Goal: Task Accomplishment & Management: Use online tool/utility

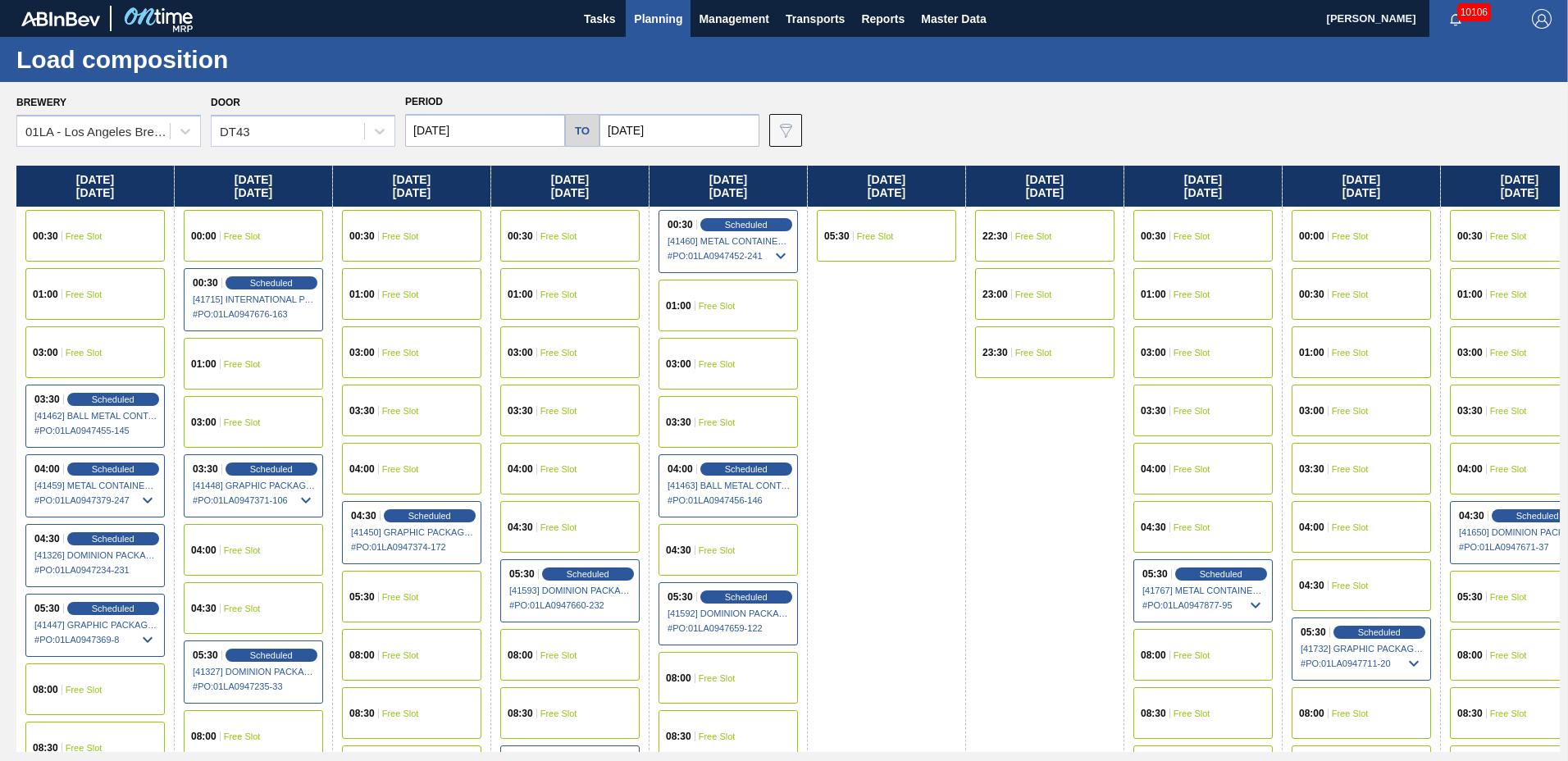
click at [649, 16] on span "Planning" at bounding box center [658, 19] width 49 height 20
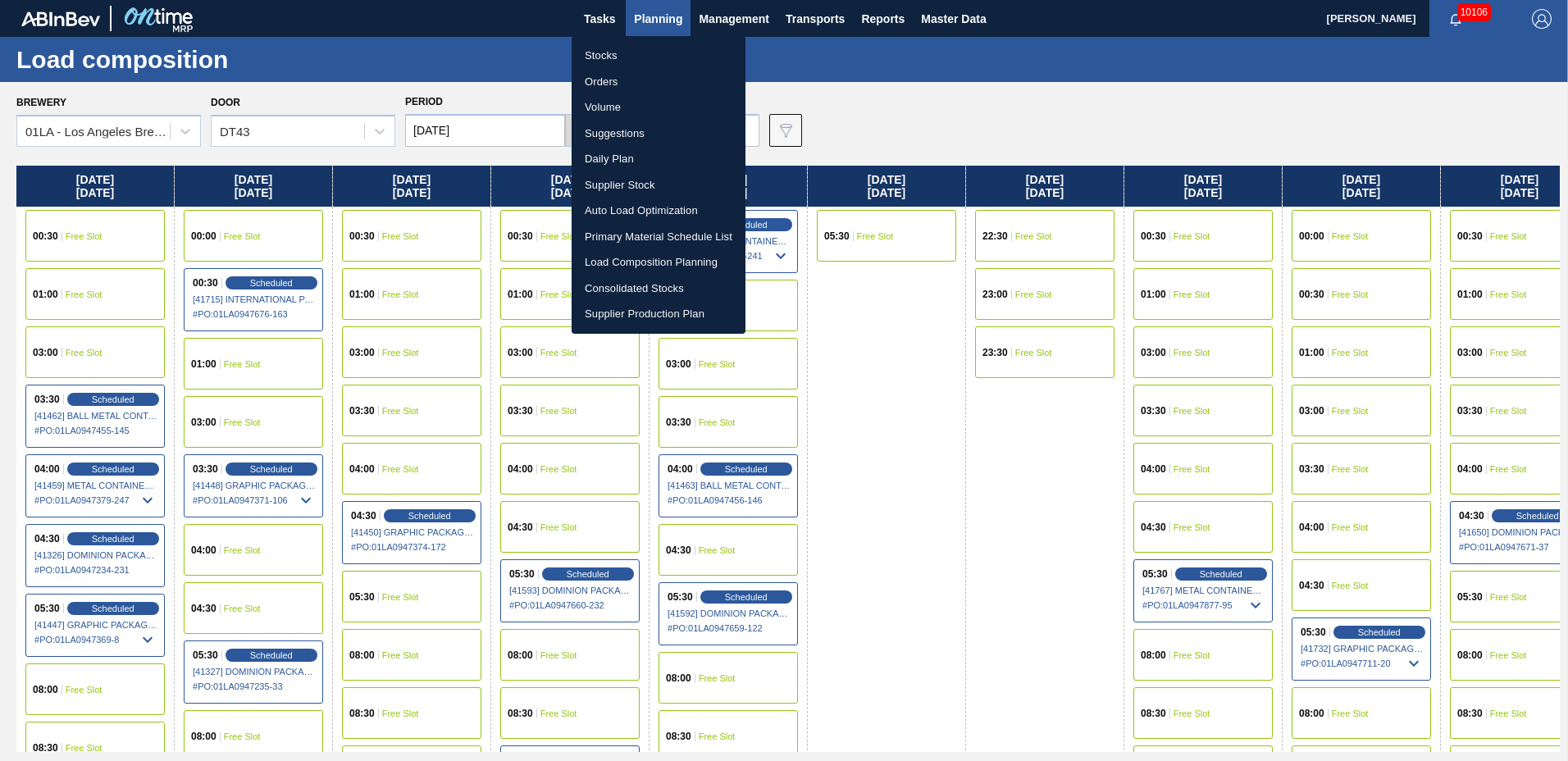
click at [628, 127] on li "Suggestions" at bounding box center [658, 134] width 174 height 27
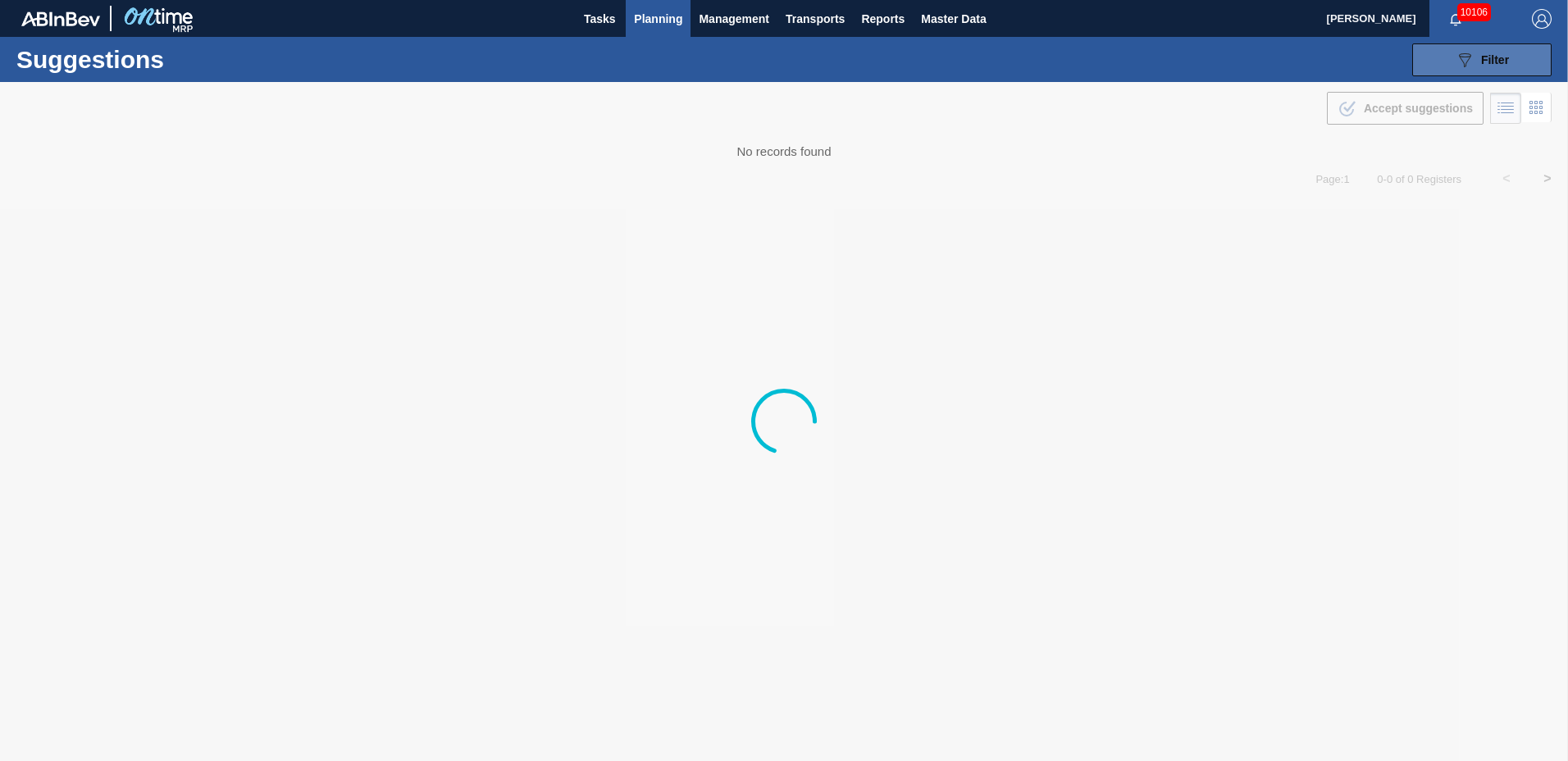
type from "[DATE]"
type to "[DATE]"
click at [1481, 57] on span "Filter" at bounding box center [1495, 60] width 27 height 13
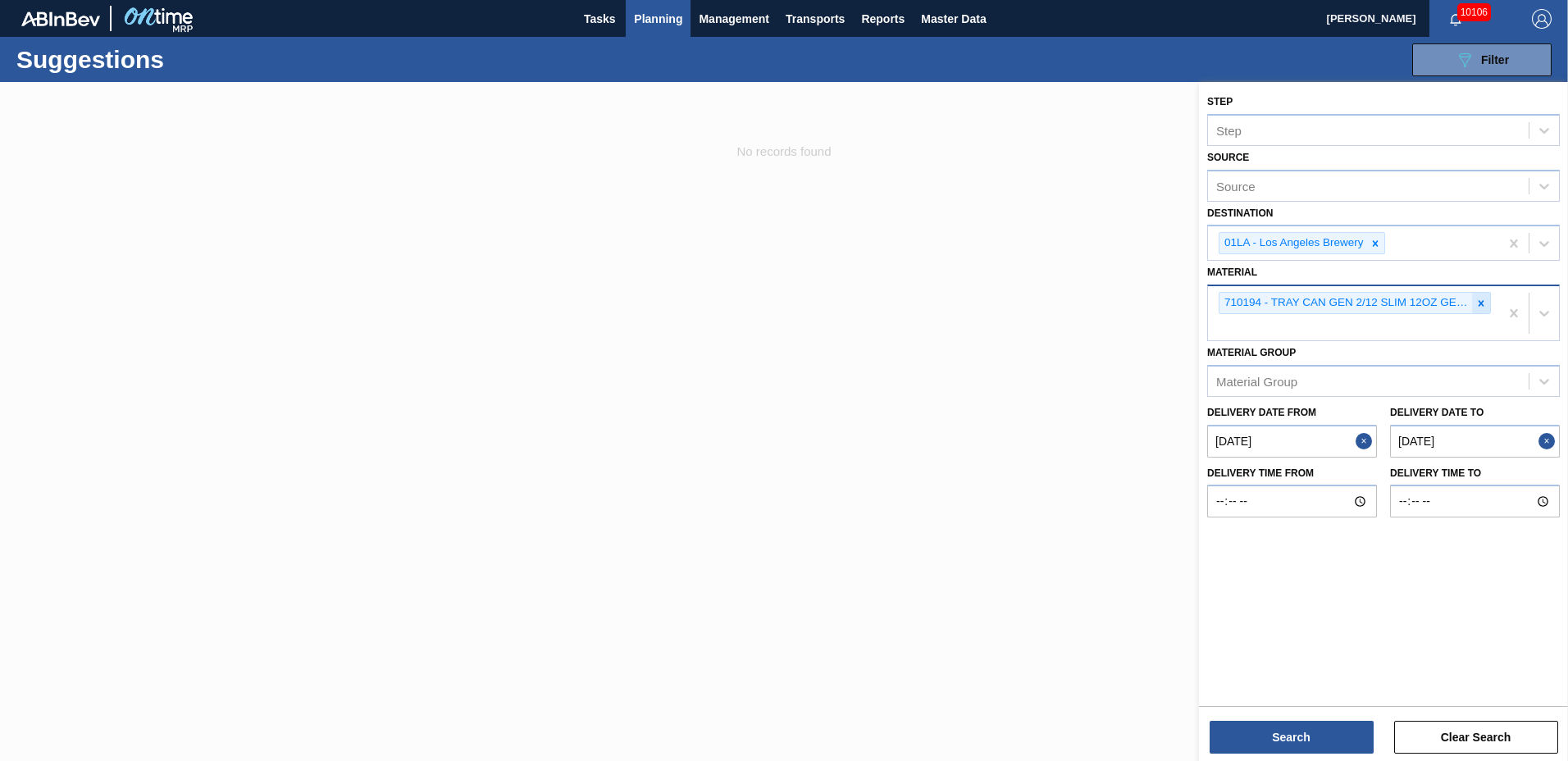
click at [1476, 303] on icon at bounding box center [1481, 303] width 12 height 12
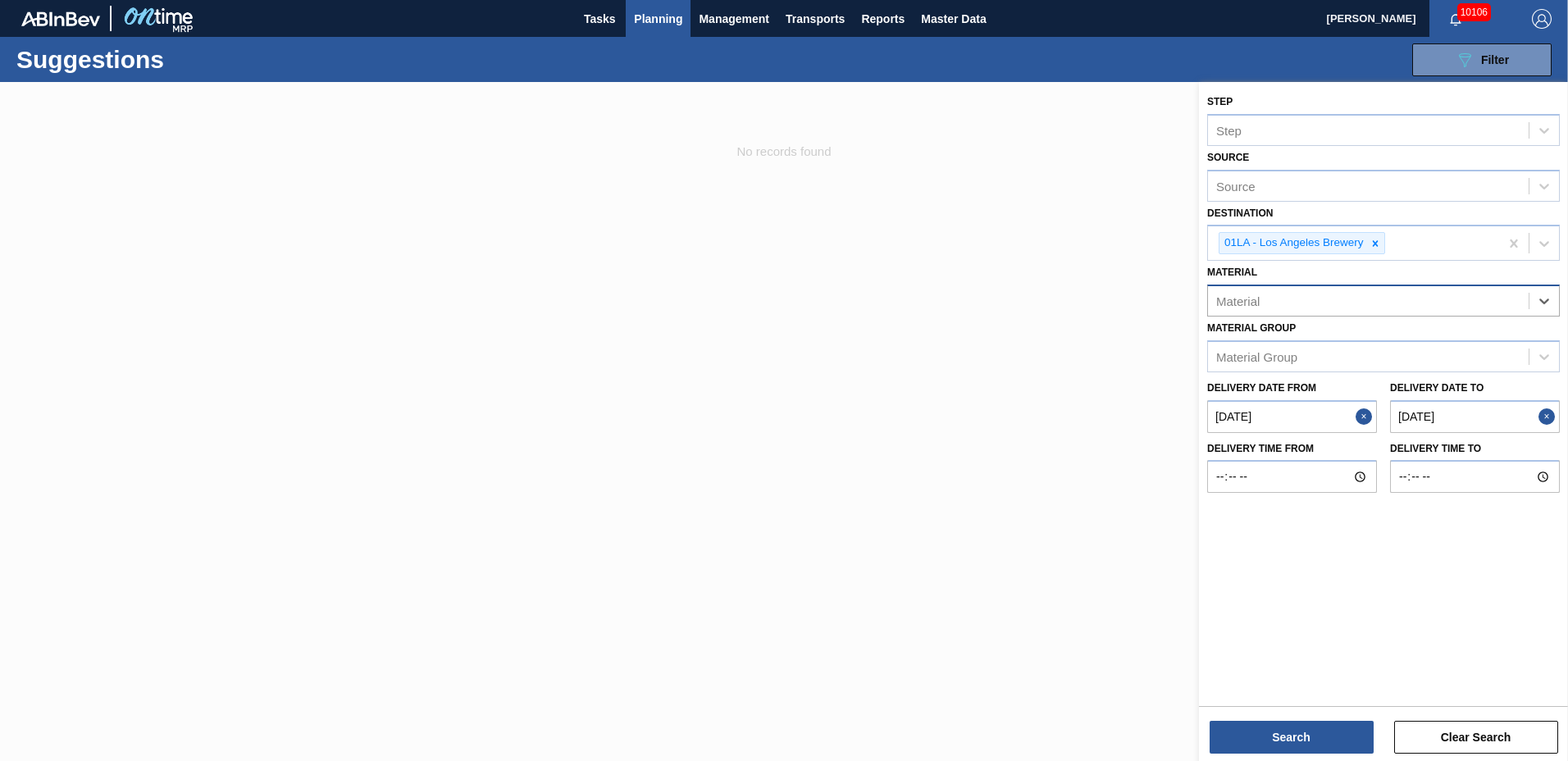
type input "9"
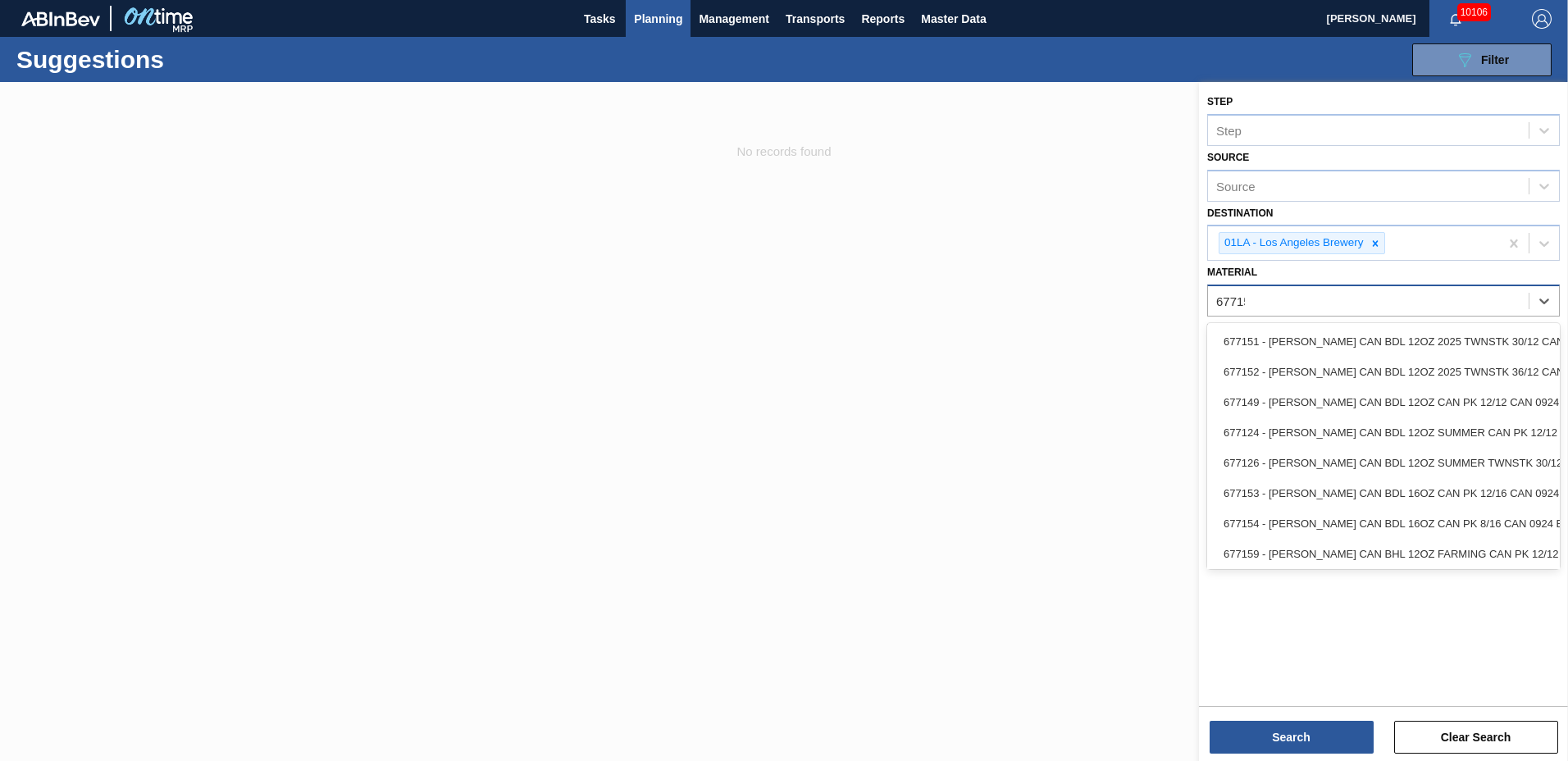
type input "677151"
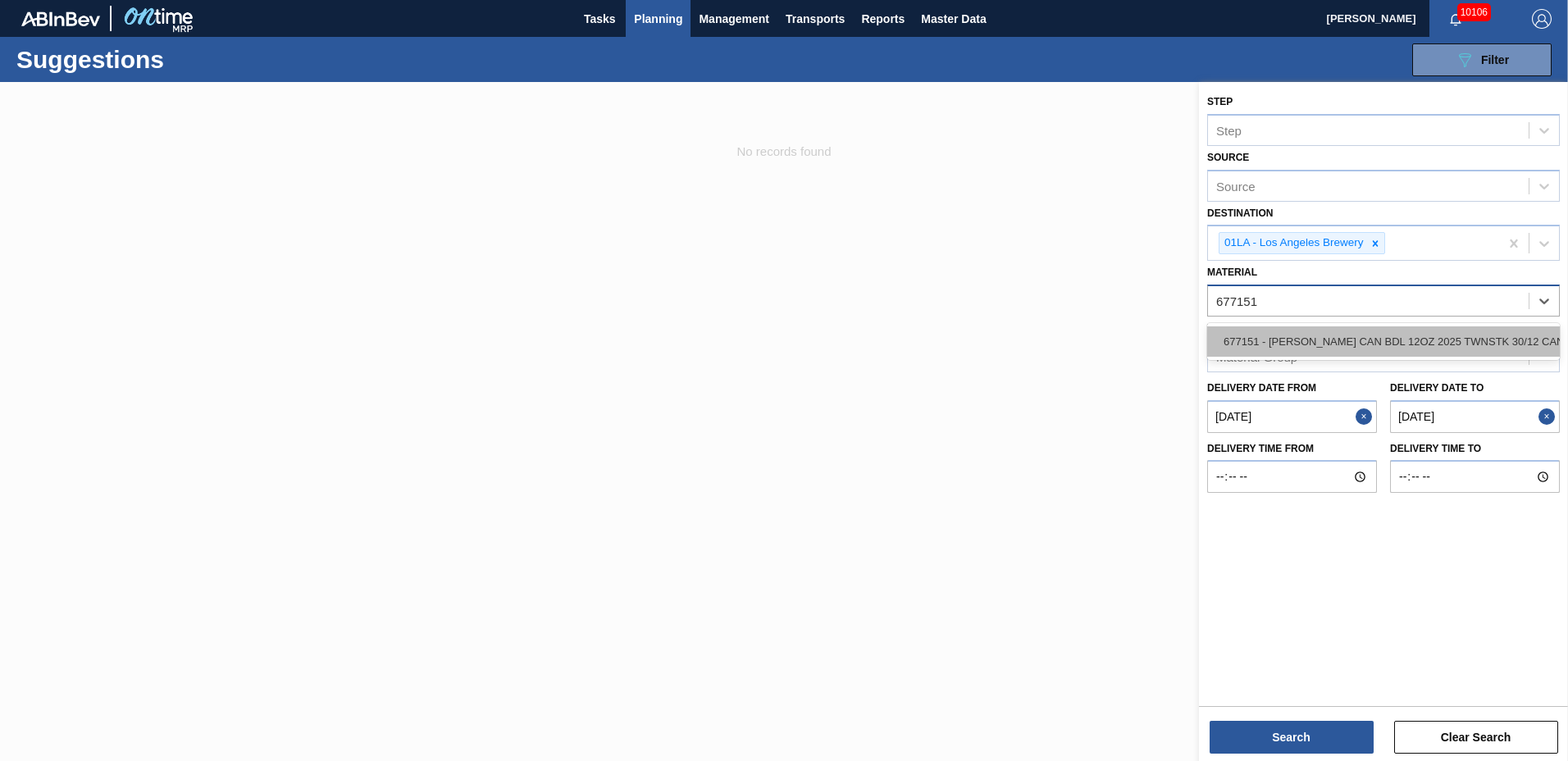
click at [1313, 341] on div "677151 - [PERSON_NAME] CAN BDL 12OZ 2025 TWNSTK 30/12 CAN" at bounding box center [1383, 342] width 352 height 30
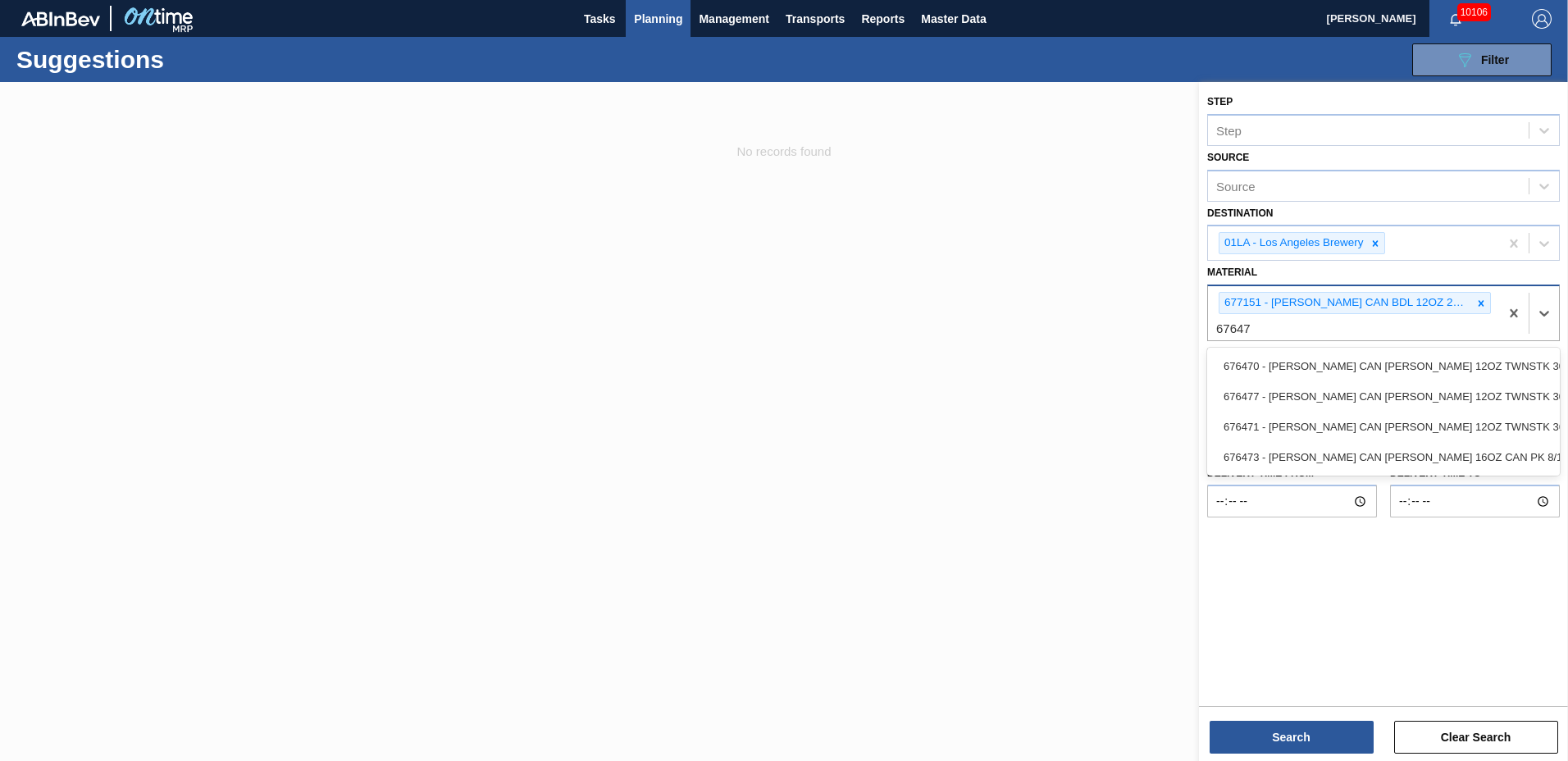
type input "676470"
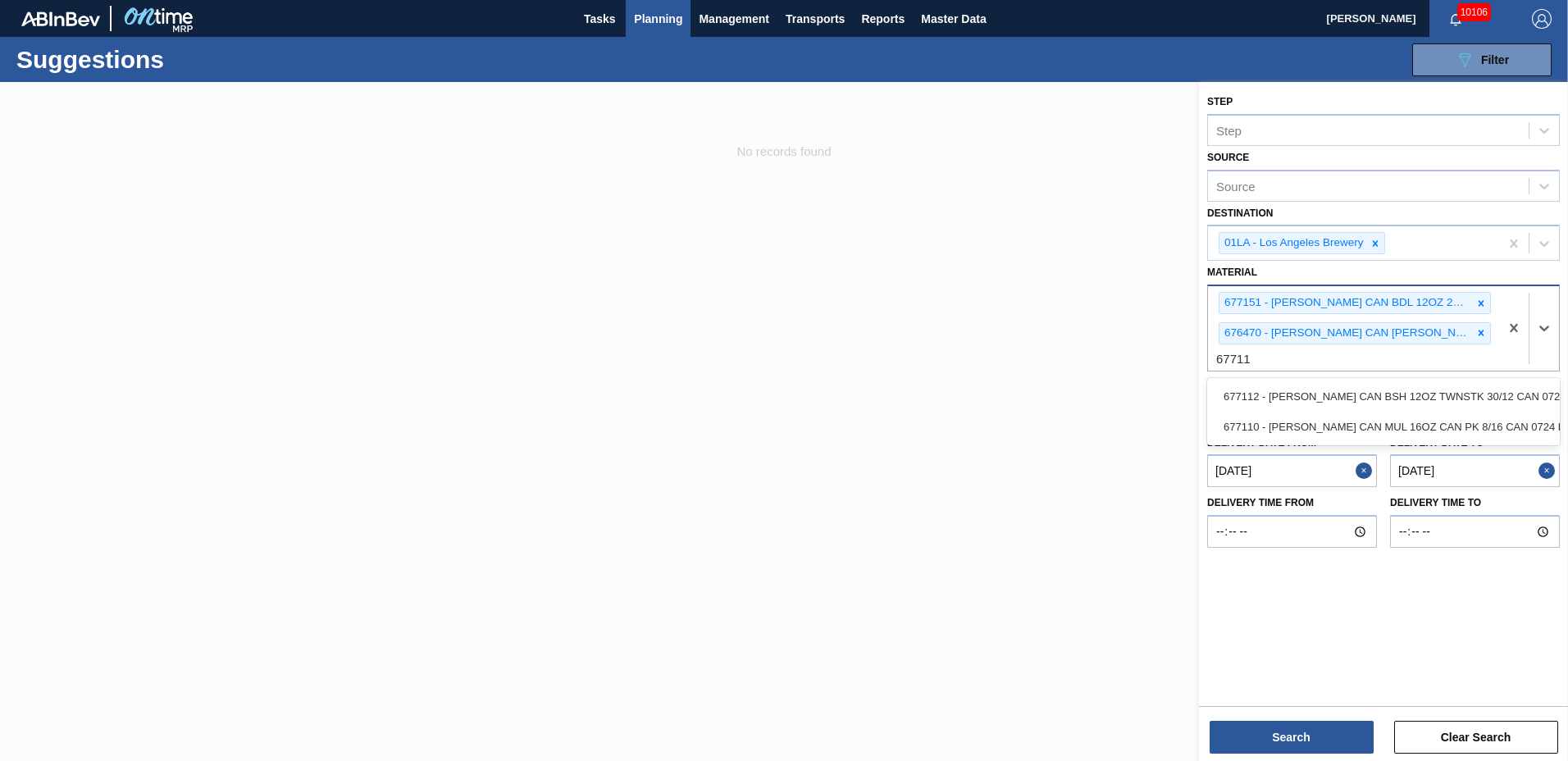
type input "677112"
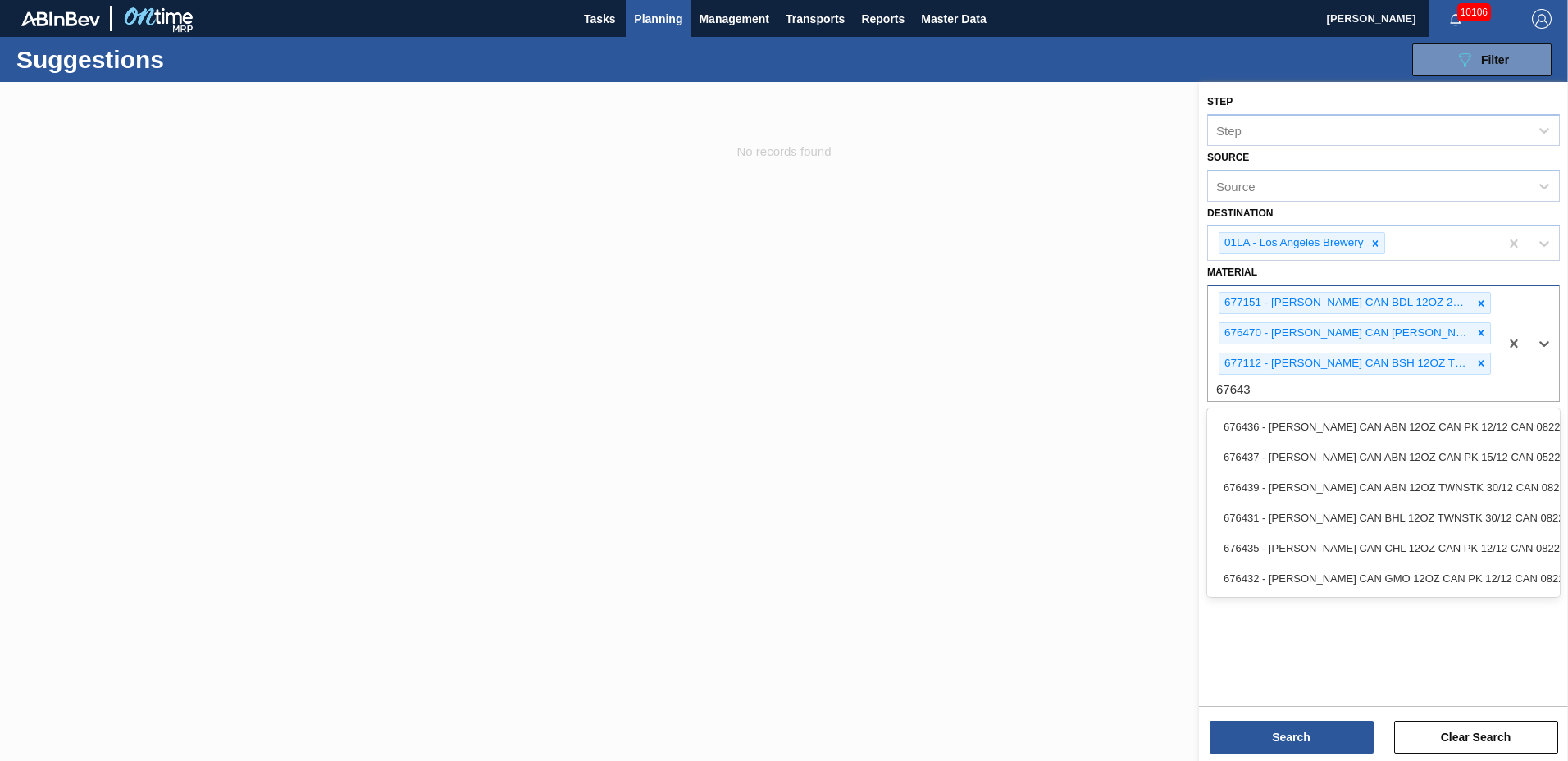
type input "676439"
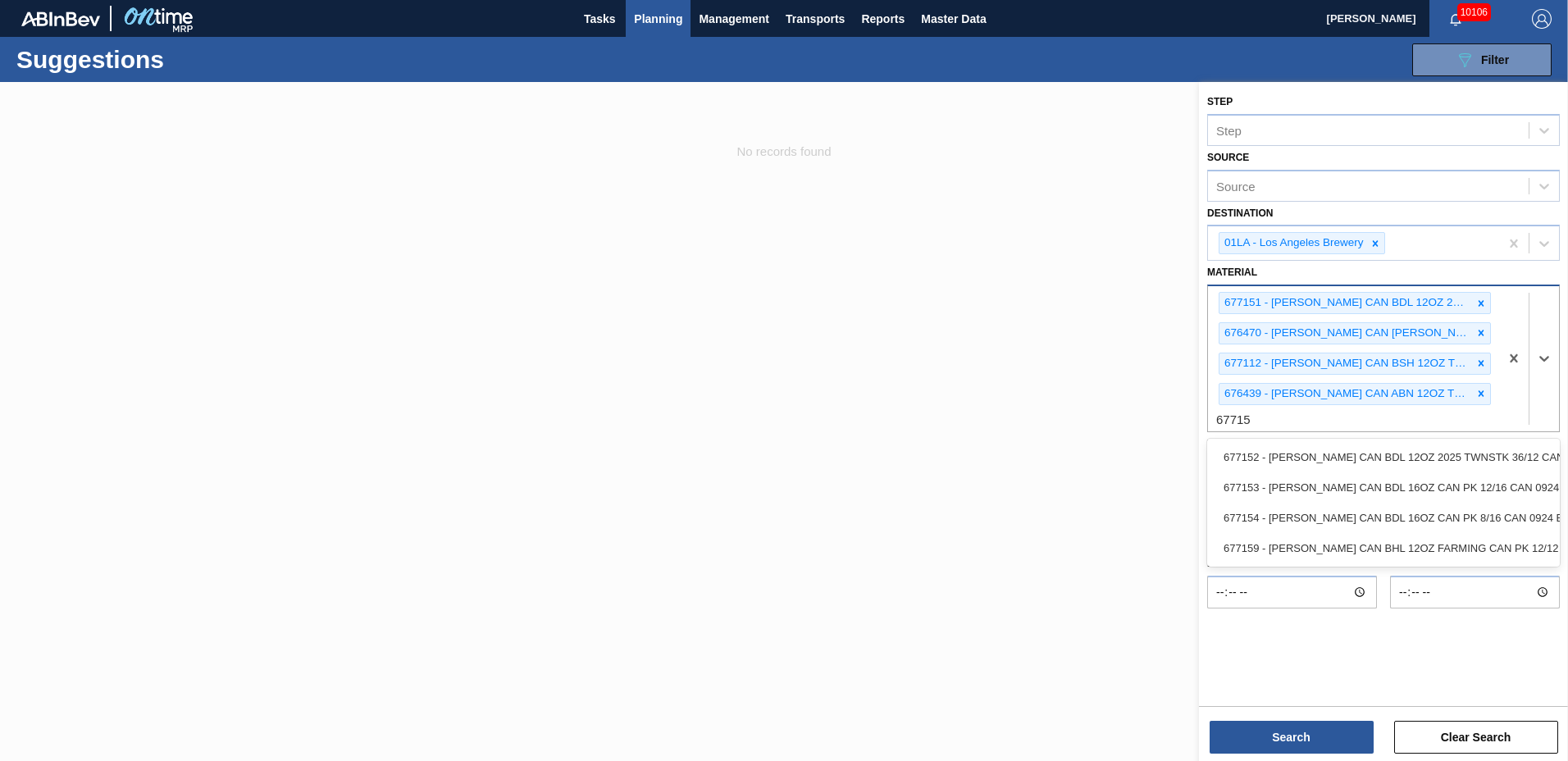
type input "677152"
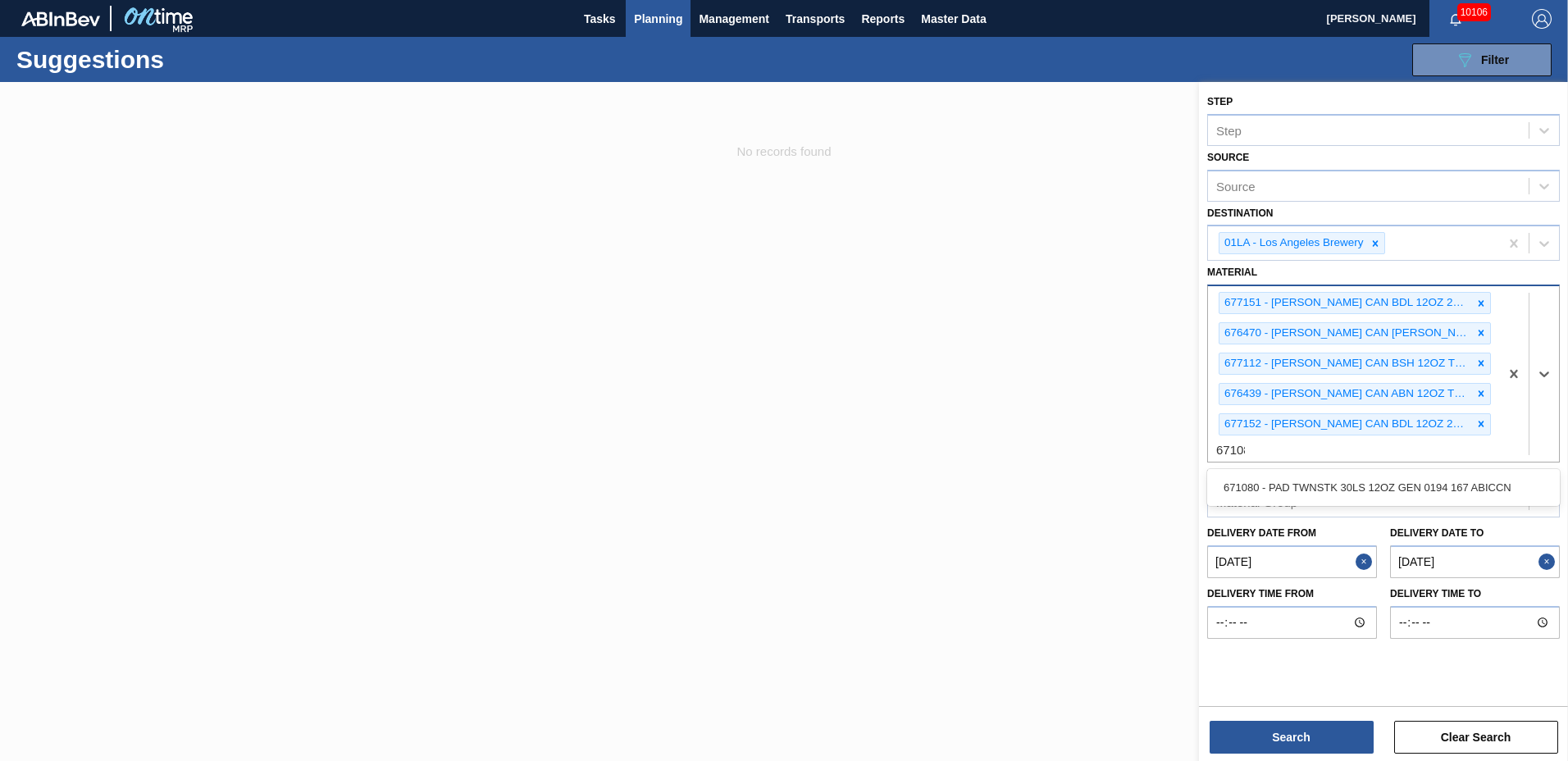
type input "671080"
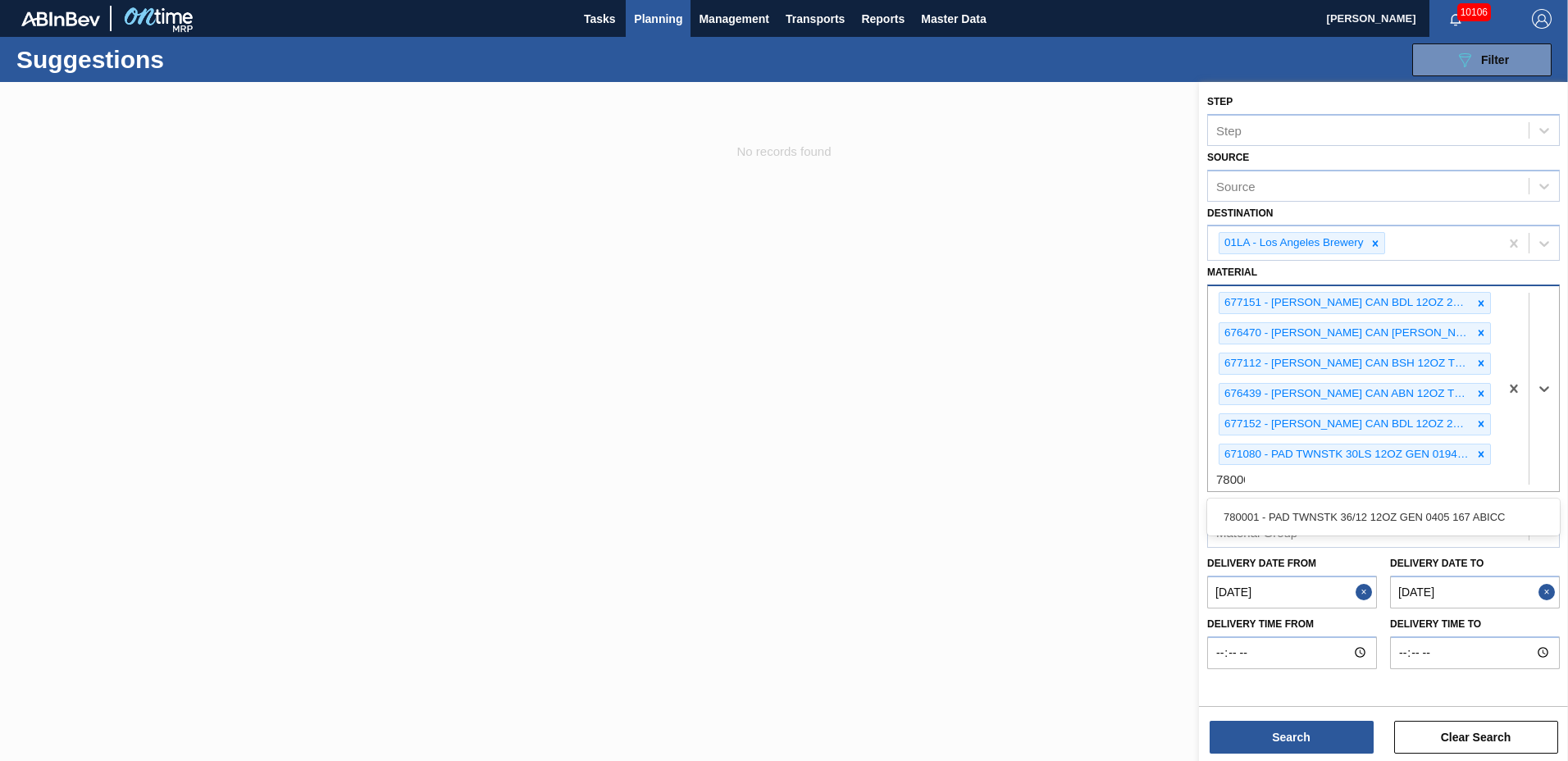
type input "780001"
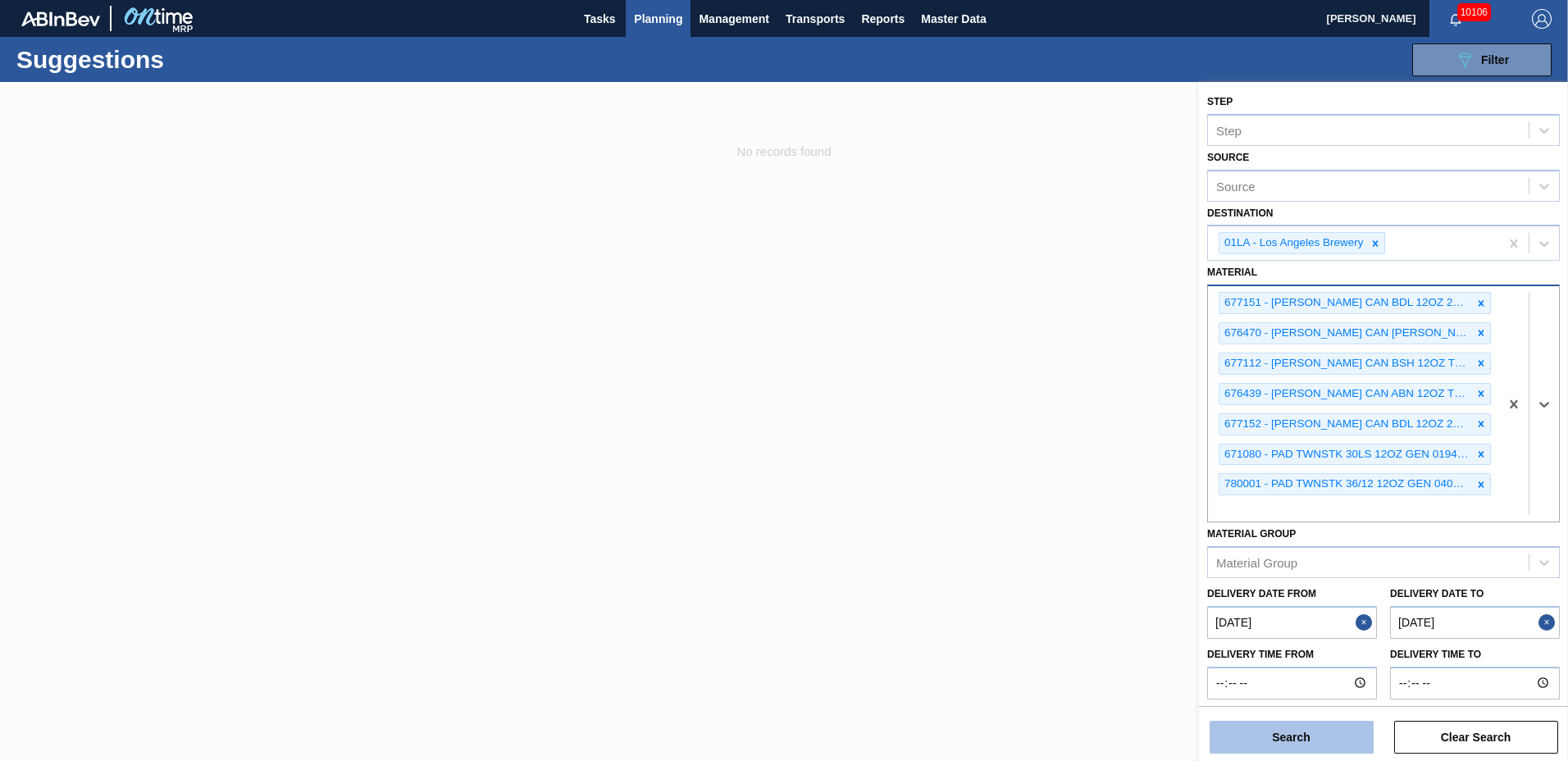
click at [1273, 745] on button "Search" at bounding box center [1291, 737] width 164 height 33
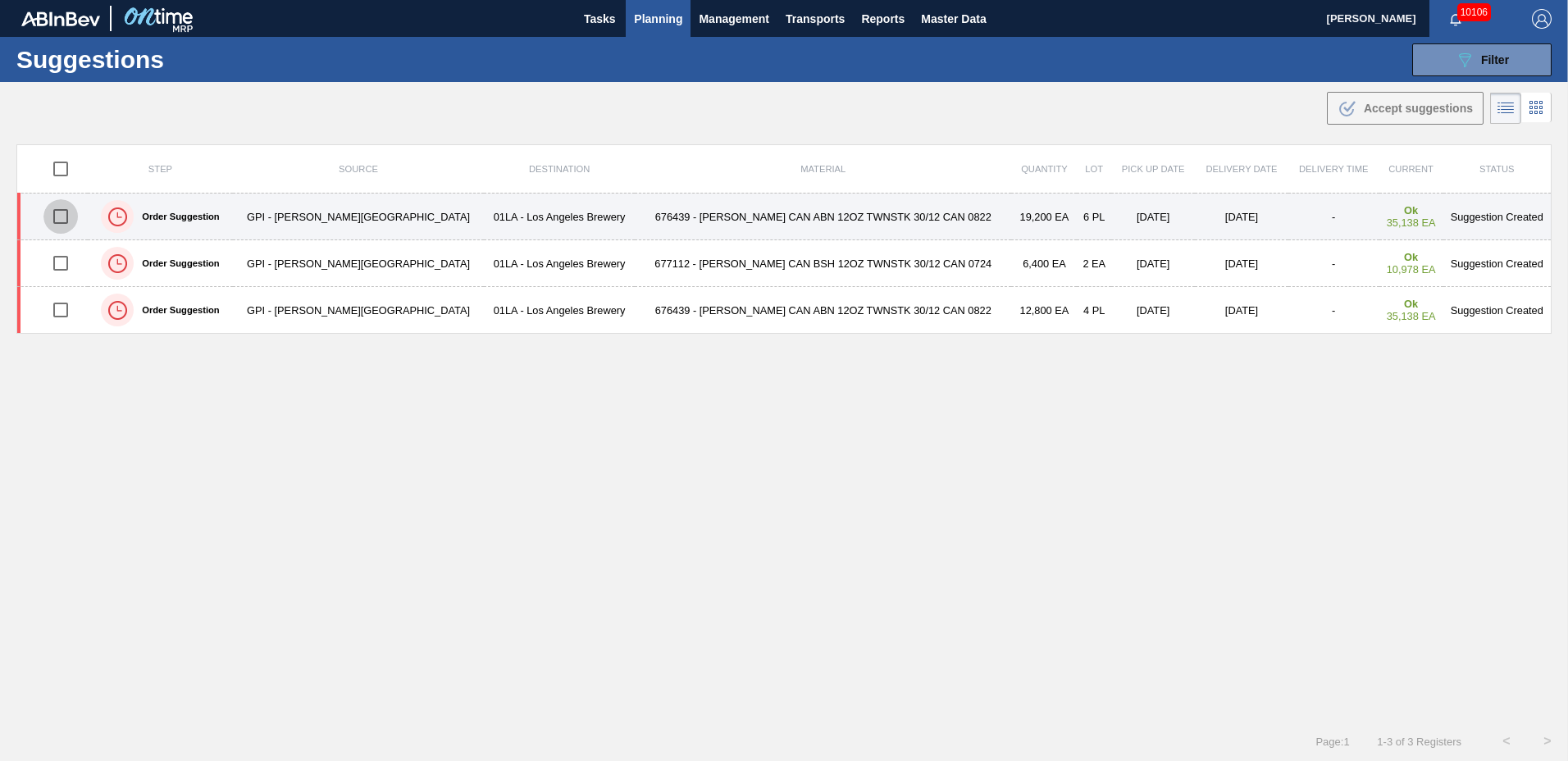
click at [61, 214] on input "checkbox" at bounding box center [60, 217] width 35 height 35
checkbox input "true"
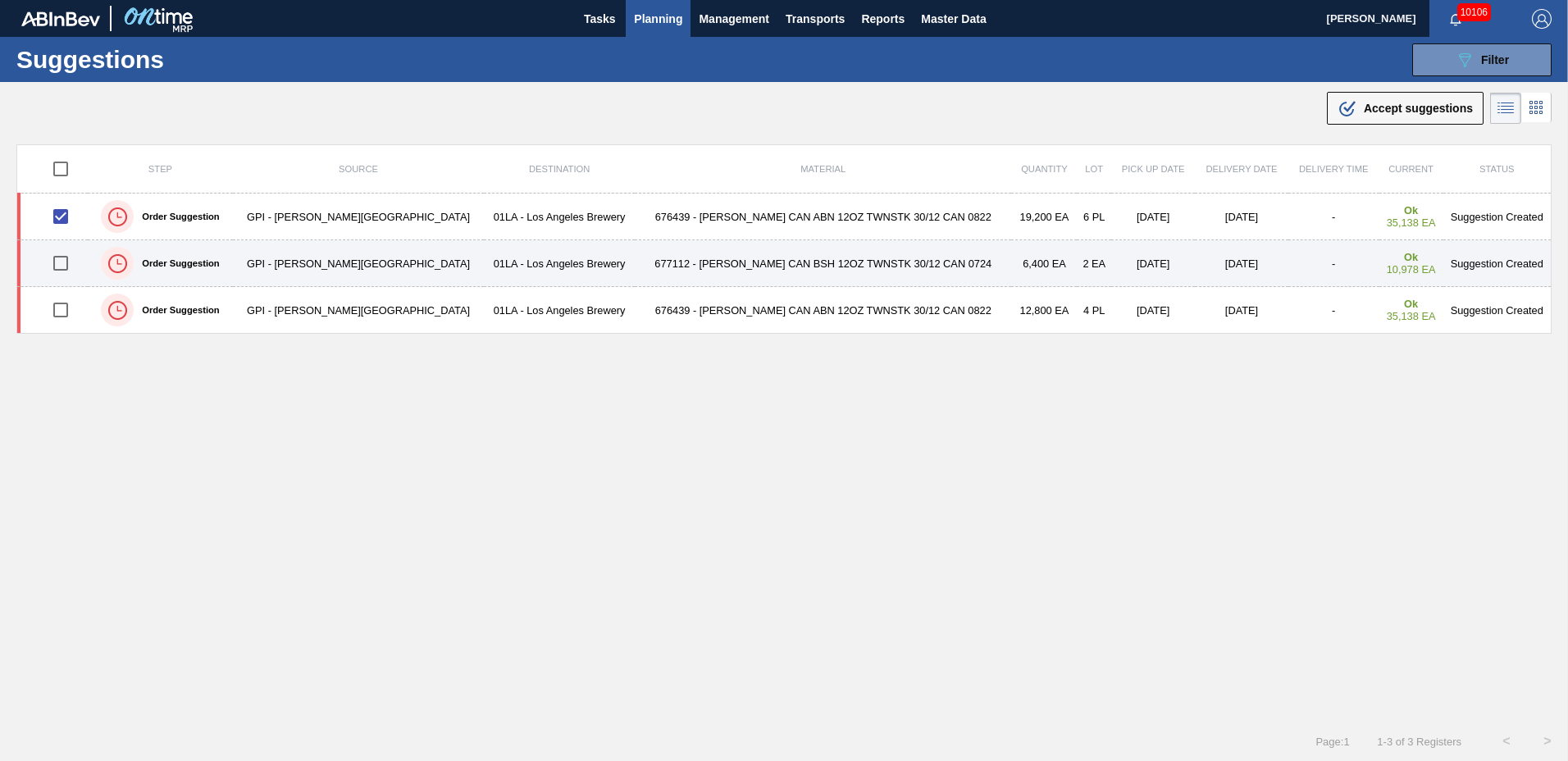
click at [67, 261] on input "checkbox" at bounding box center [60, 264] width 35 height 35
checkbox input "true"
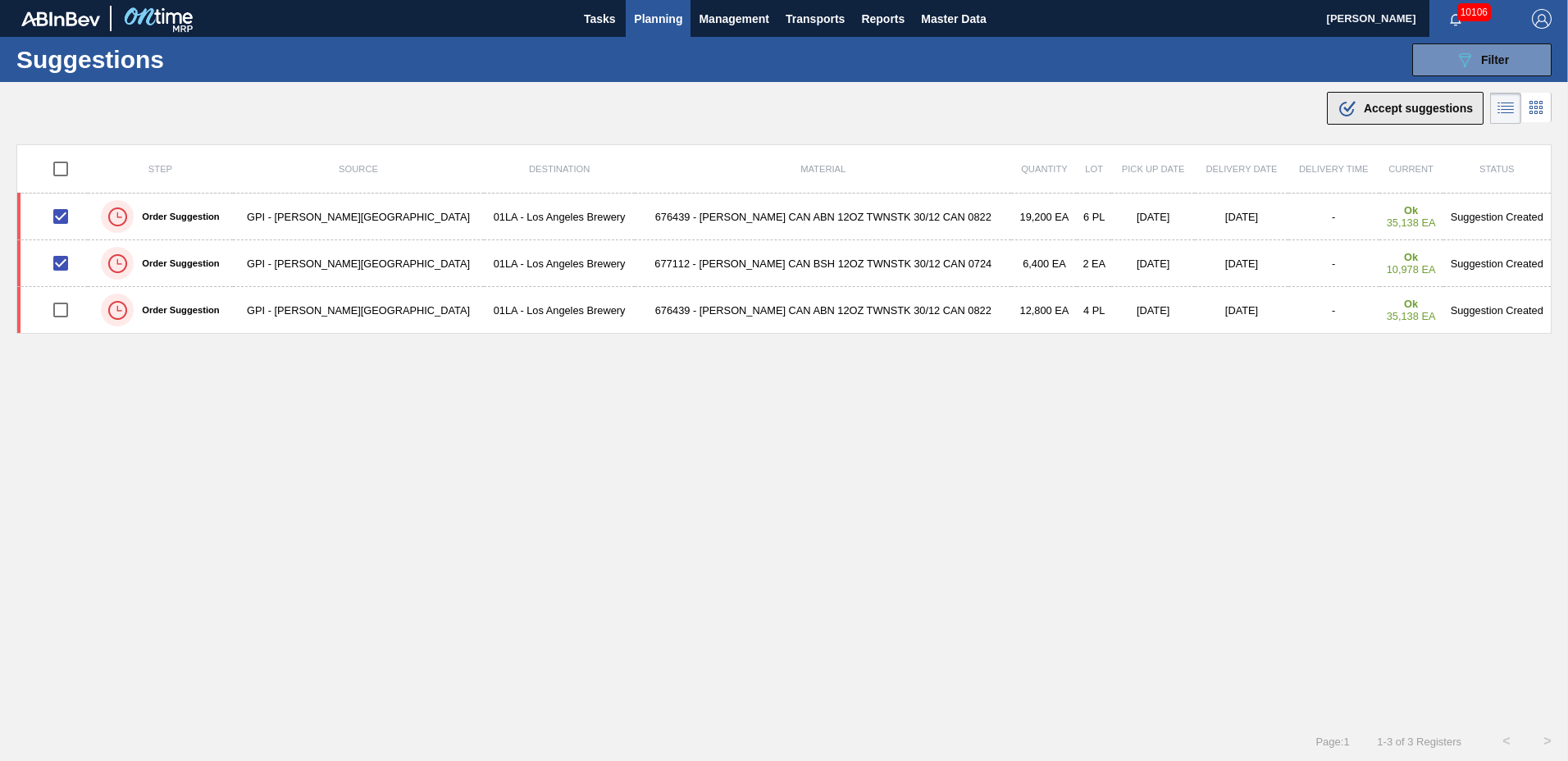
click at [1376, 107] on span "Accept suggestions" at bounding box center [1418, 108] width 109 height 13
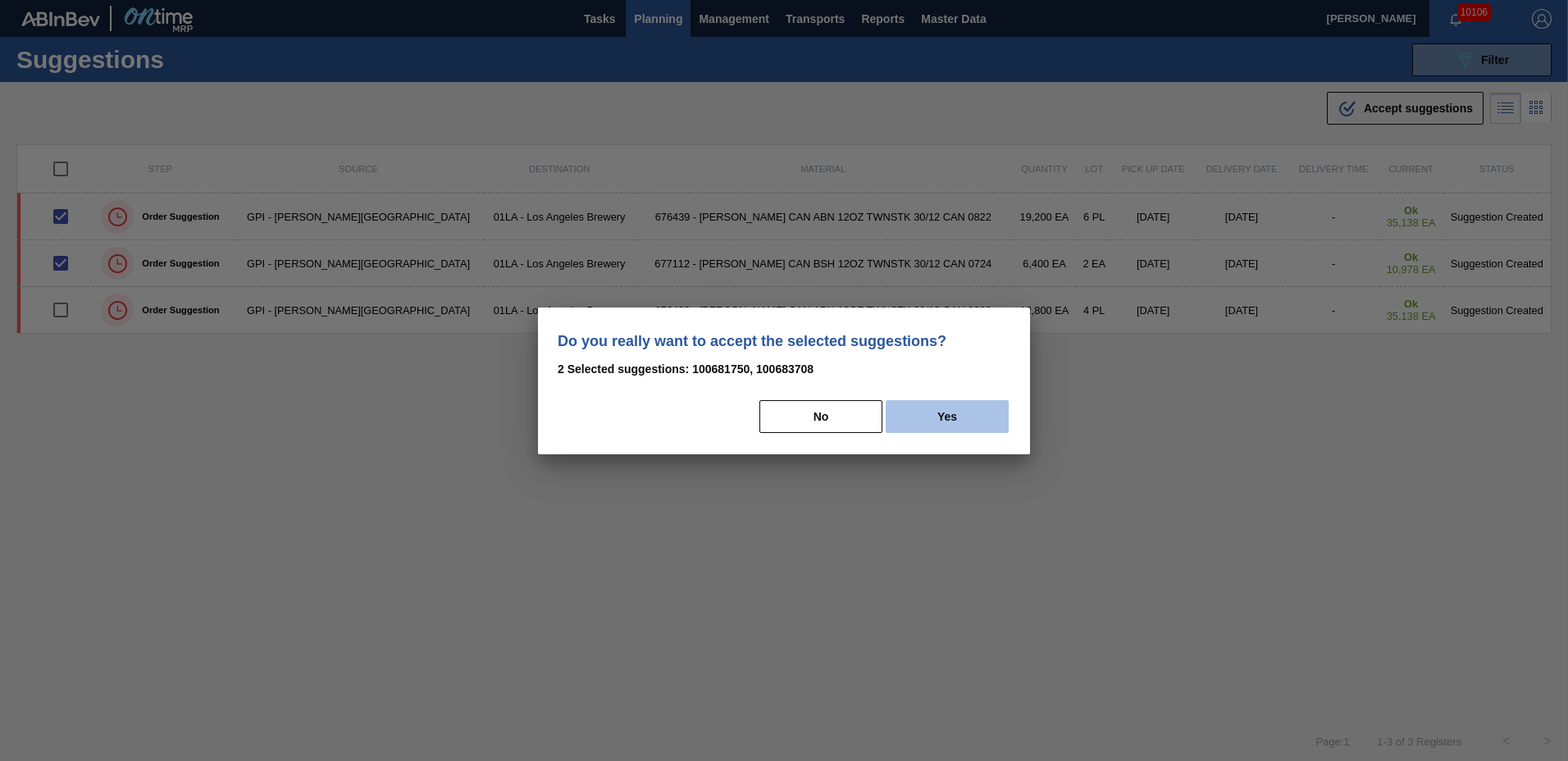
click at [930, 414] on button "Yes" at bounding box center [947, 417] width 123 height 33
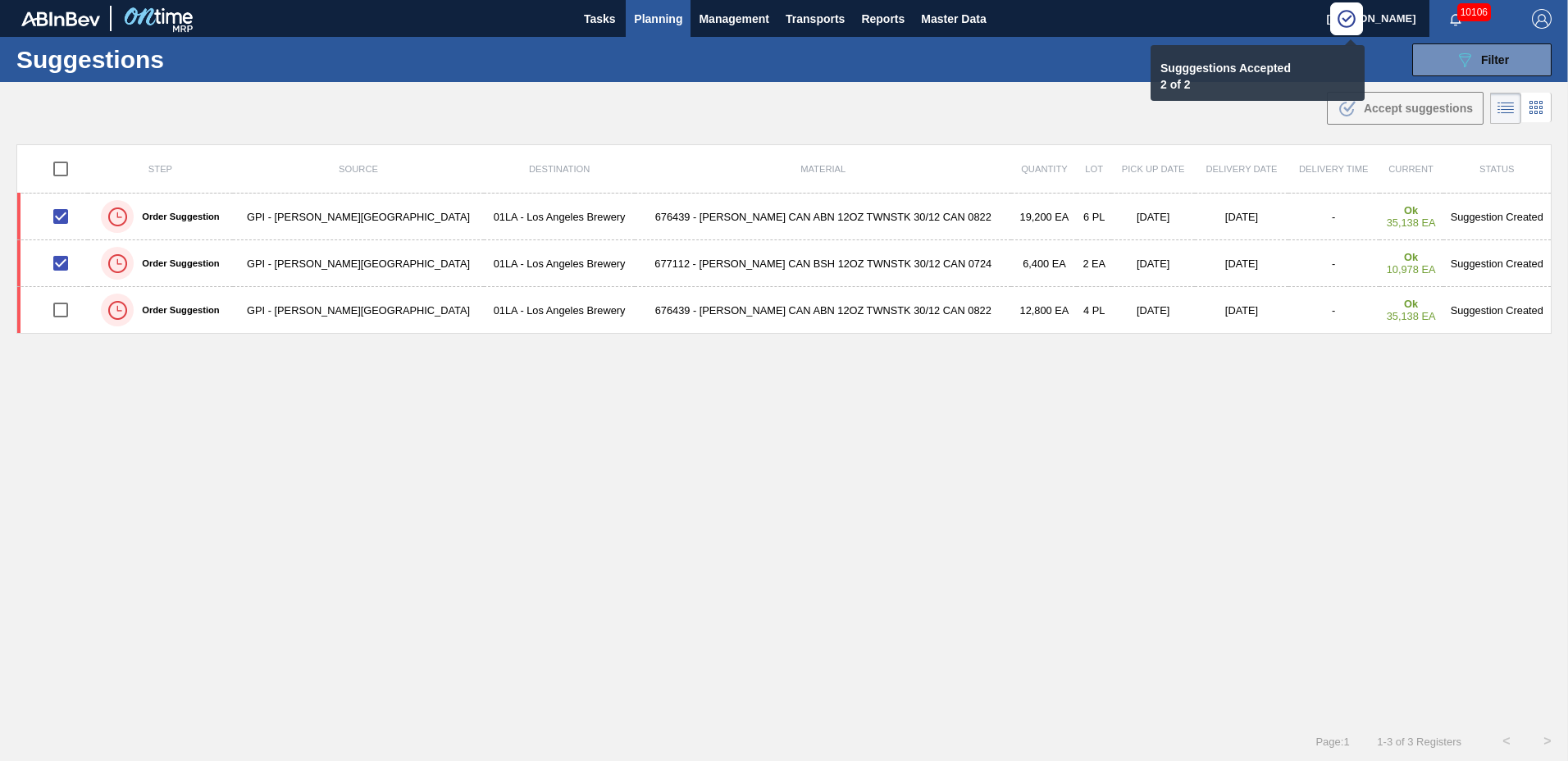
click at [654, 15] on span "Planning" at bounding box center [658, 19] width 49 height 20
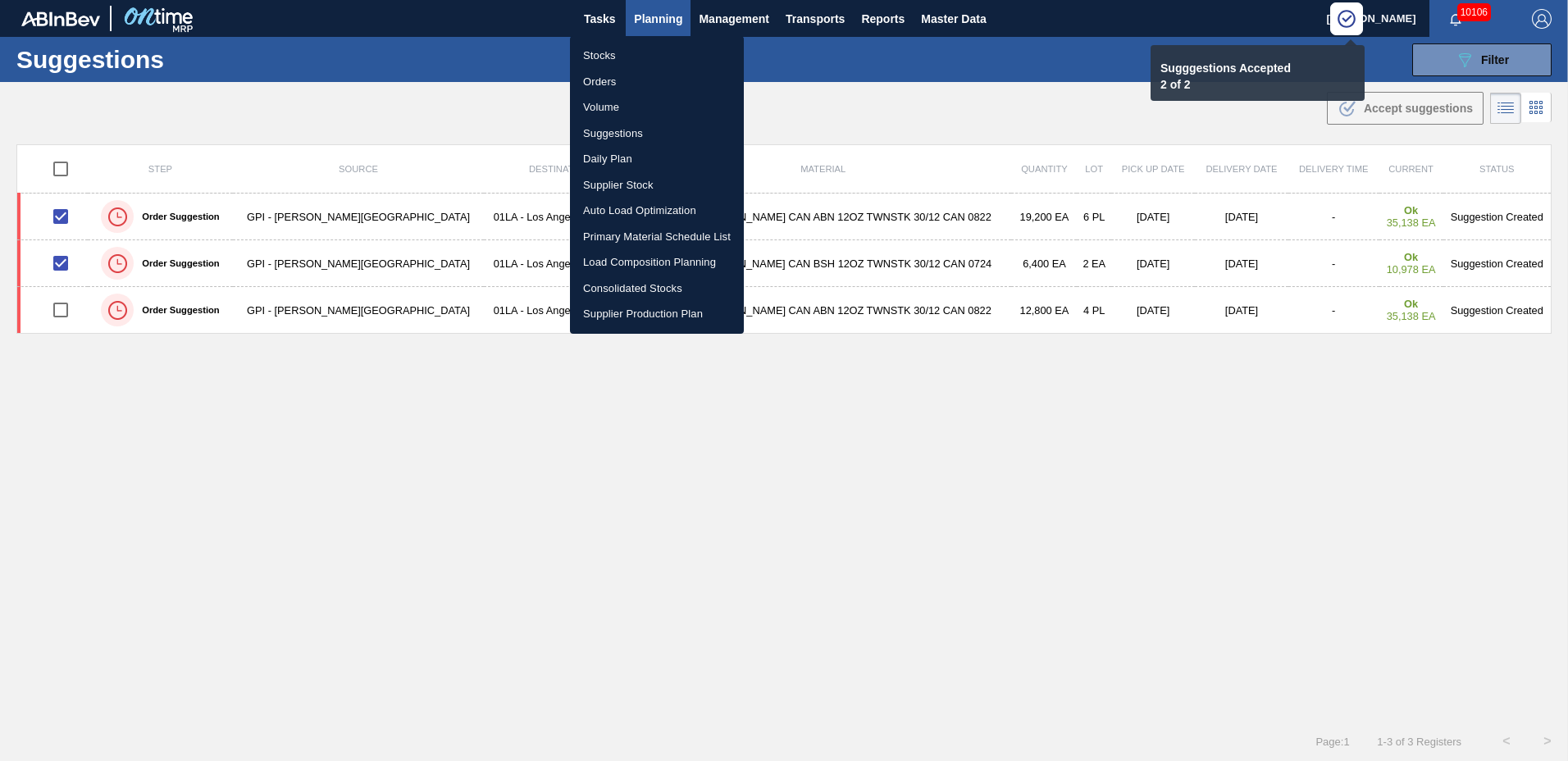
click at [627, 257] on li "Load Composition Planning" at bounding box center [657, 262] width 174 height 27
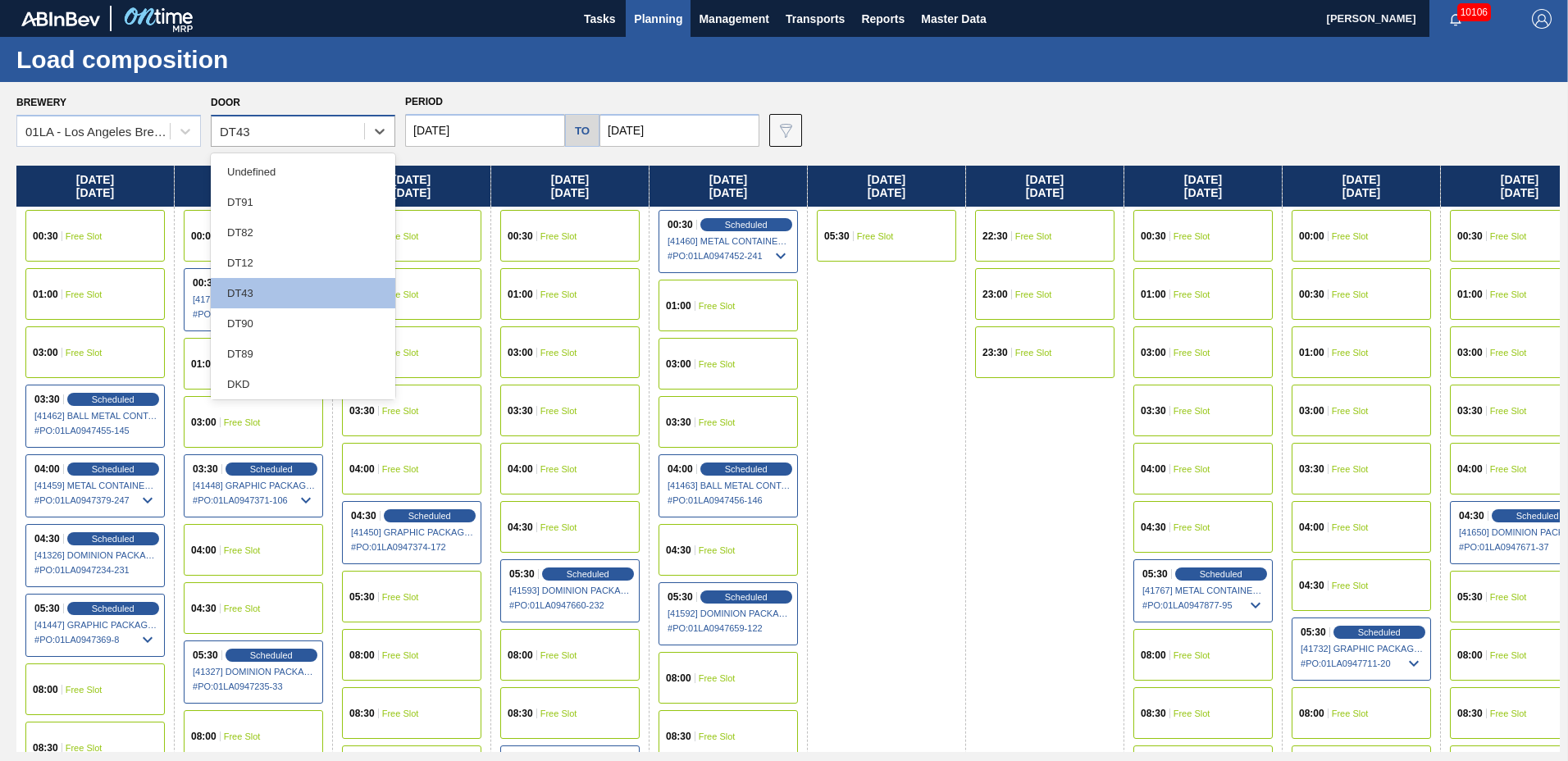
click at [265, 122] on div "DT43" at bounding box center [287, 132] width 153 height 24
click at [259, 250] on div "DT12" at bounding box center [303, 263] width 185 height 30
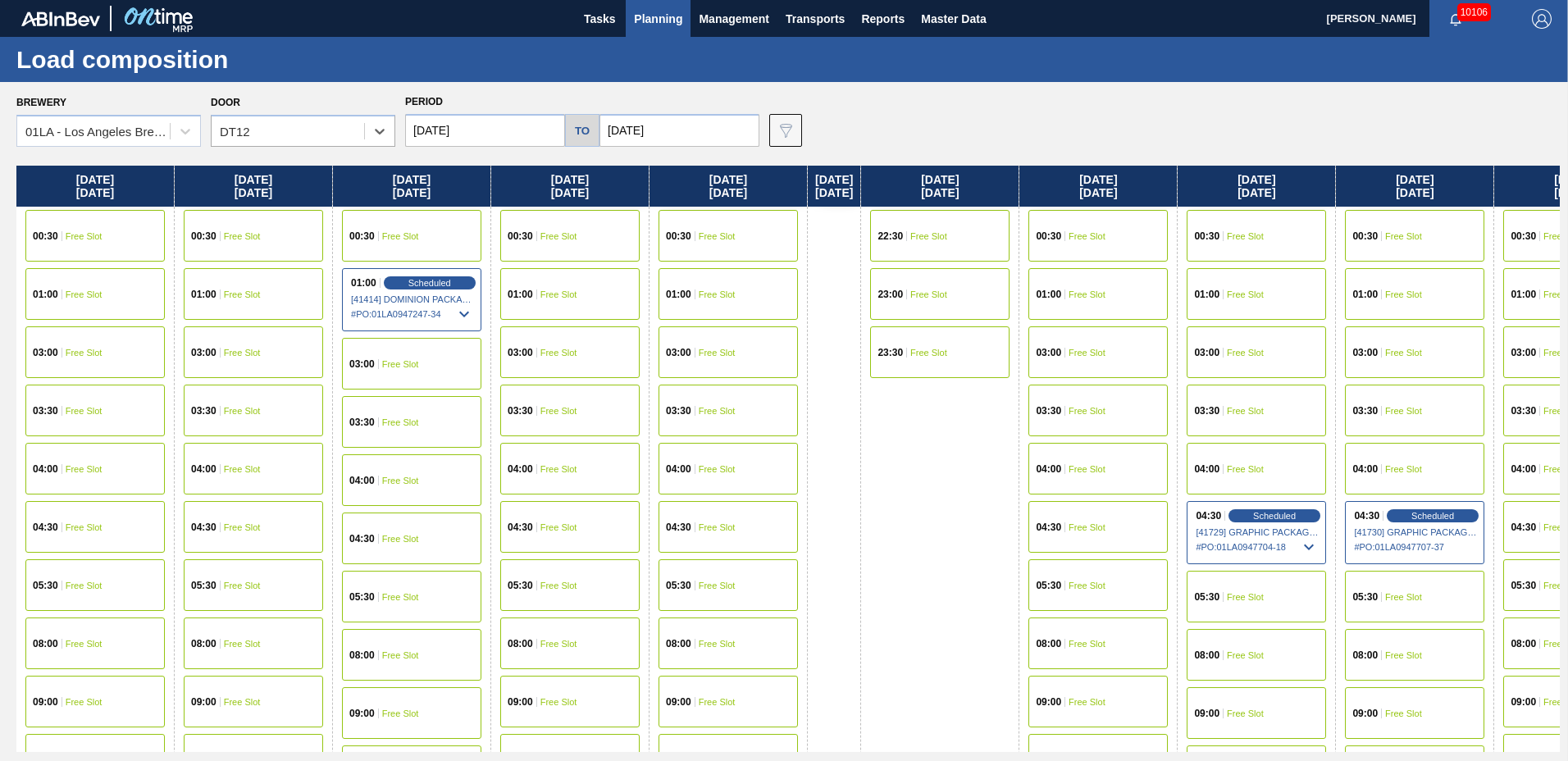
click at [1219, 236] on span "00:30" at bounding box center [1206, 236] width 26 height 10
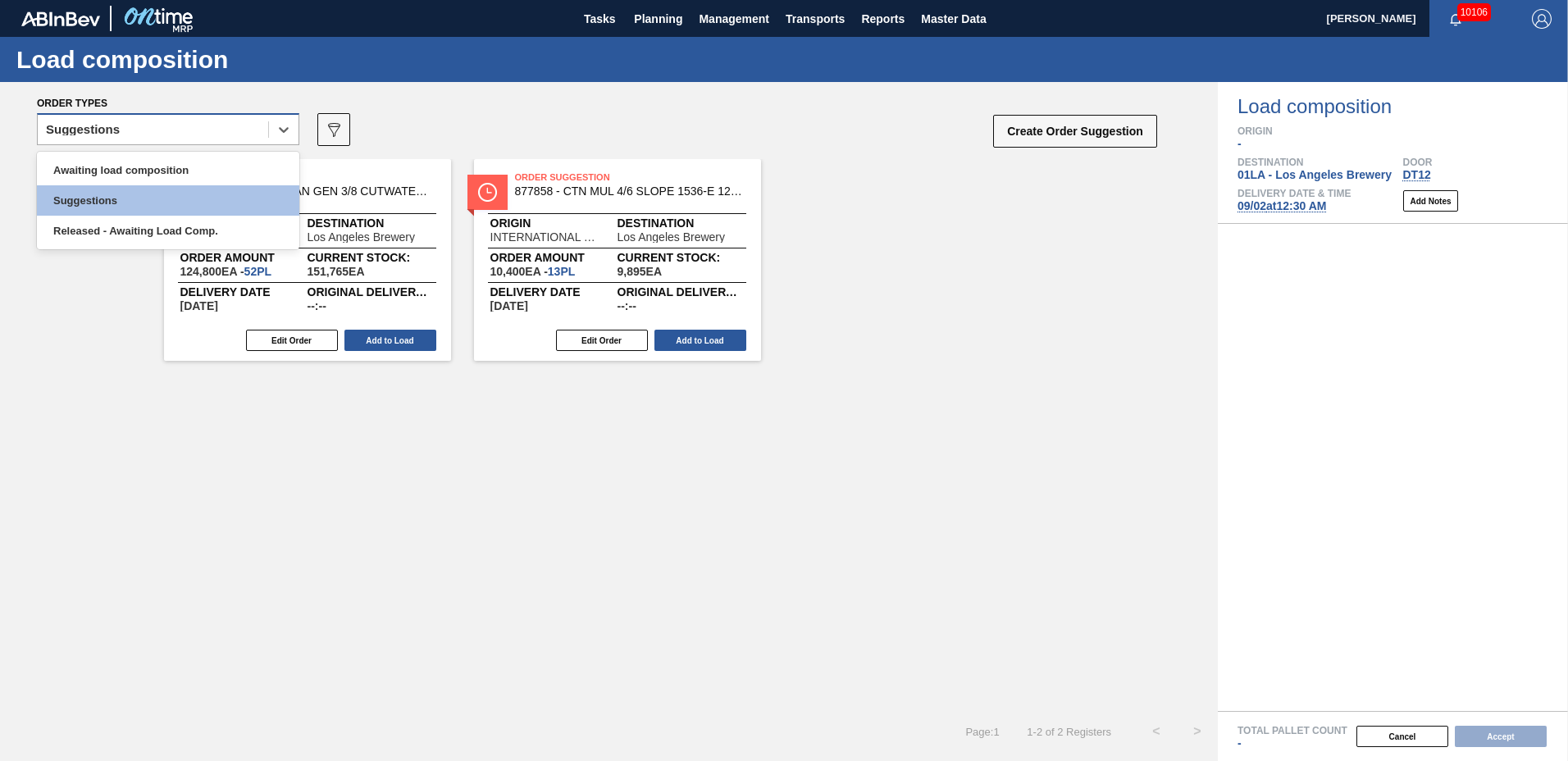
click at [207, 138] on div "Suggestions" at bounding box center [153, 130] width 231 height 24
click at [199, 162] on div "Awaiting load composition" at bounding box center [168, 169] width 263 height 30
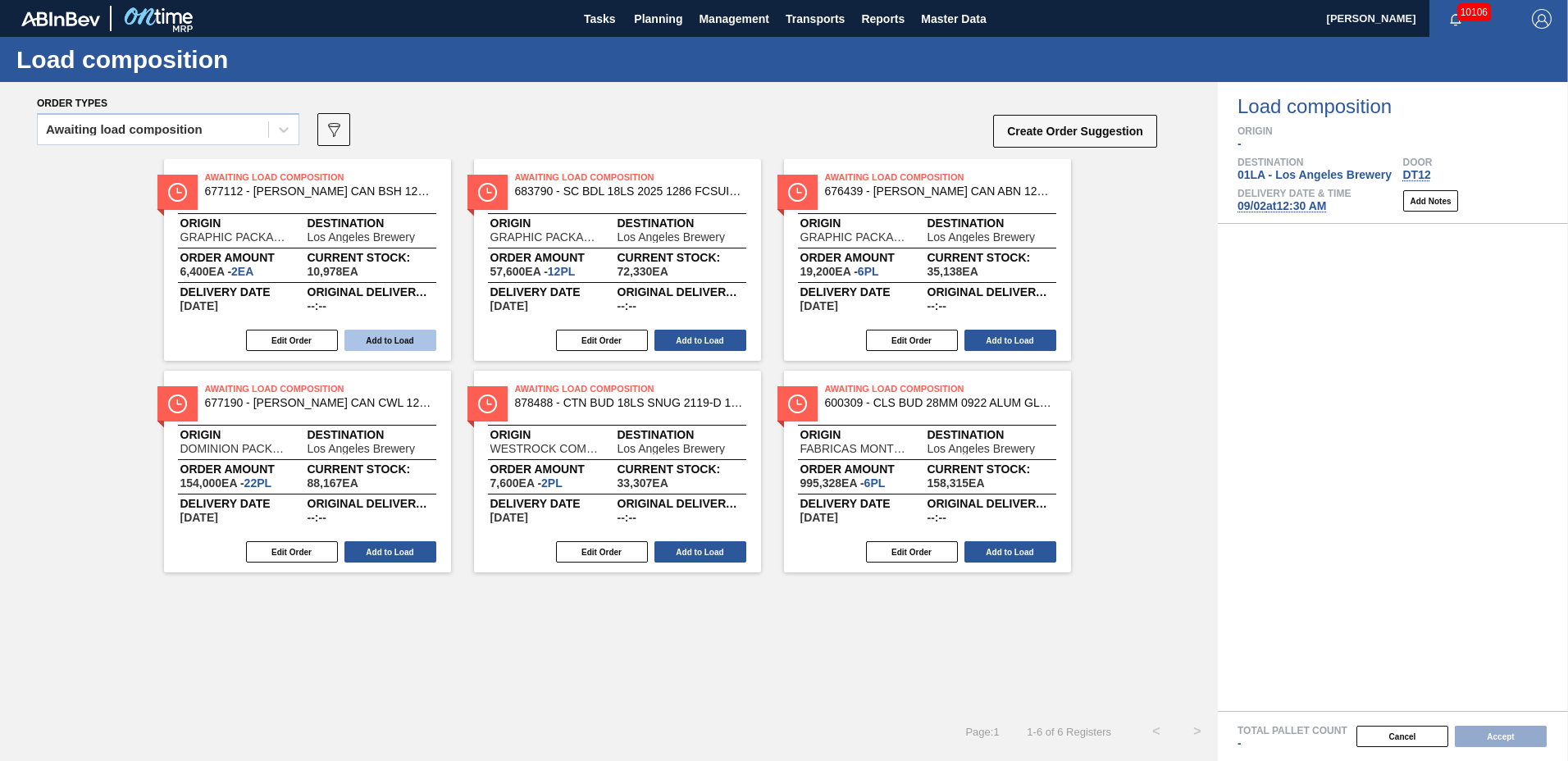
click at [405, 341] on button "Add to Load" at bounding box center [390, 340] width 92 height 21
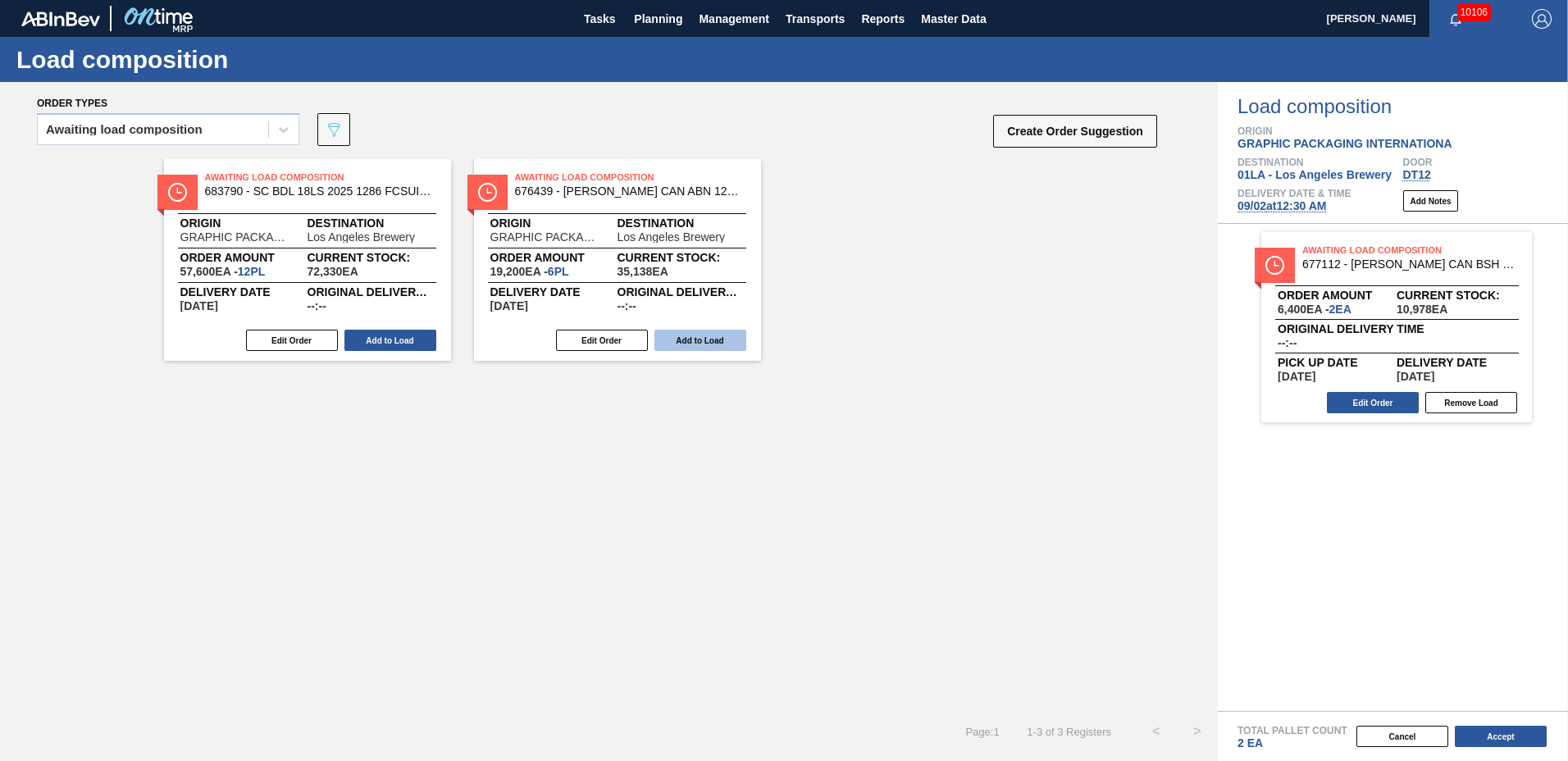
click at [699, 337] on button "Add to Load" at bounding box center [700, 340] width 92 height 21
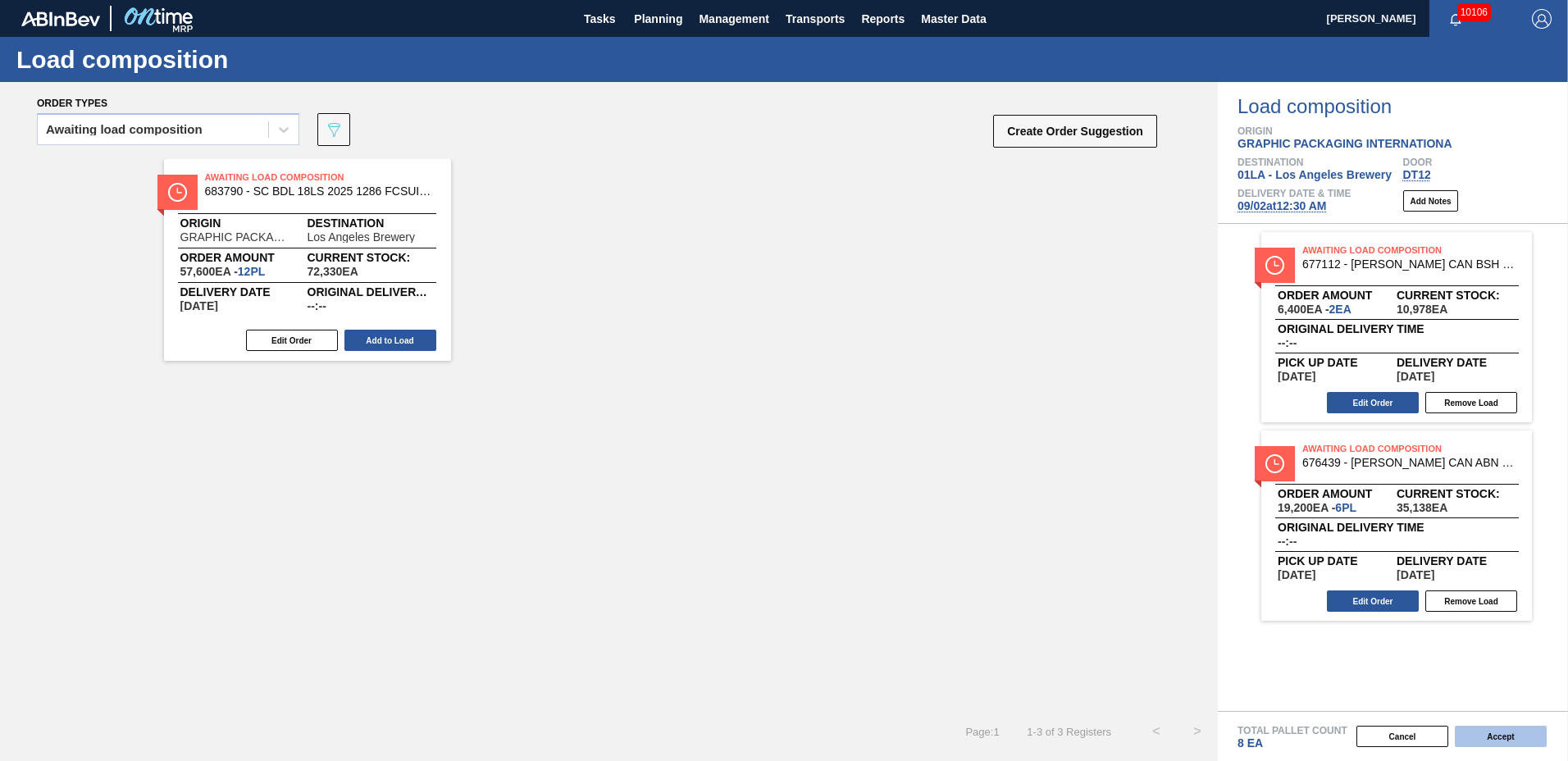
click at [1485, 730] on button "Accept" at bounding box center [1500, 736] width 92 height 21
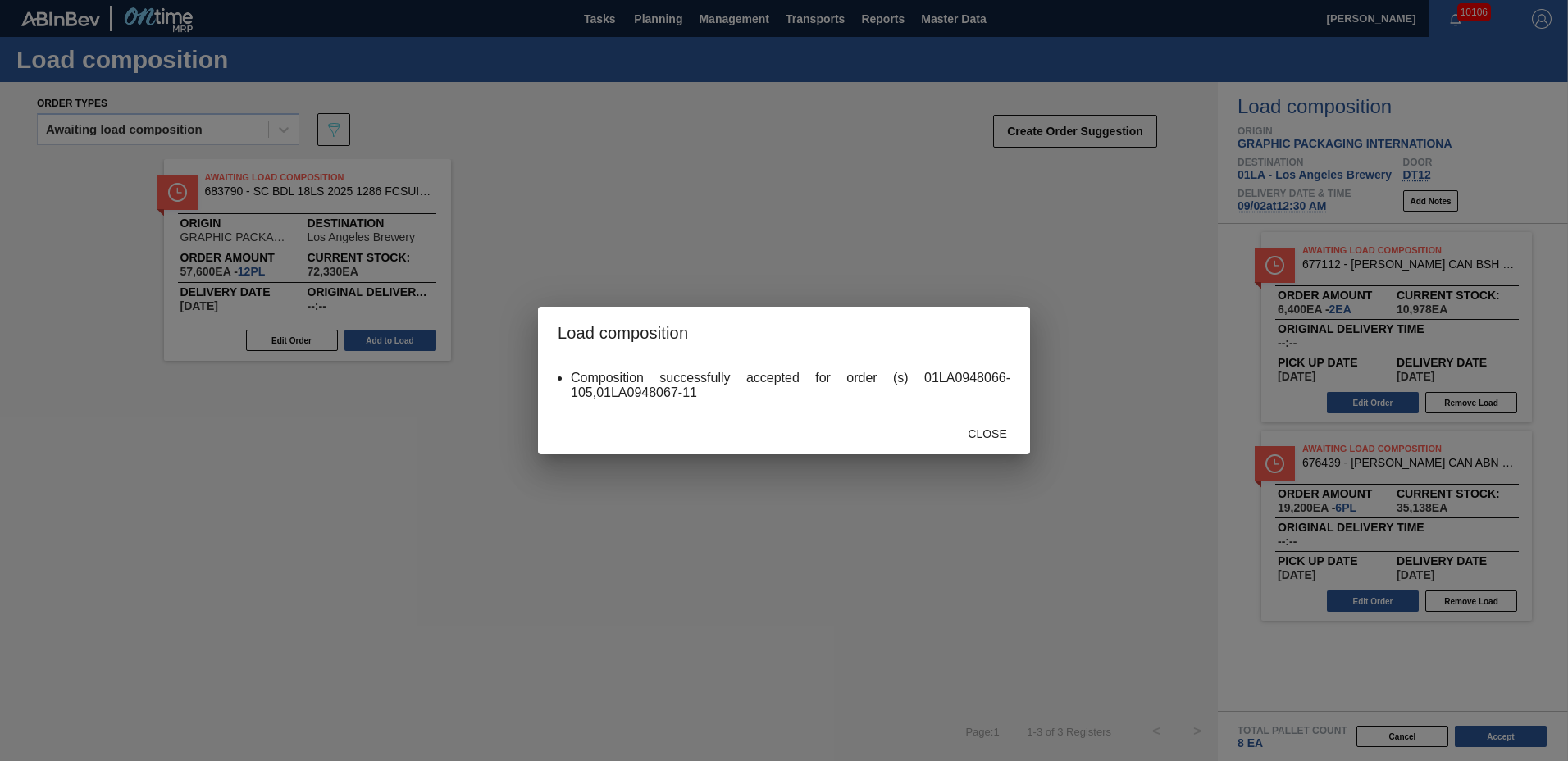
drag, startPoint x: 993, startPoint y: 414, endPoint x: 993, endPoint y: 440, distance: 26.0
click at [993, 418] on div "Close" at bounding box center [784, 433] width 492 height 43
click at [993, 440] on span "Close" at bounding box center [987, 434] width 65 height 13
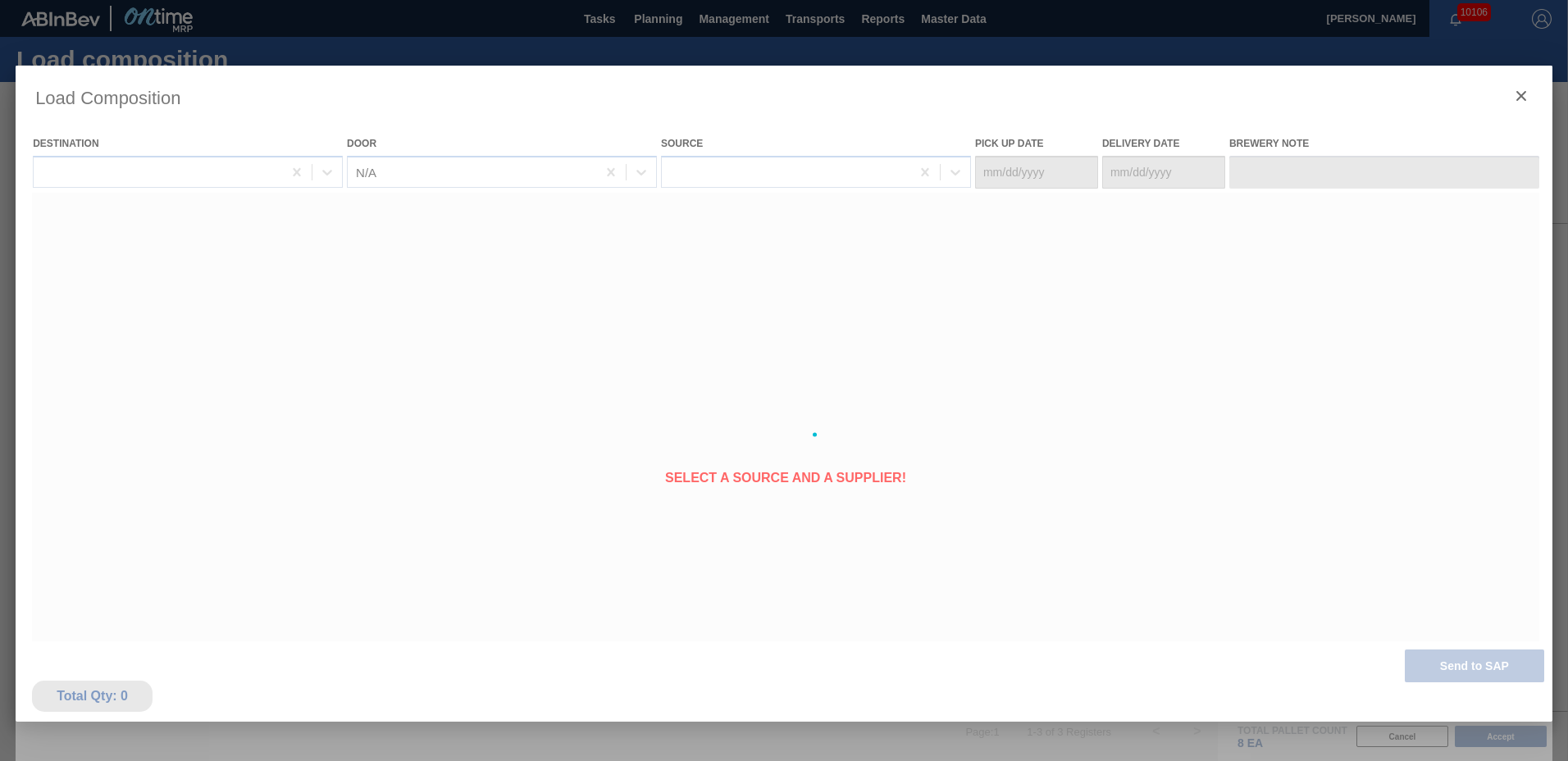
type Date "[DATE]"
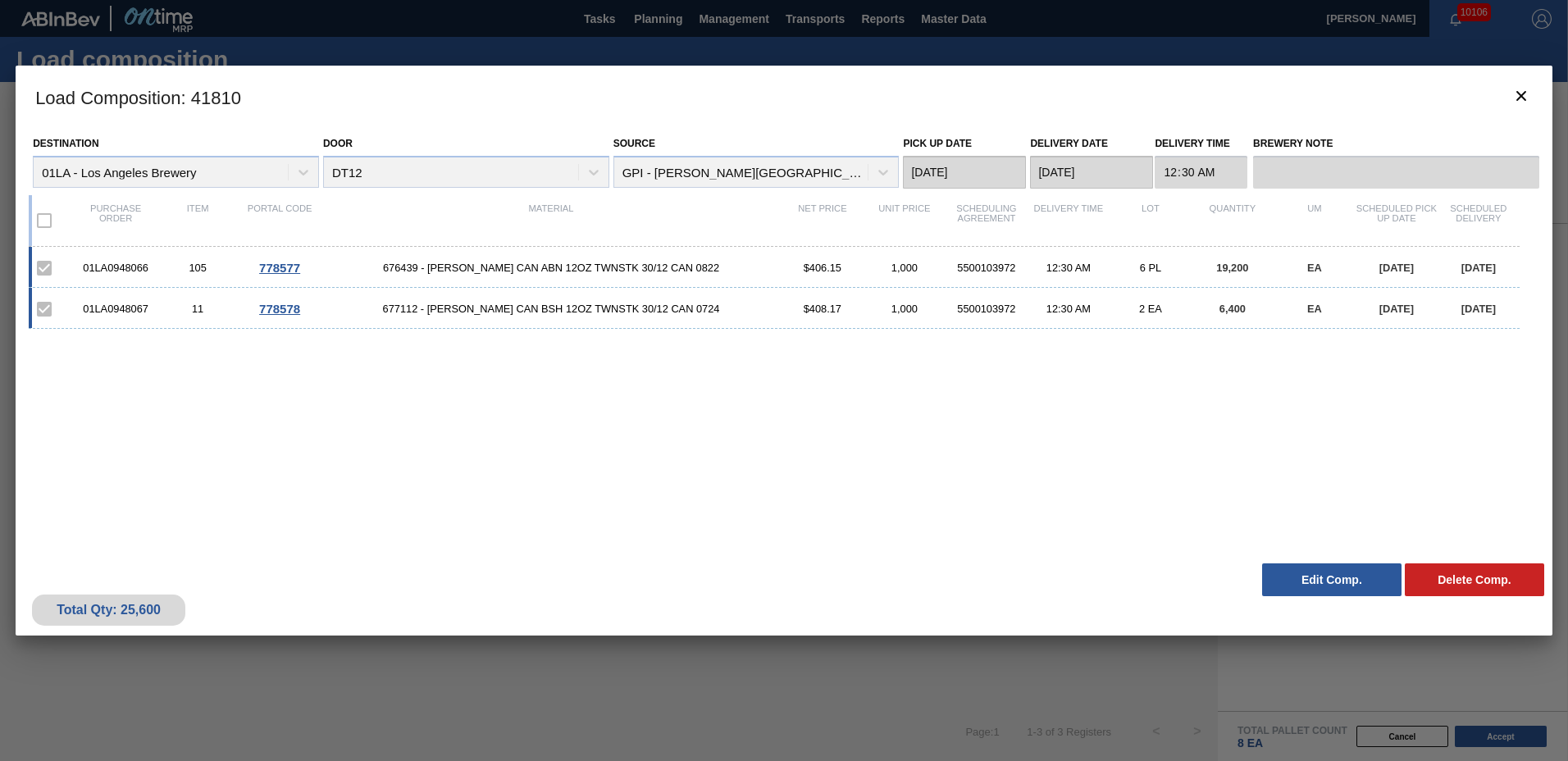
click at [1306, 568] on button "Edit Comp." at bounding box center [1332, 580] width 139 height 33
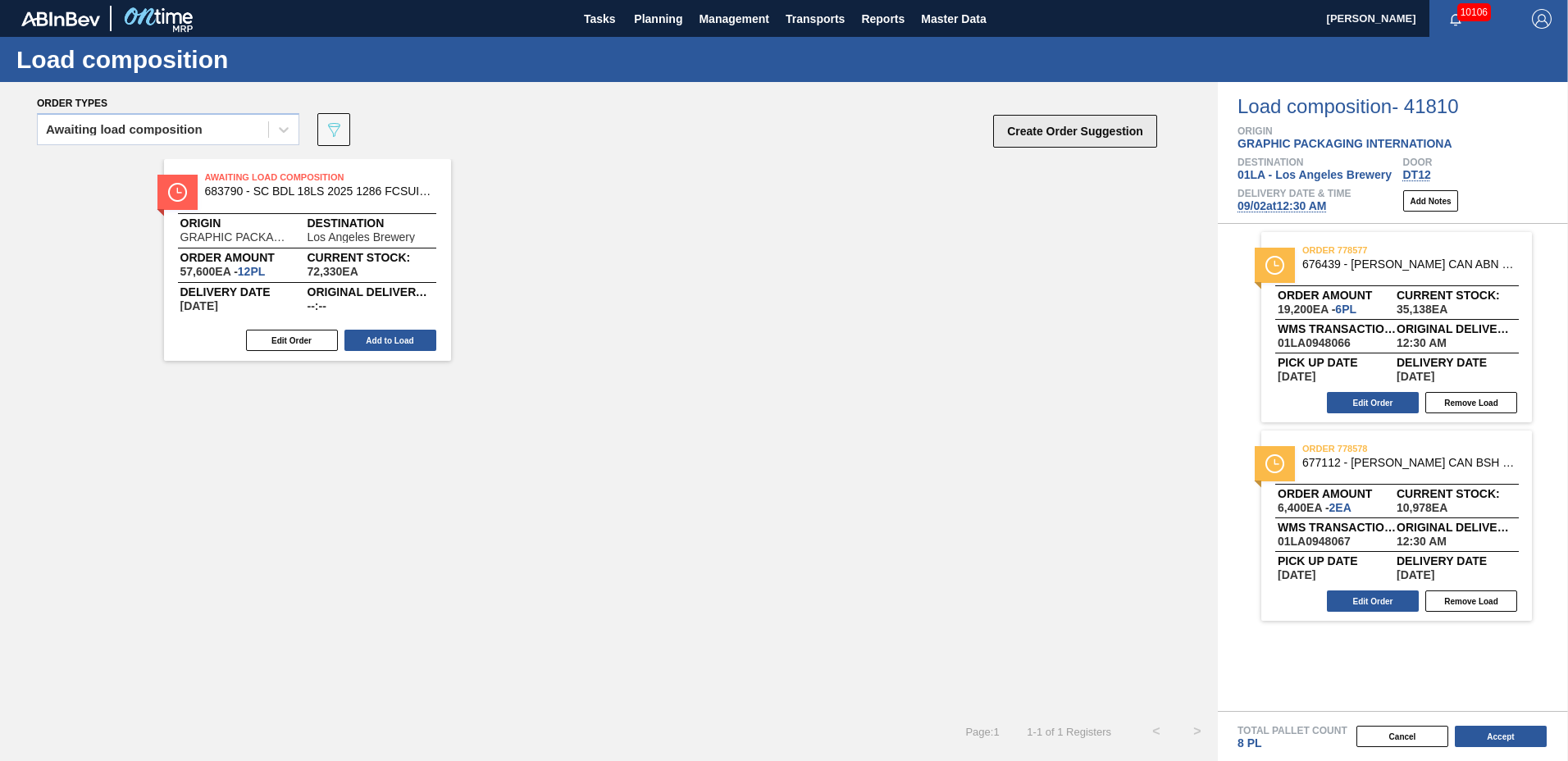
click at [1075, 131] on button "Create Order Suggestion" at bounding box center [1075, 131] width 164 height 33
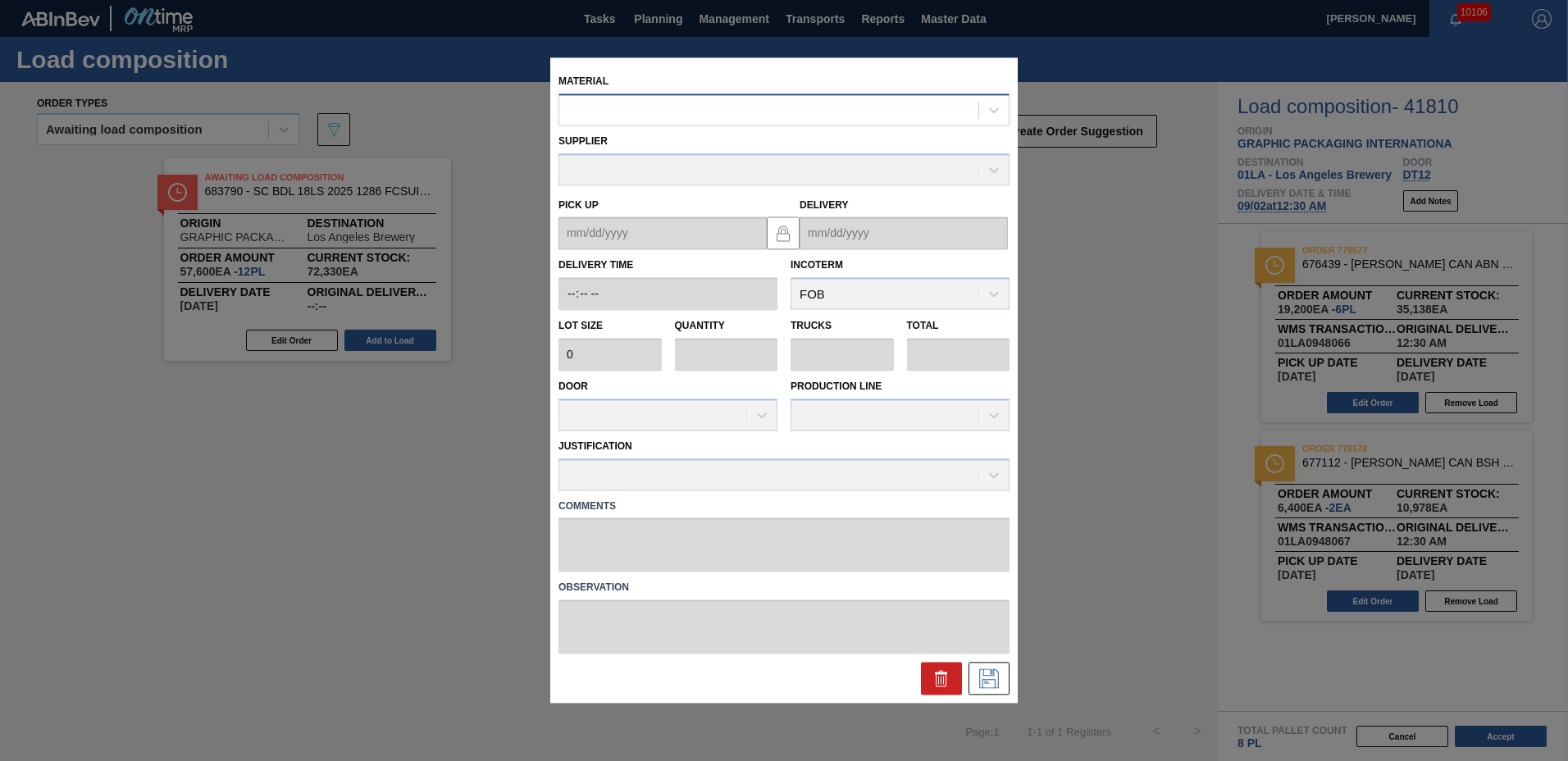
click at [591, 119] on div at bounding box center [769, 111] width 419 height 24
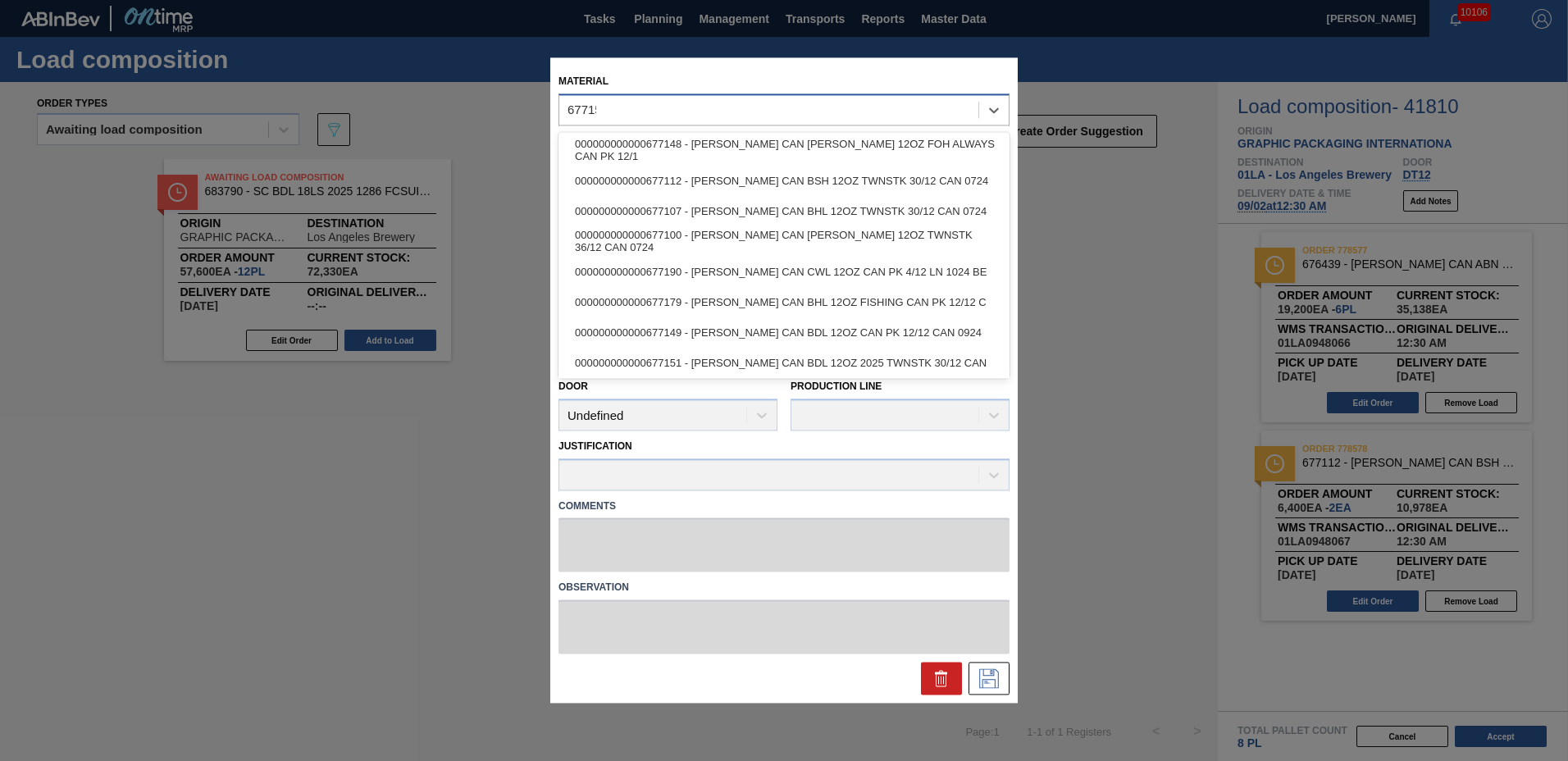
type input "677151"
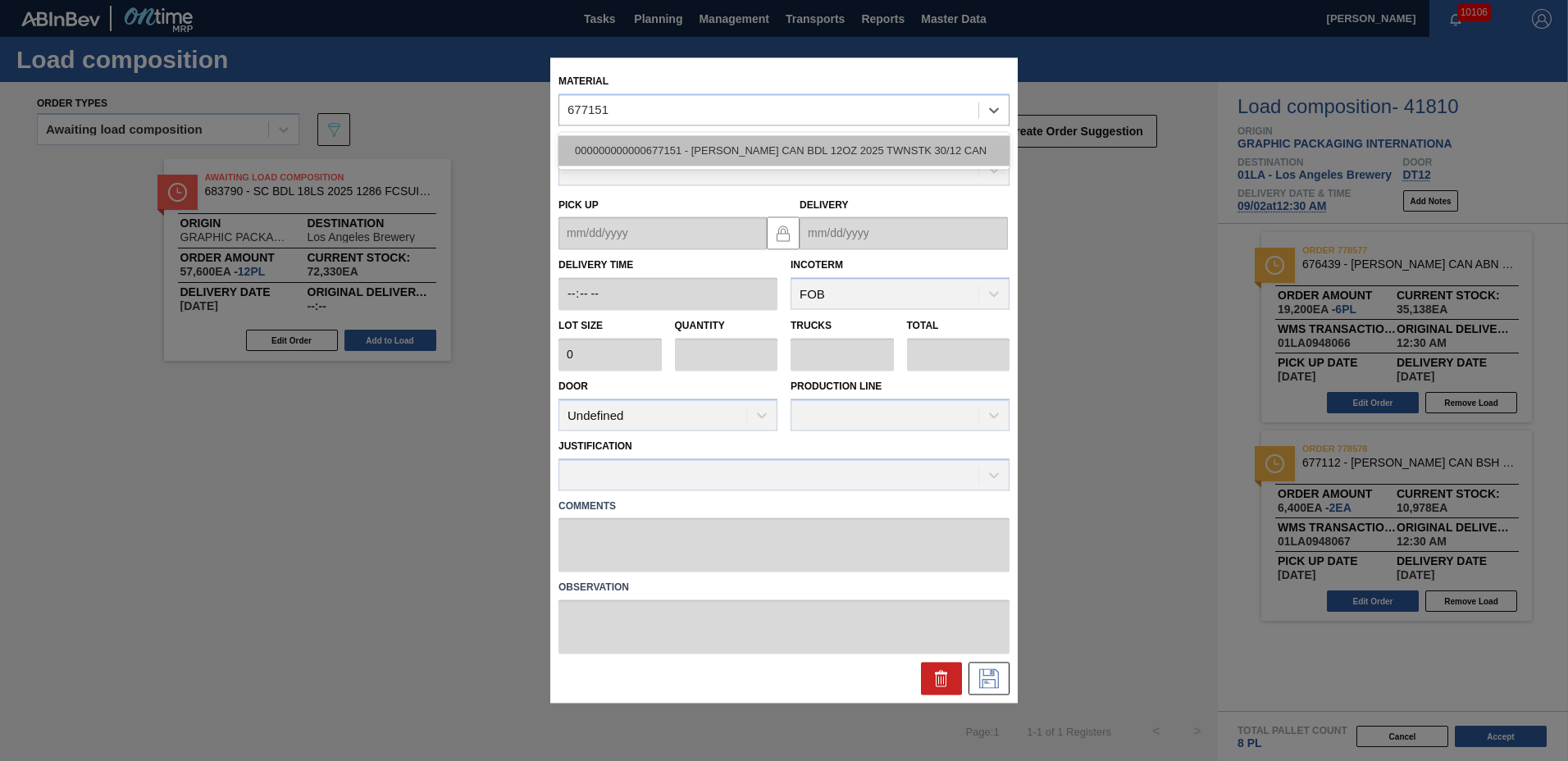
click at [752, 159] on div "000000000000677151 - [PERSON_NAME] CAN BDL 12OZ 2025 TWNSTK 30/12 CAN" at bounding box center [784, 150] width 451 height 30
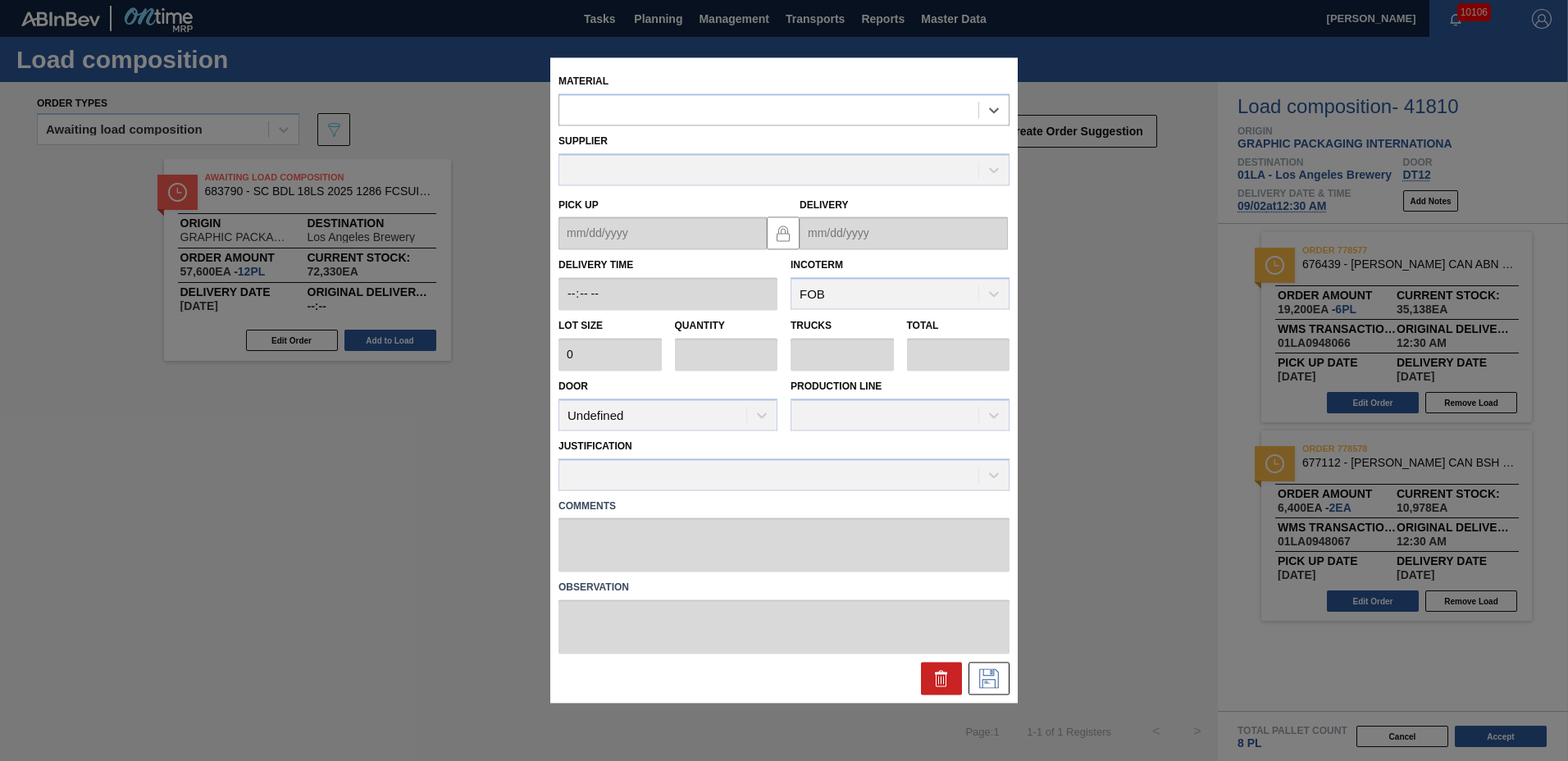
type input "3,200"
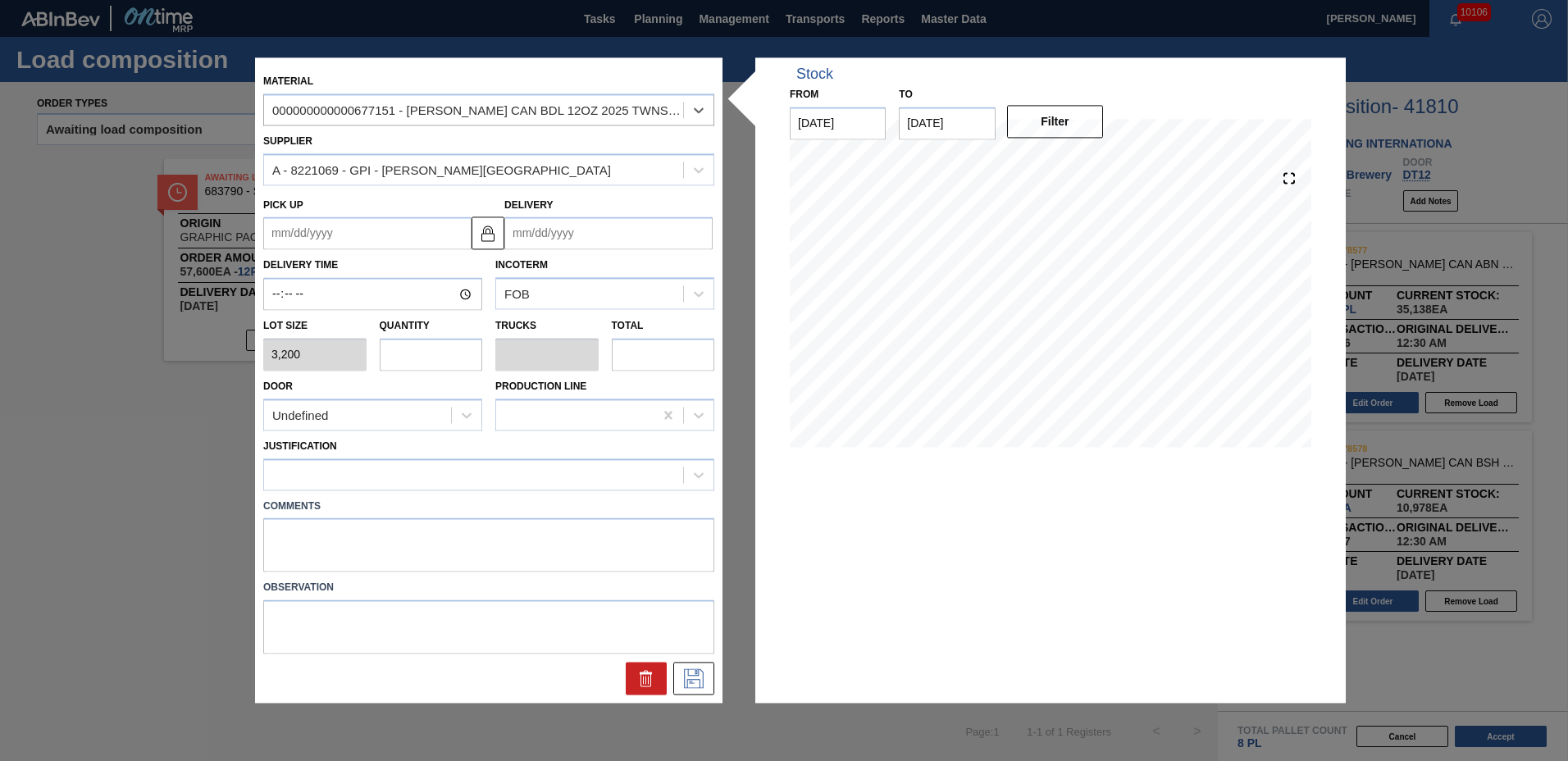
click at [643, 227] on input "Delivery" at bounding box center [609, 234] width 209 height 33
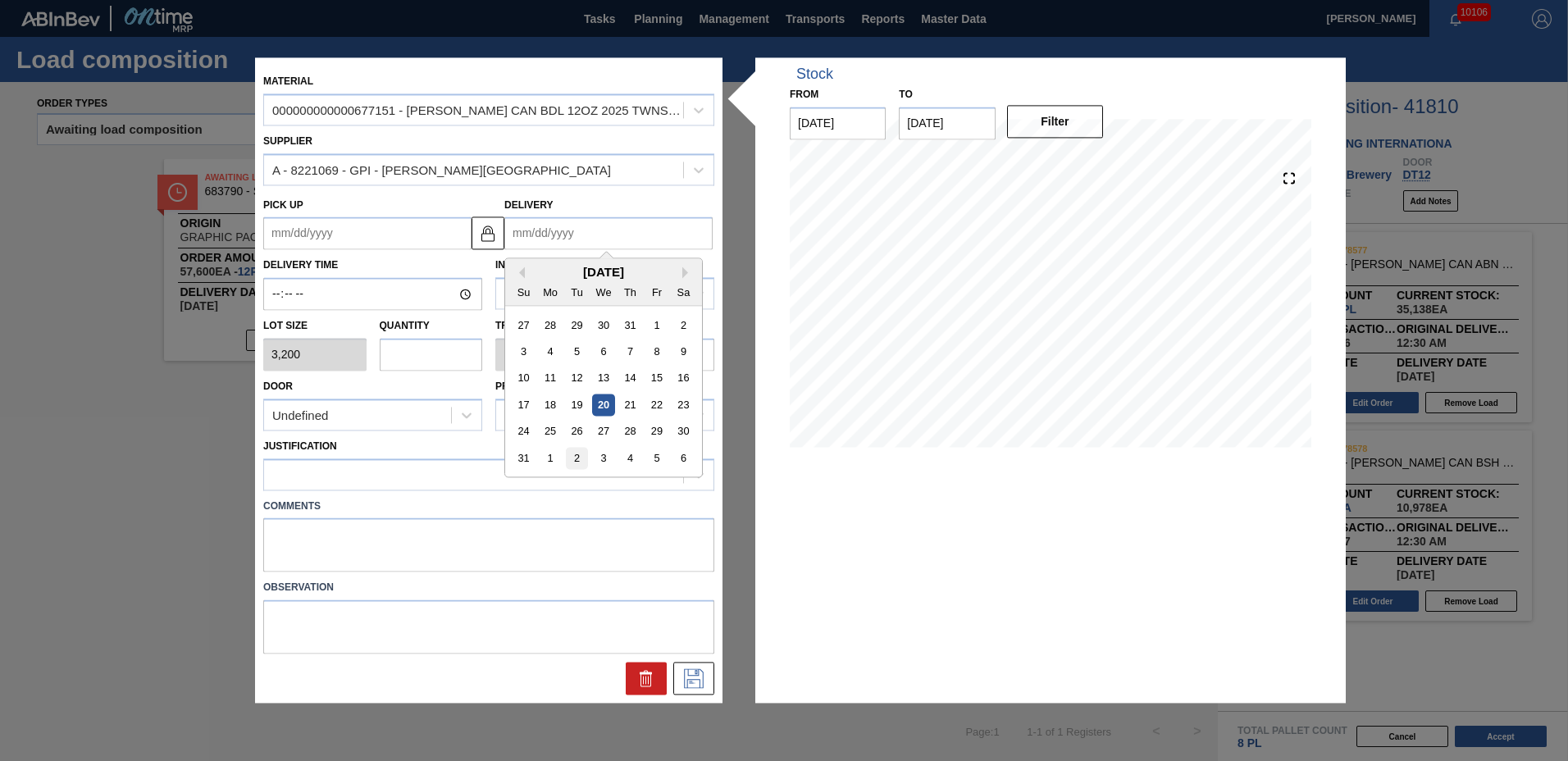
click at [573, 453] on div "2" at bounding box center [577, 459] width 22 height 22
type up "[DATE]"
type input "[DATE]"
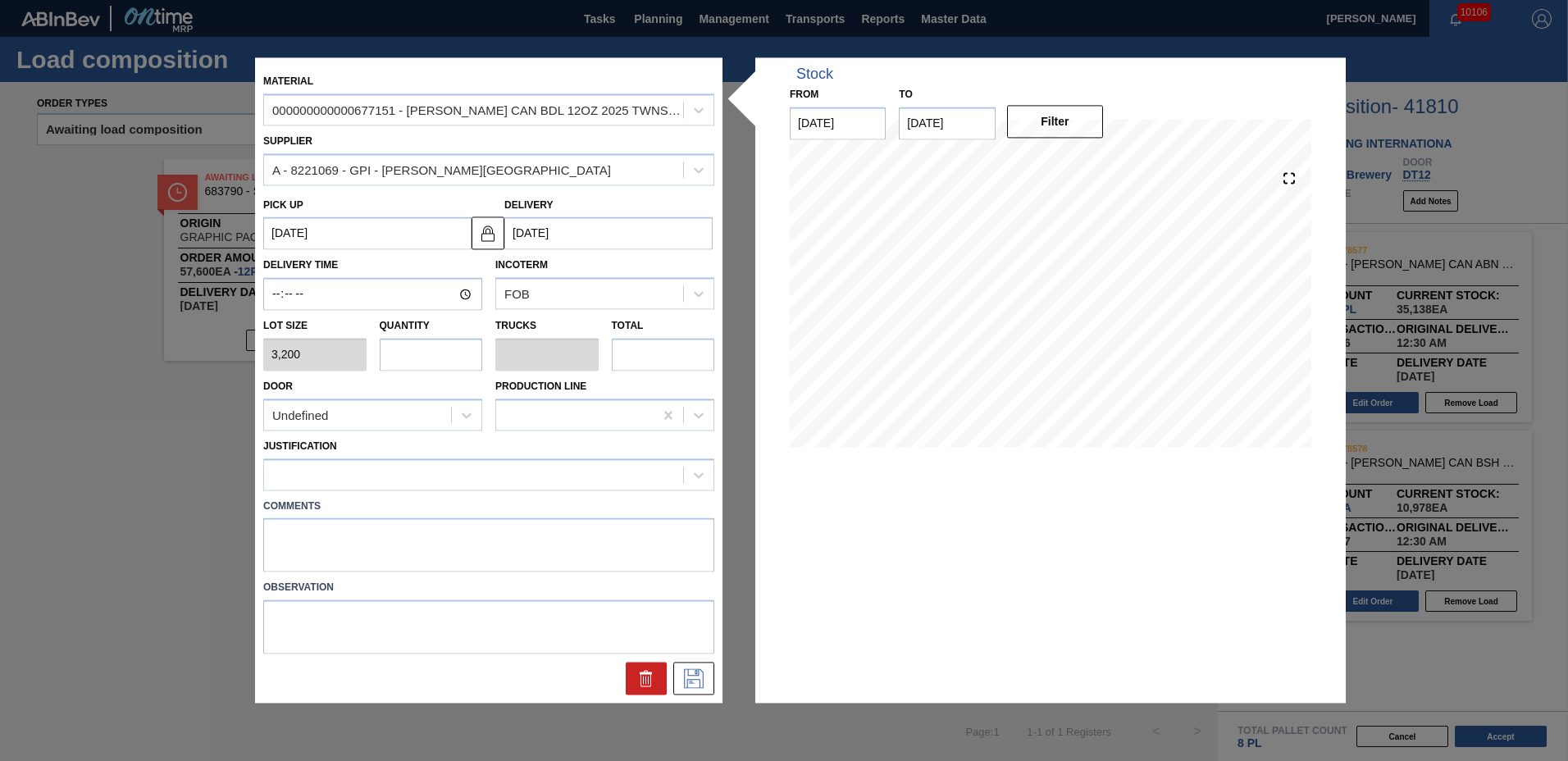
click at [429, 336] on div "Quantity" at bounding box center [431, 343] width 103 height 57
click at [435, 354] on input "text" at bounding box center [431, 354] width 103 height 33
type input "3"
type input "0.125"
type input "9,600"
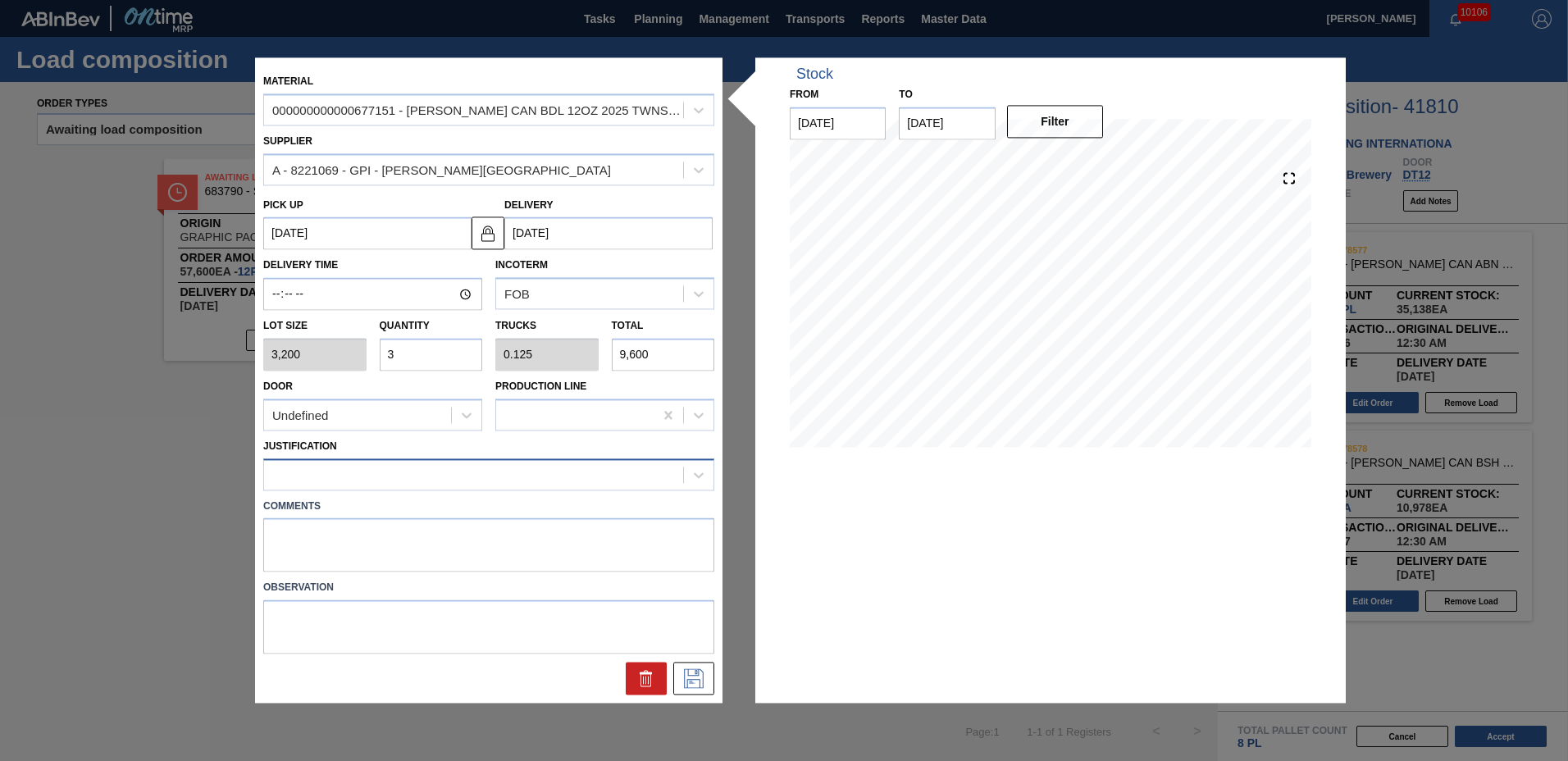
type input "3"
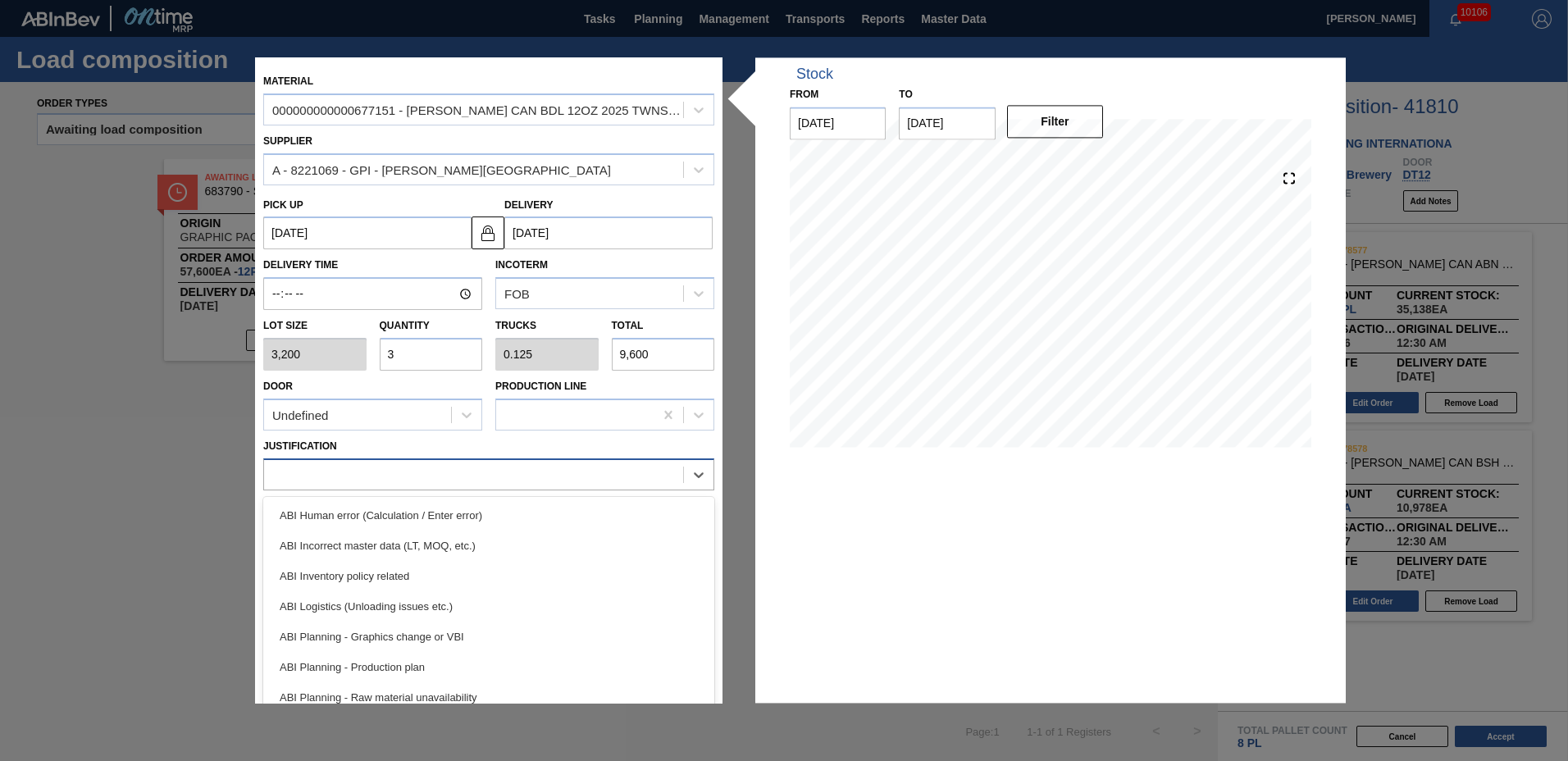
click at [290, 481] on div at bounding box center [473, 474] width 419 height 24
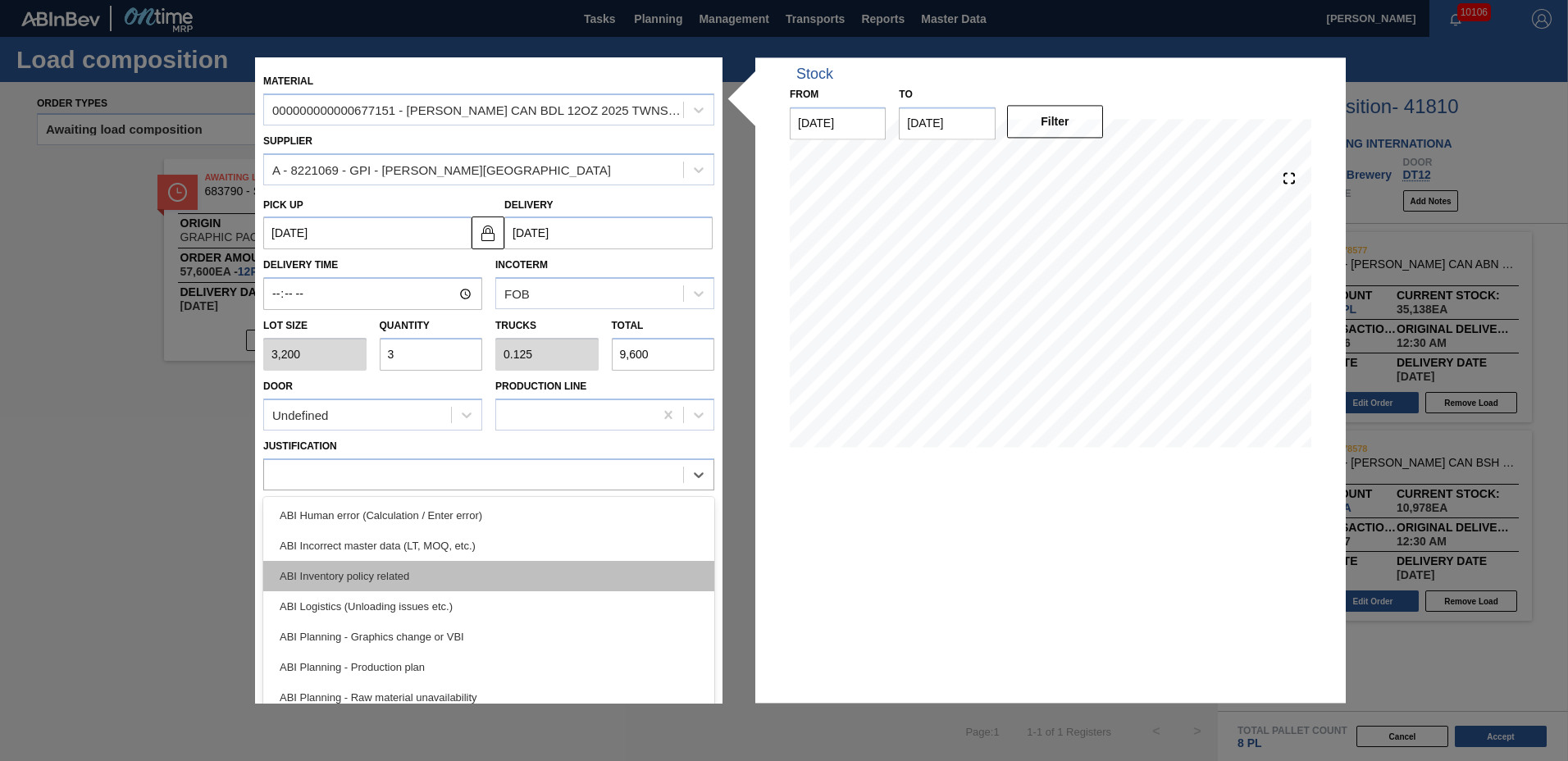
click at [308, 571] on div "ABI Inventory policy related" at bounding box center [489, 576] width 451 height 30
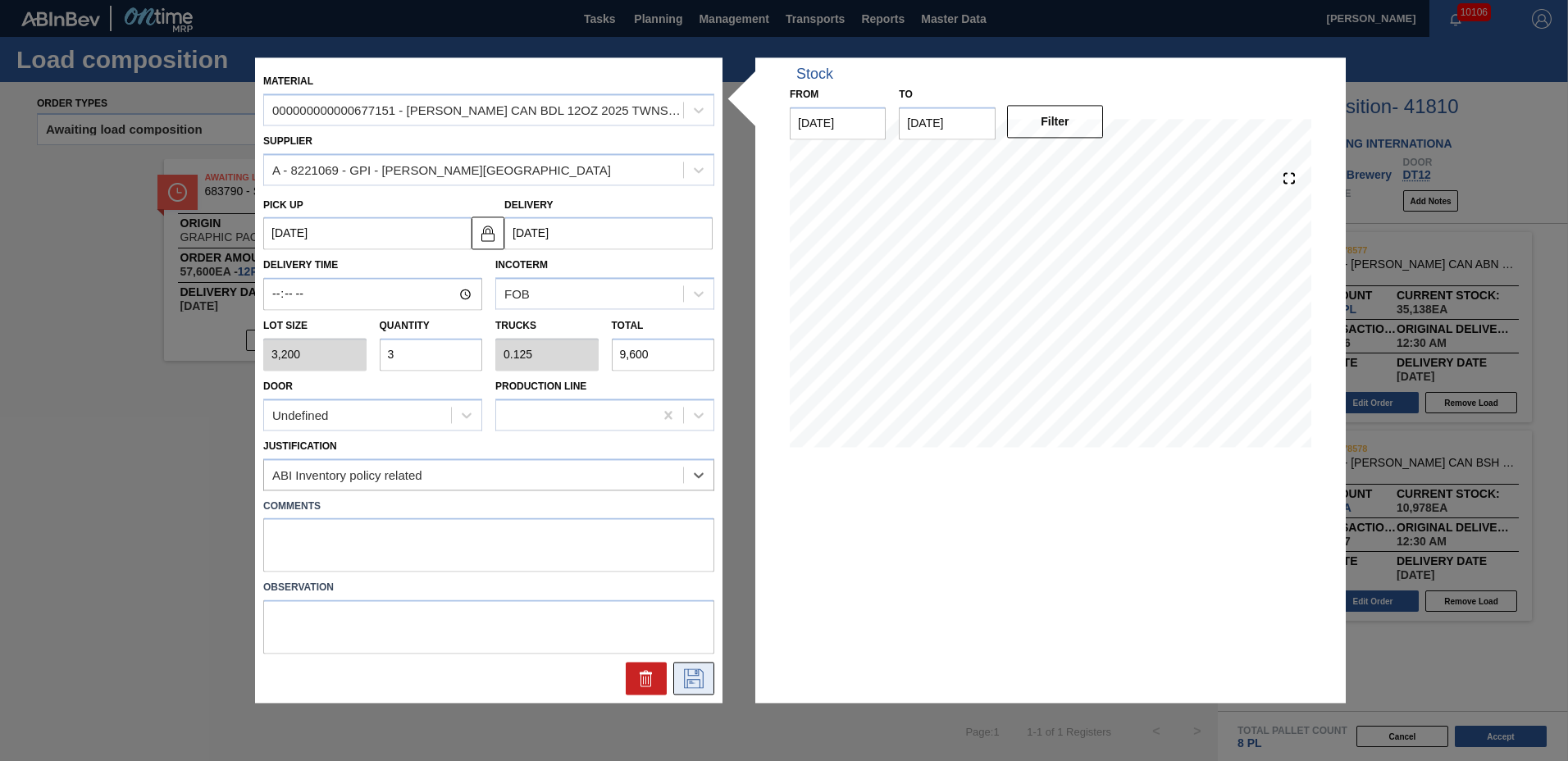
click at [702, 682] on icon at bounding box center [694, 679] width 27 height 20
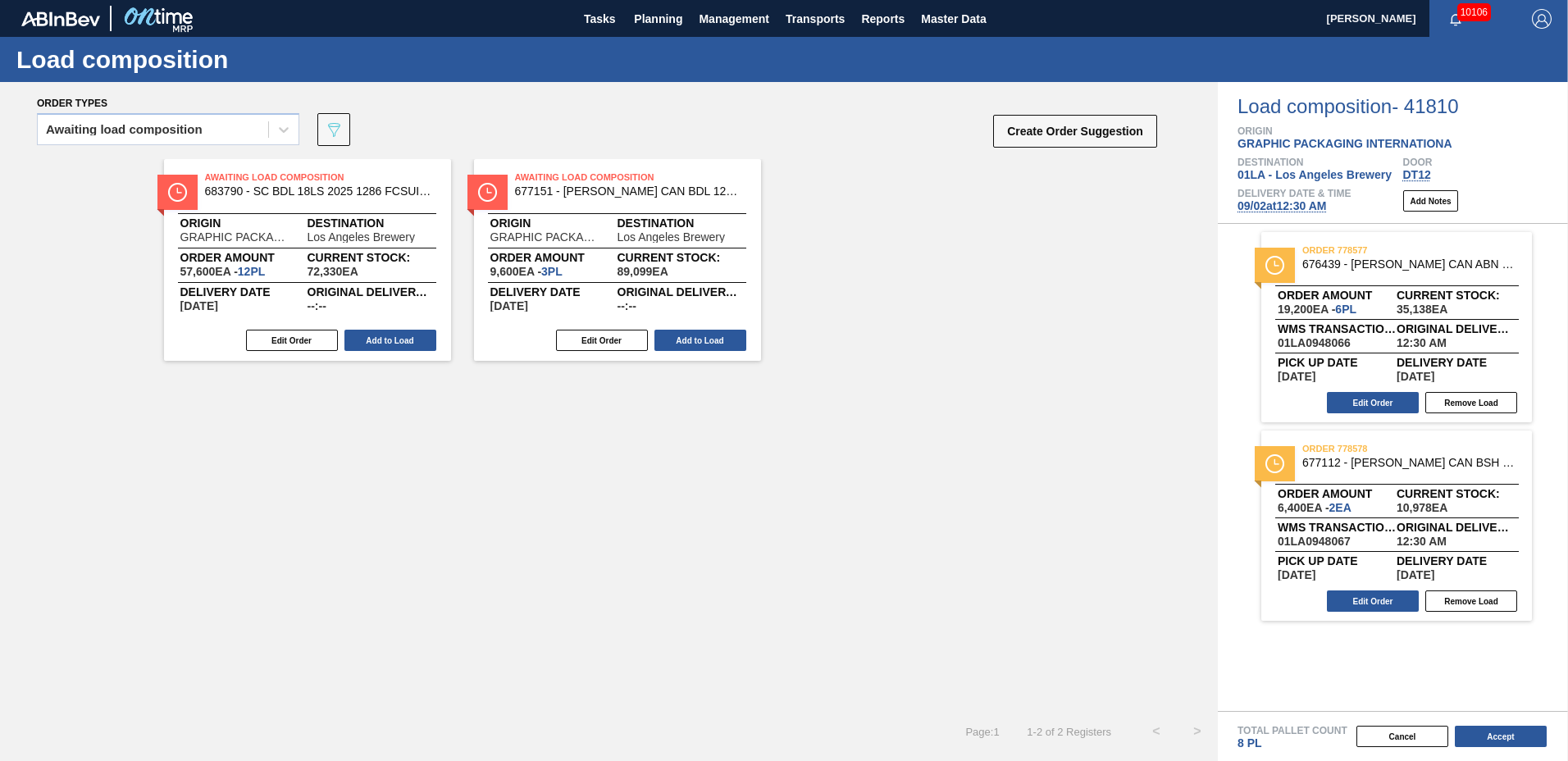
click at [677, 343] on button "Add to Load" at bounding box center [700, 340] width 92 height 21
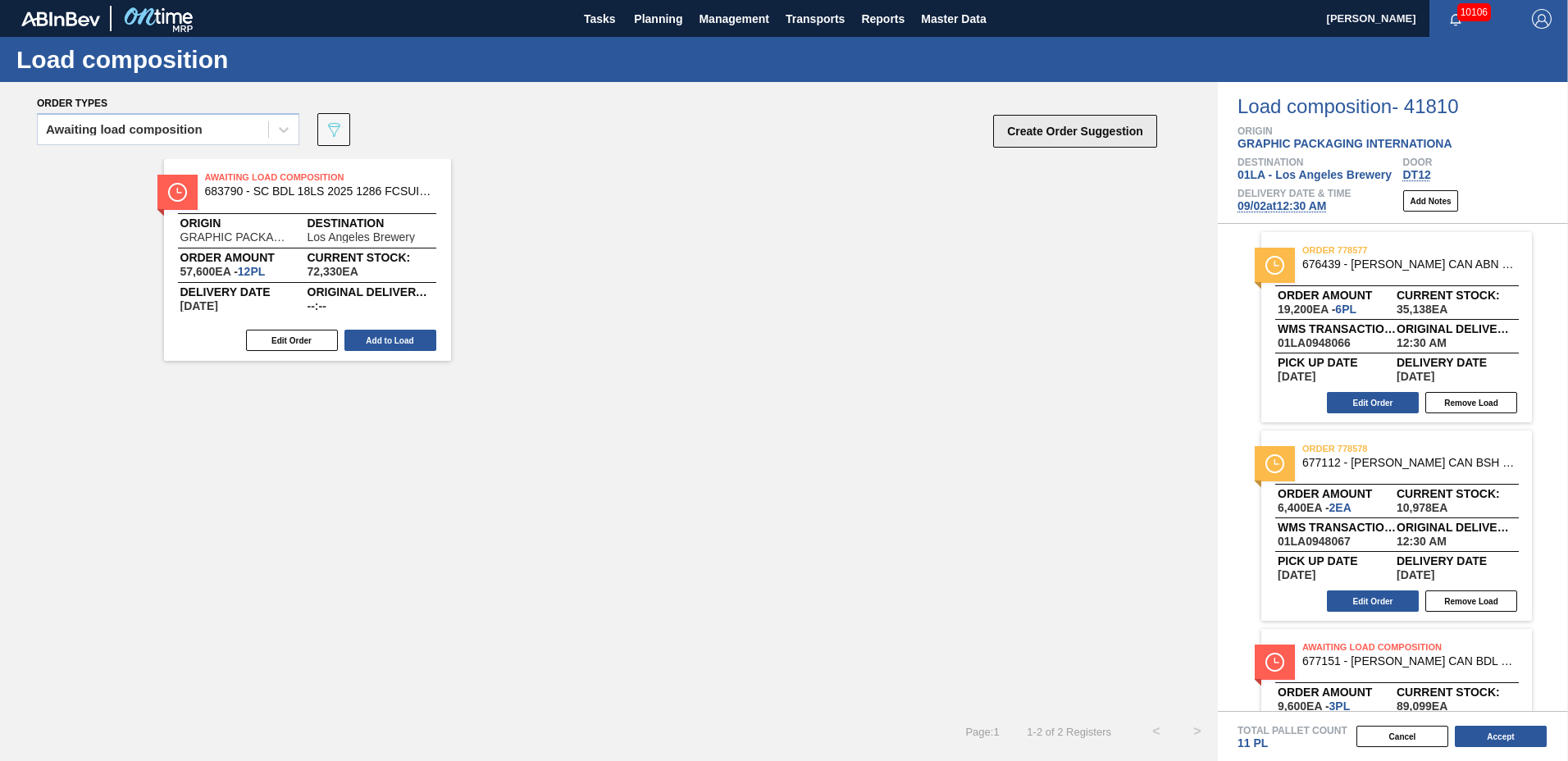
click at [1049, 126] on button "Create Order Suggestion" at bounding box center [1075, 131] width 164 height 33
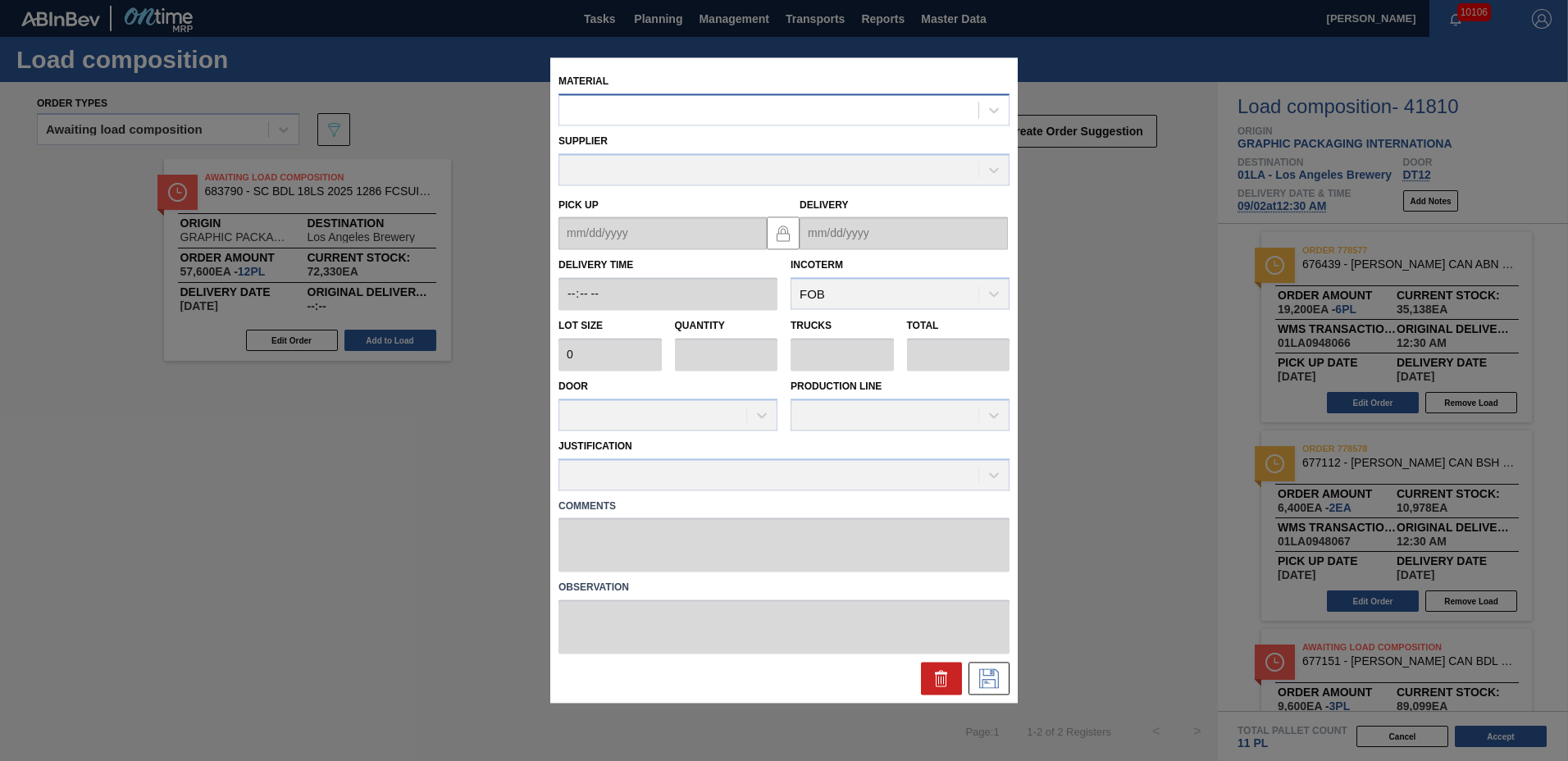
click at [765, 114] on div at bounding box center [769, 111] width 419 height 24
type input "676470"
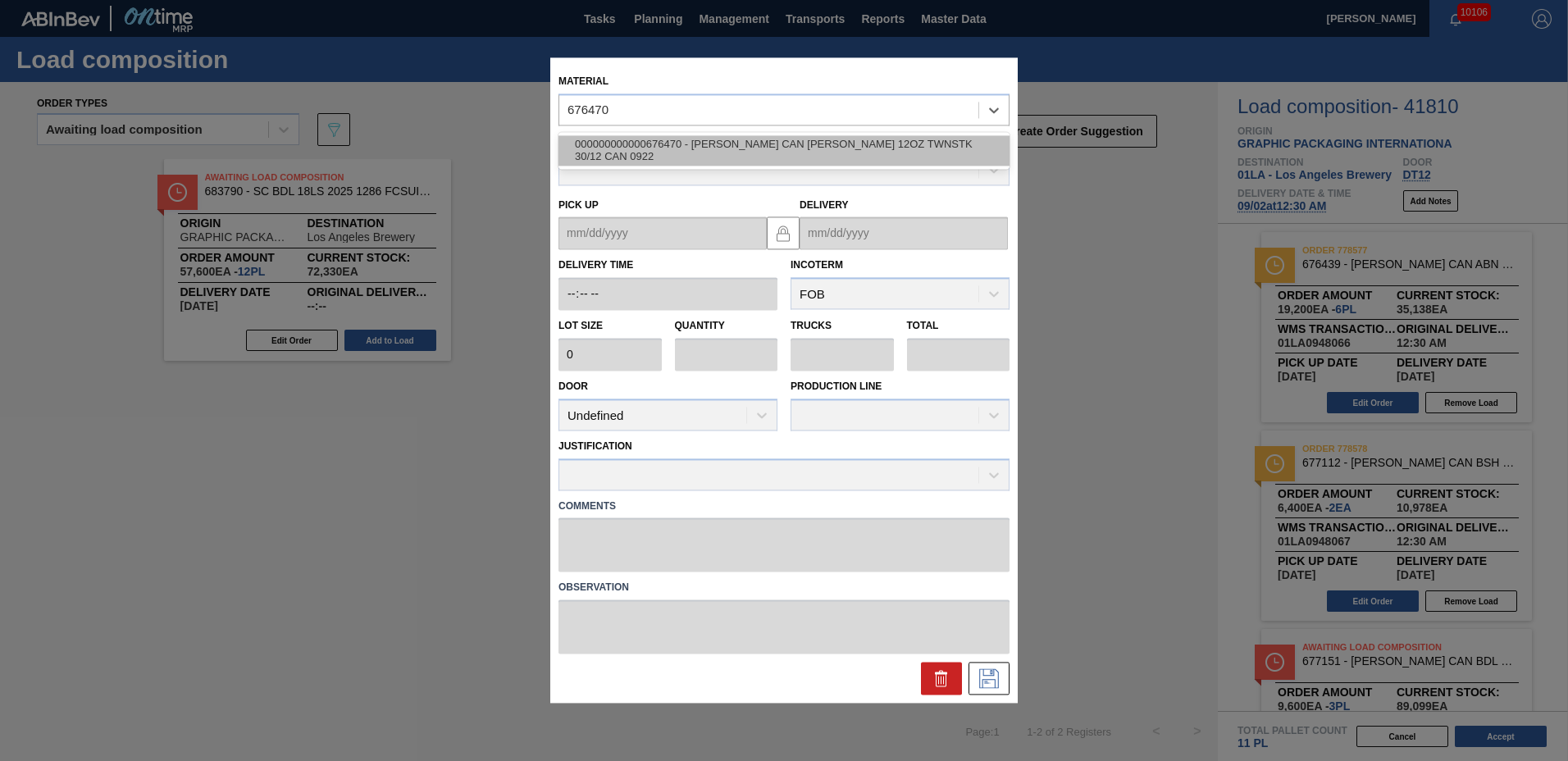
click at [734, 154] on div "000000000000676470 - [PERSON_NAME] CAN [PERSON_NAME] 12OZ TWNSTK 30/12 CAN 0922" at bounding box center [784, 150] width 451 height 30
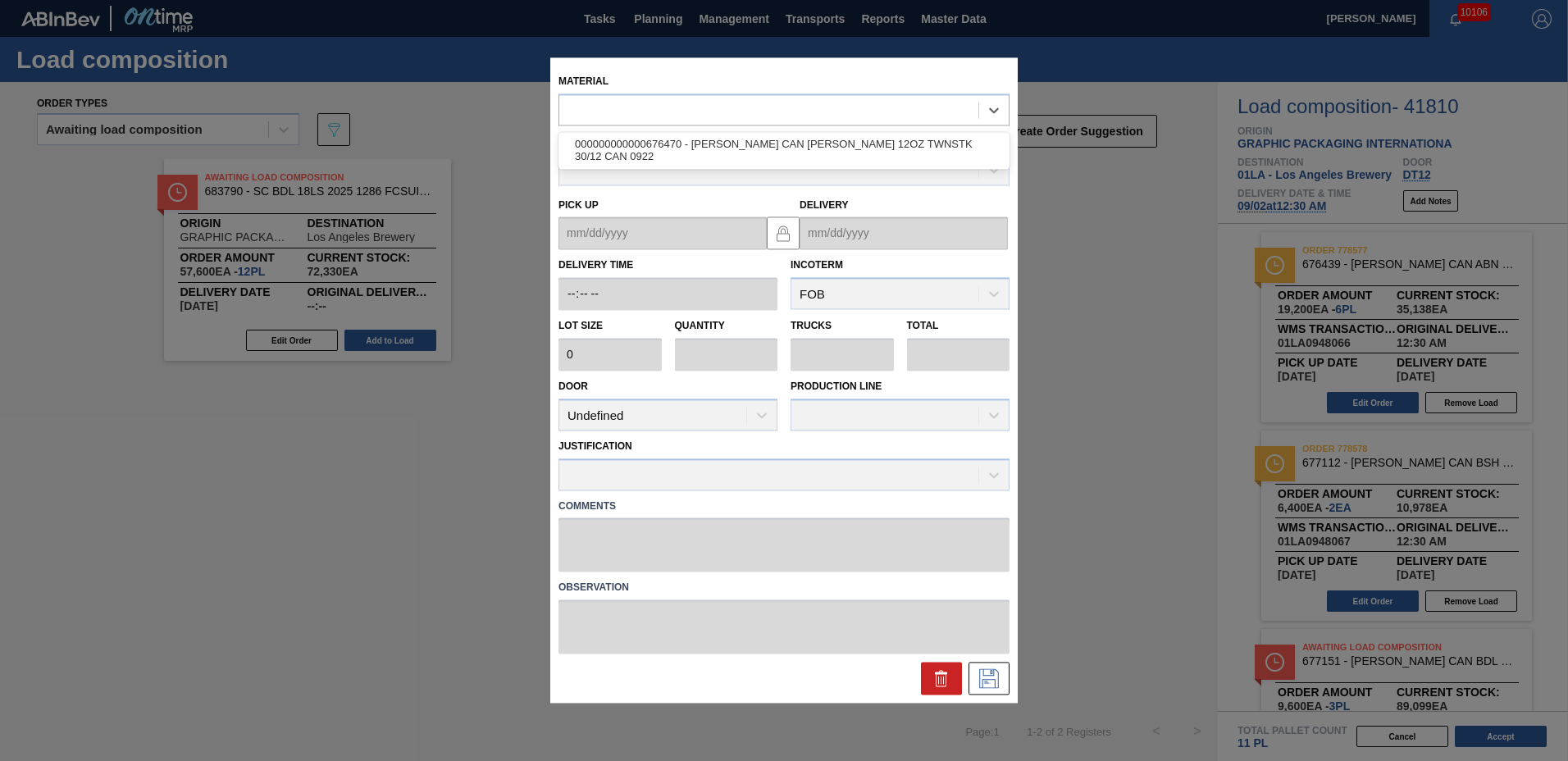
type input "3,200"
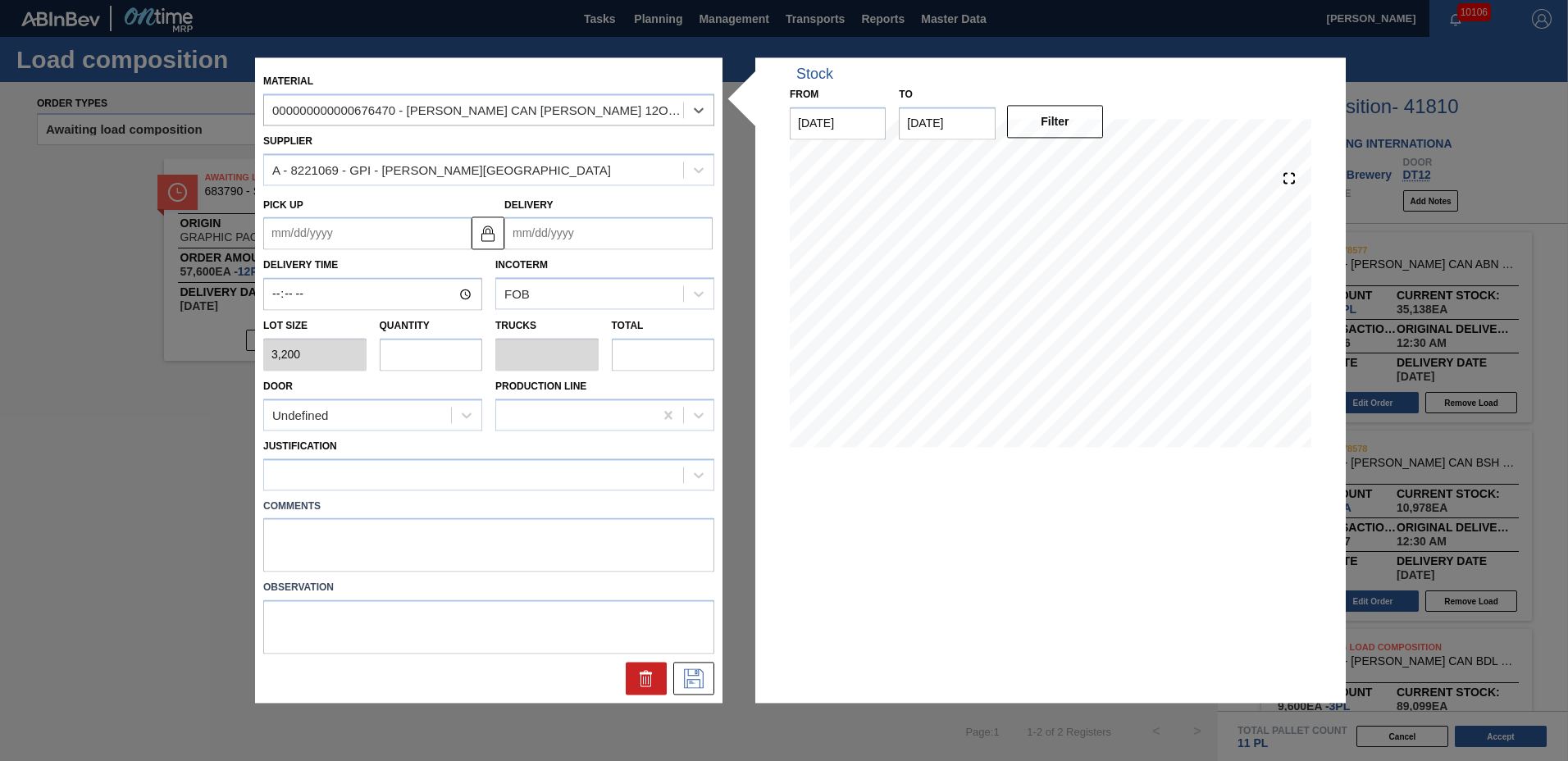
click at [587, 224] on input "Delivery" at bounding box center [609, 234] width 209 height 33
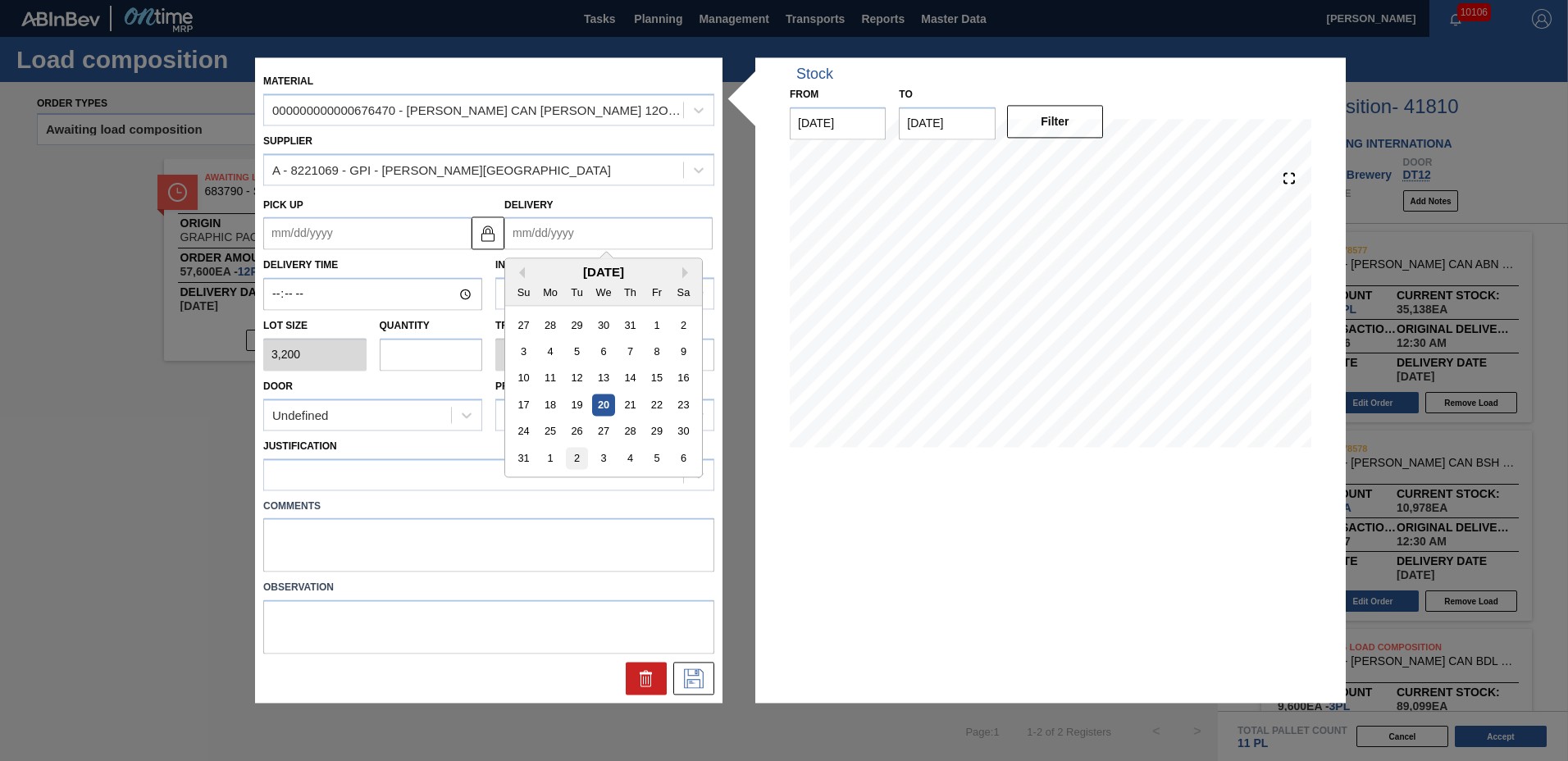
click at [574, 462] on div "2" at bounding box center [577, 459] width 22 height 22
type up "[DATE]"
type input "[DATE]"
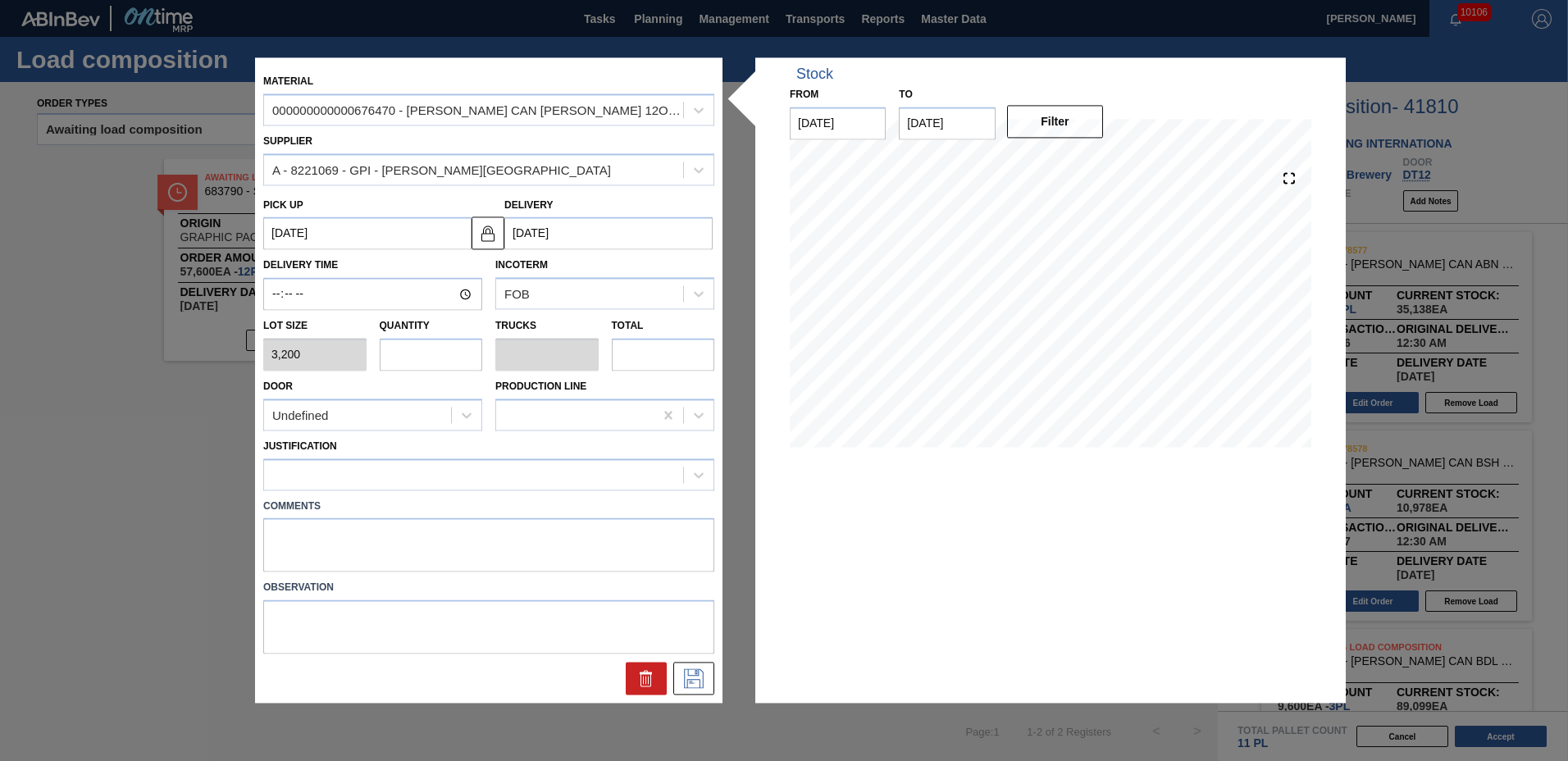
click at [417, 366] on input "text" at bounding box center [431, 354] width 103 height 33
type input "4"
type input "0.154"
type input "12,800"
type input "4"
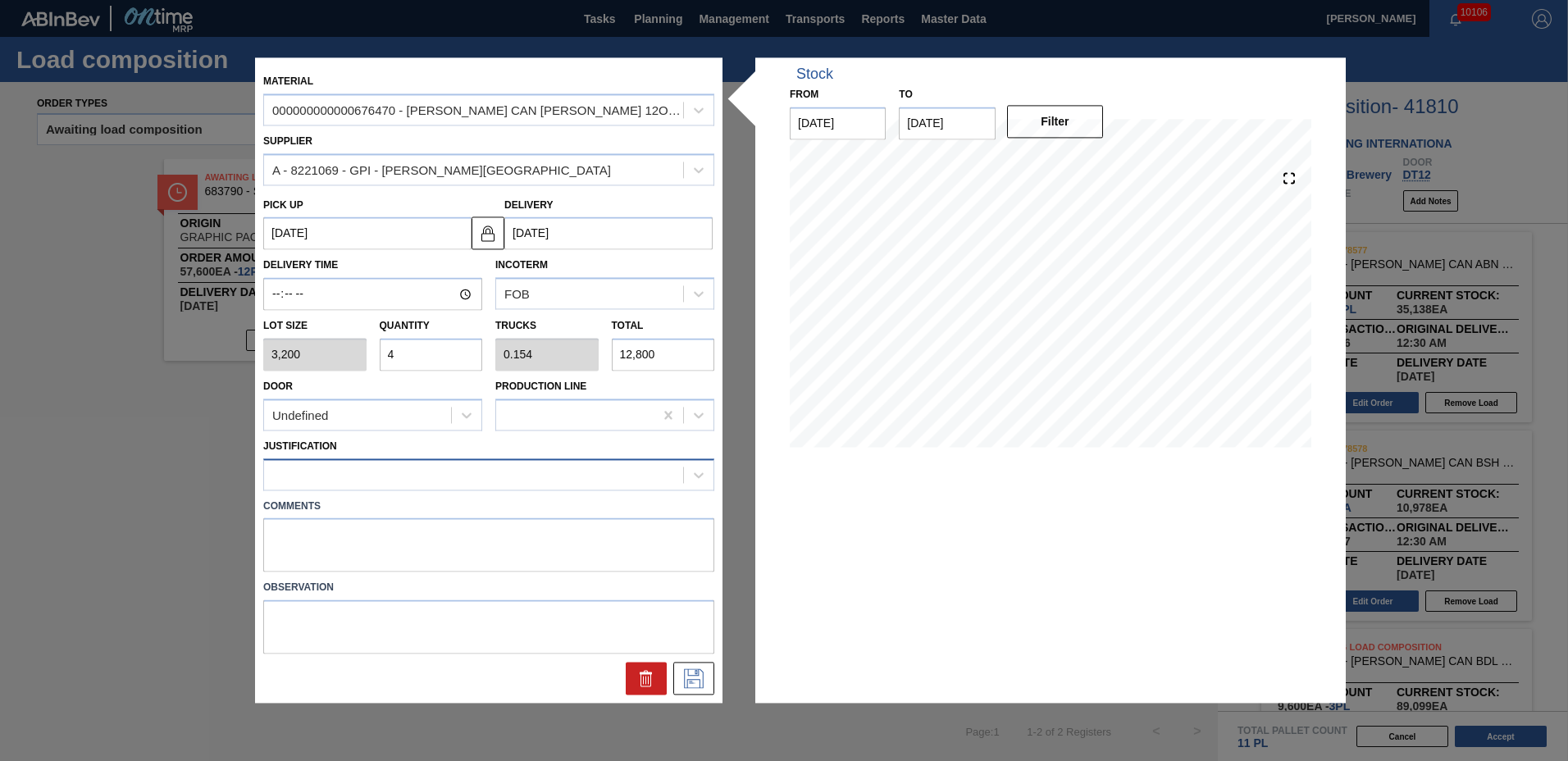
click at [385, 473] on div at bounding box center [473, 474] width 419 height 24
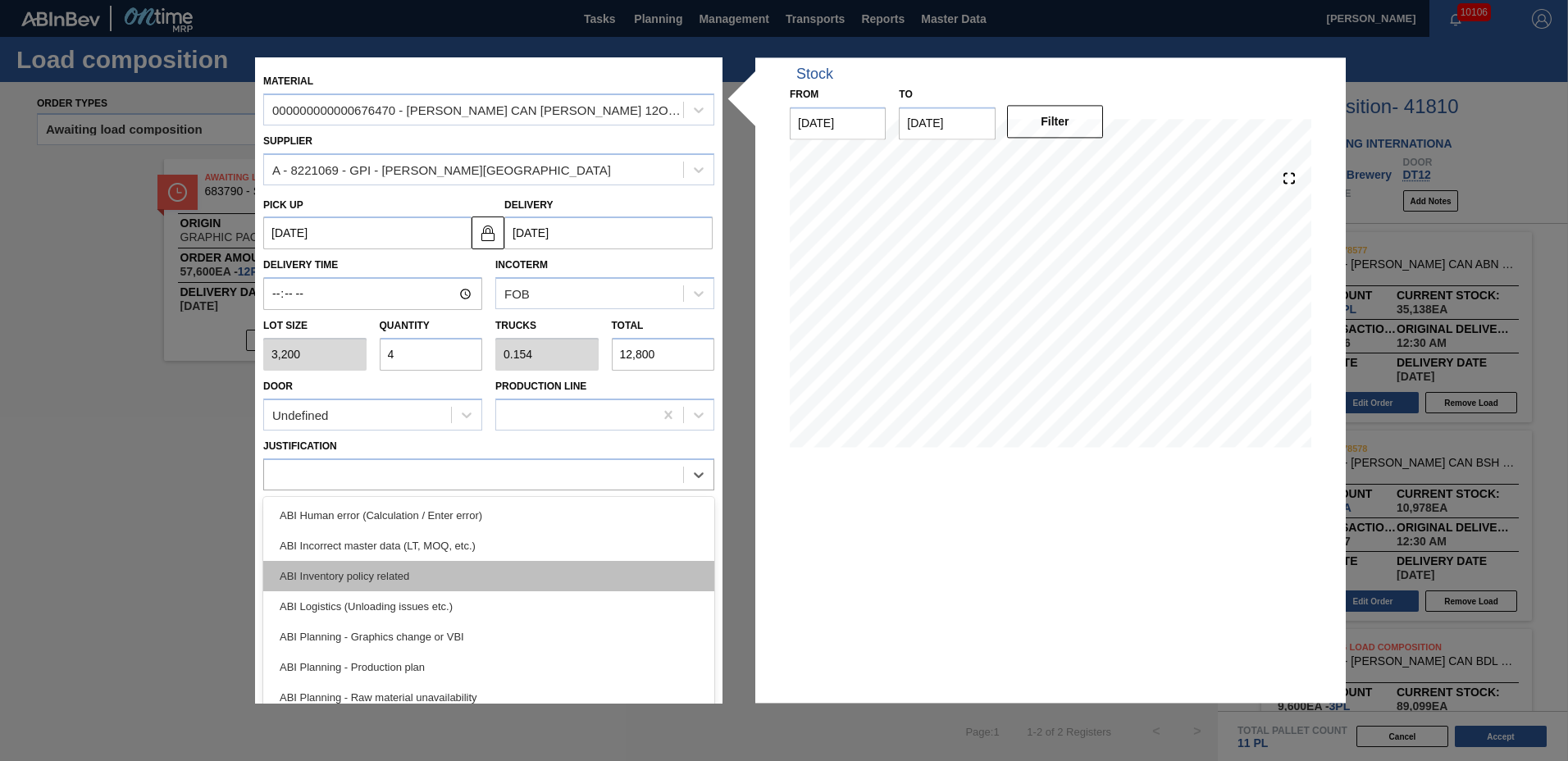
click at [348, 564] on div "ABI Inventory policy related" at bounding box center [489, 576] width 451 height 30
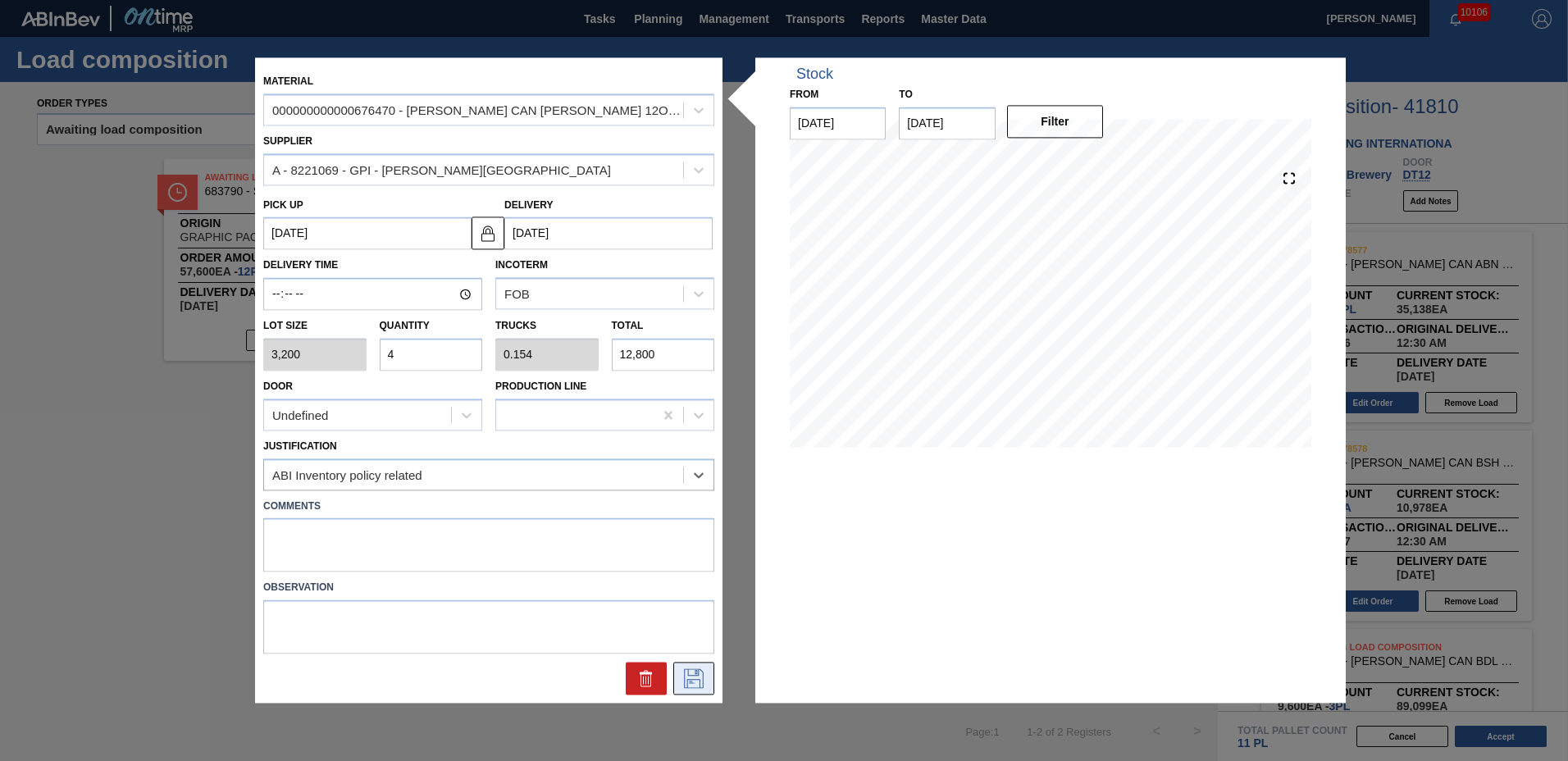
click at [690, 671] on icon at bounding box center [694, 679] width 27 height 20
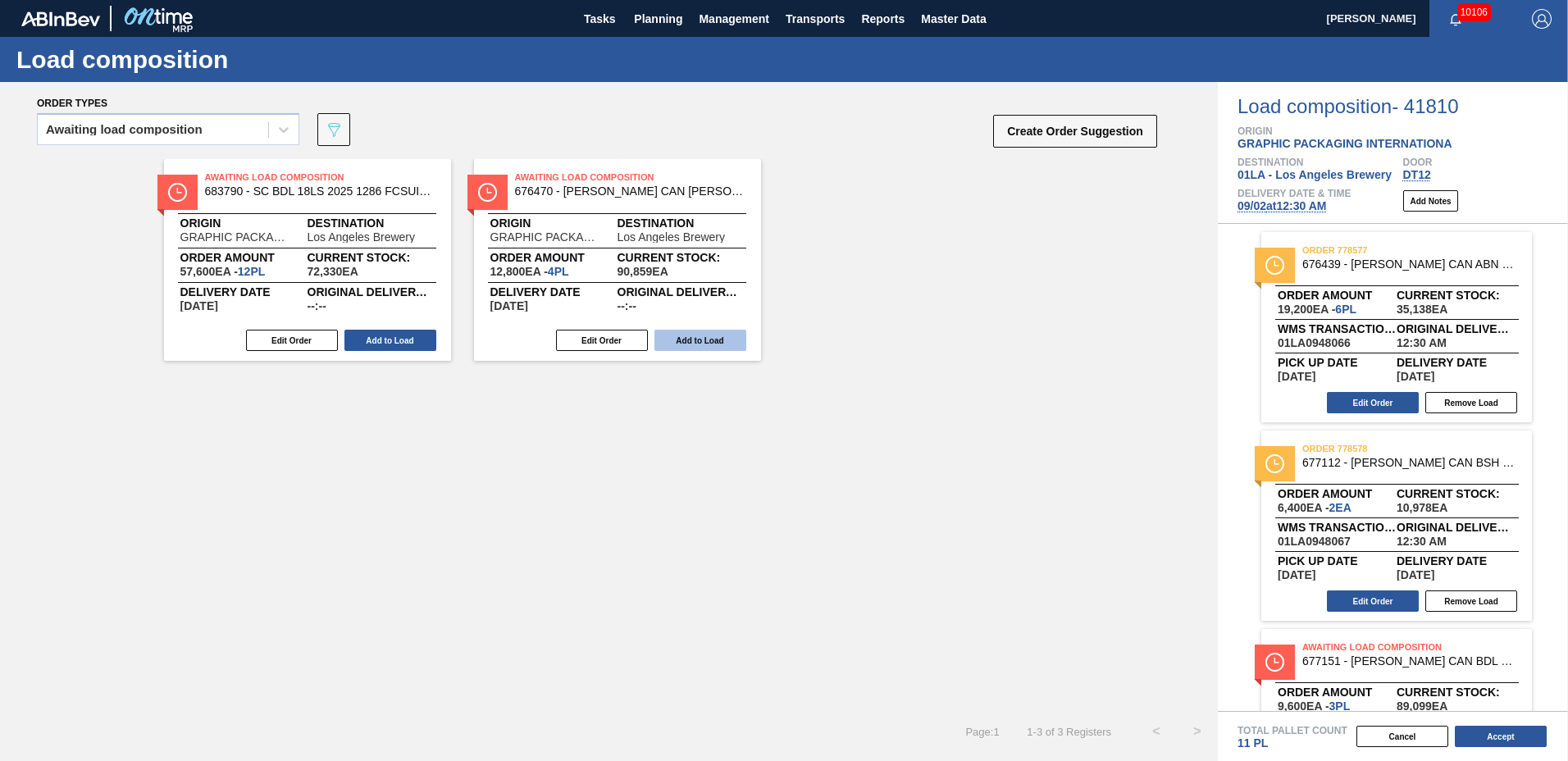
click at [706, 342] on button "Add to Load" at bounding box center [700, 340] width 92 height 21
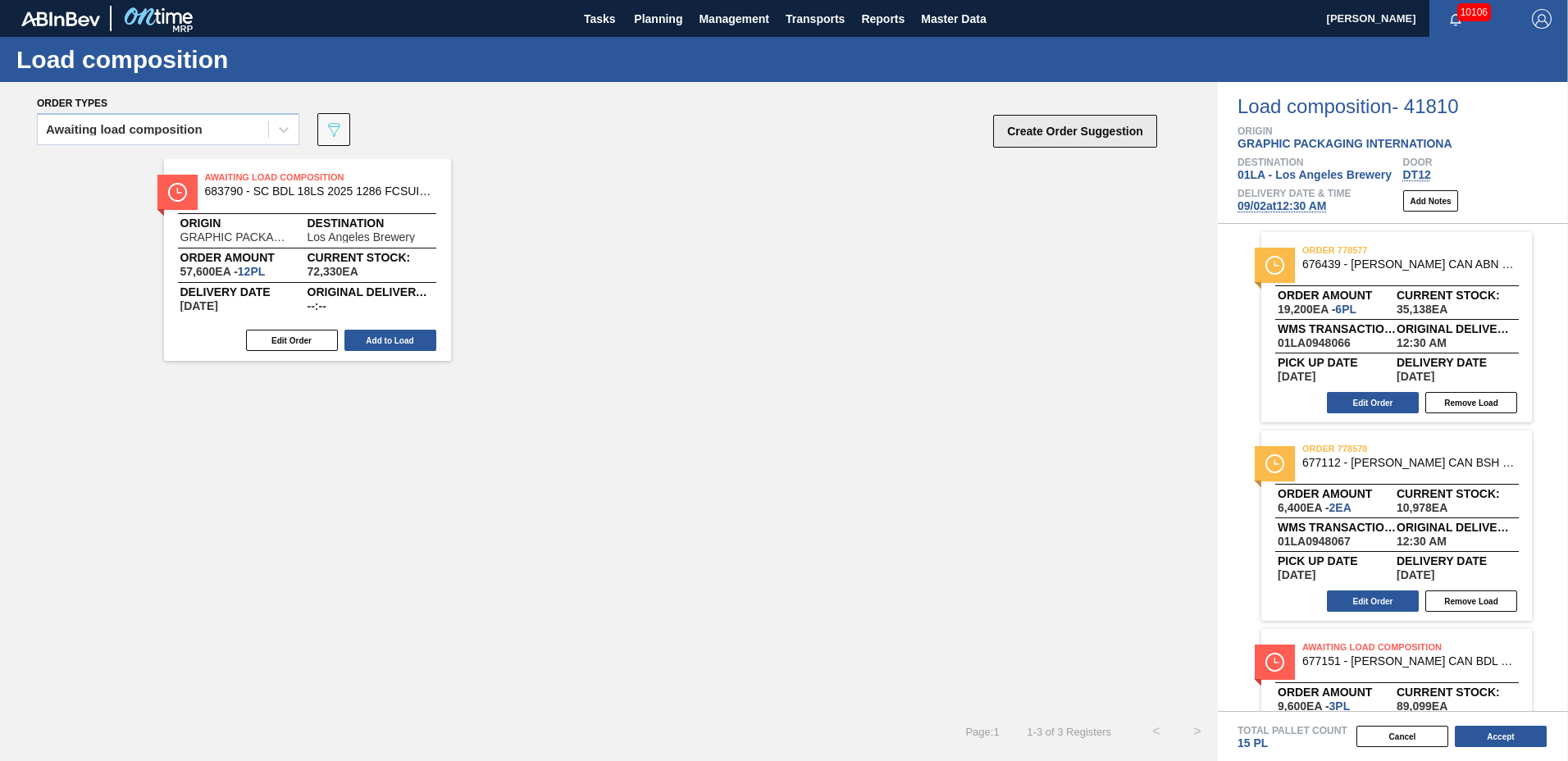
click at [1064, 130] on button "Create Order Suggestion" at bounding box center [1075, 131] width 164 height 33
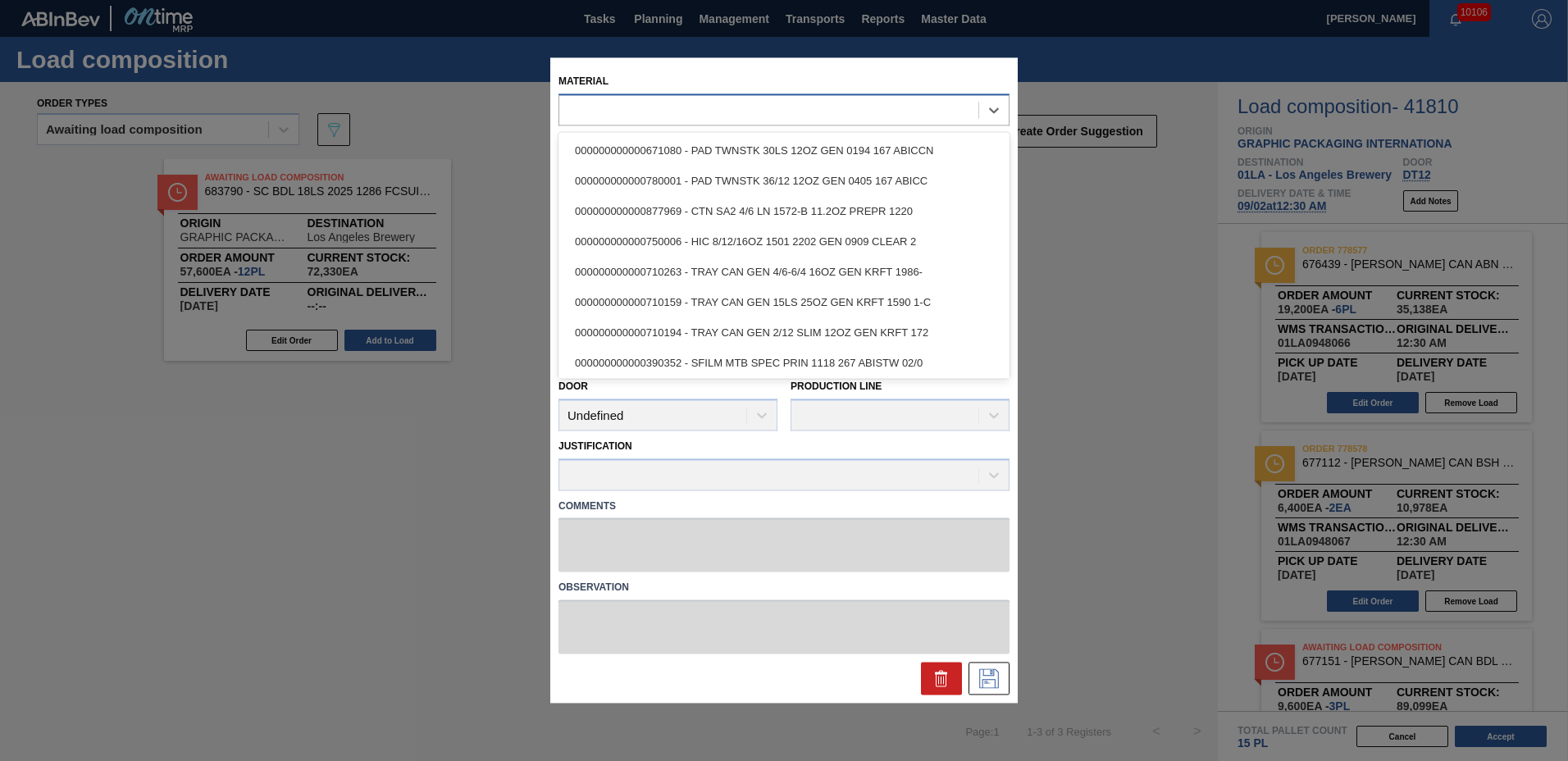
click at [674, 101] on div at bounding box center [769, 111] width 419 height 24
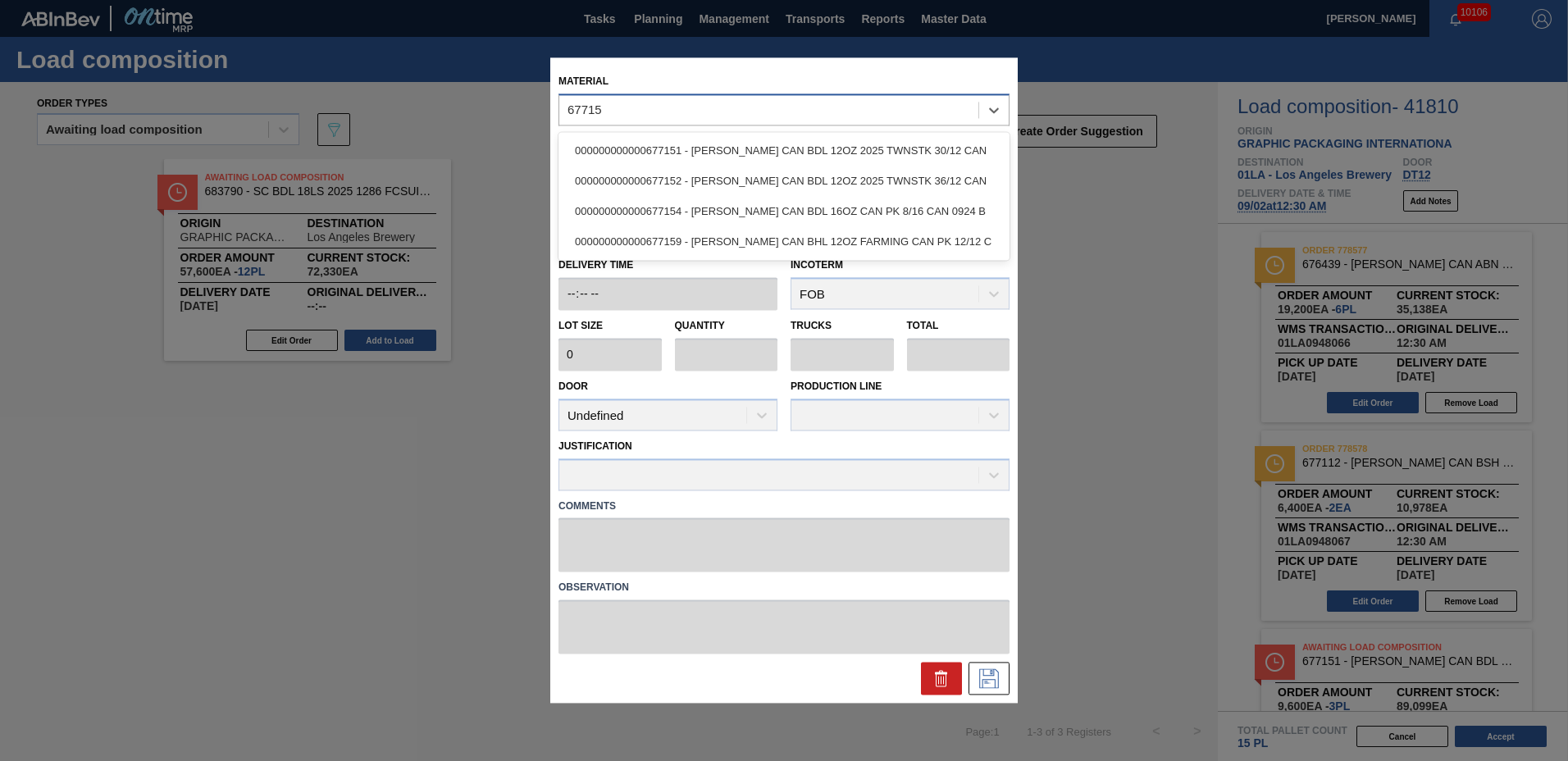
type input "677152"
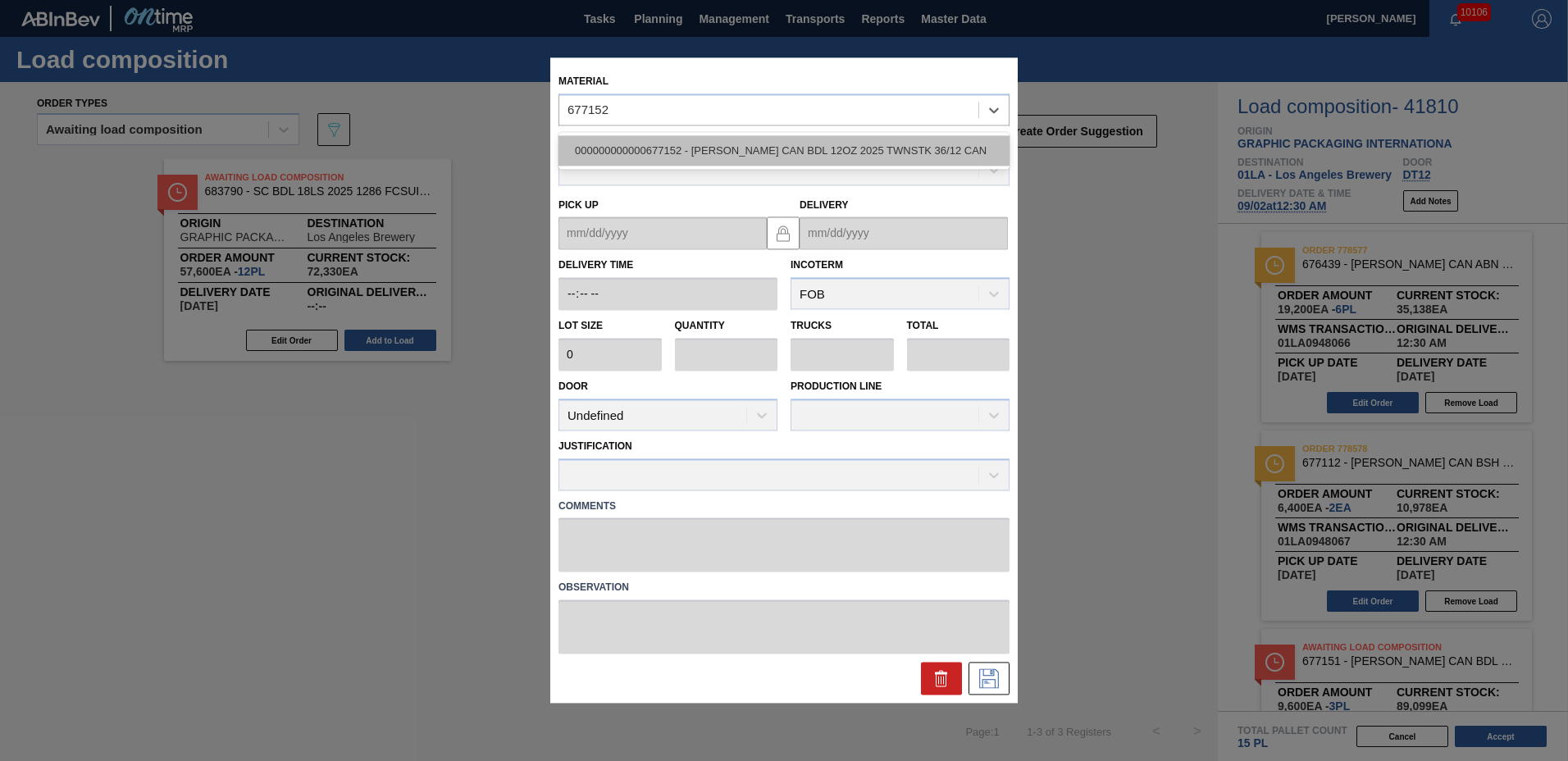
click at [673, 155] on div "000000000000677152 - [PERSON_NAME] CAN BDL 12OZ 2025 TWNSTK 36/12 CAN" at bounding box center [784, 150] width 451 height 30
type input "2,400"
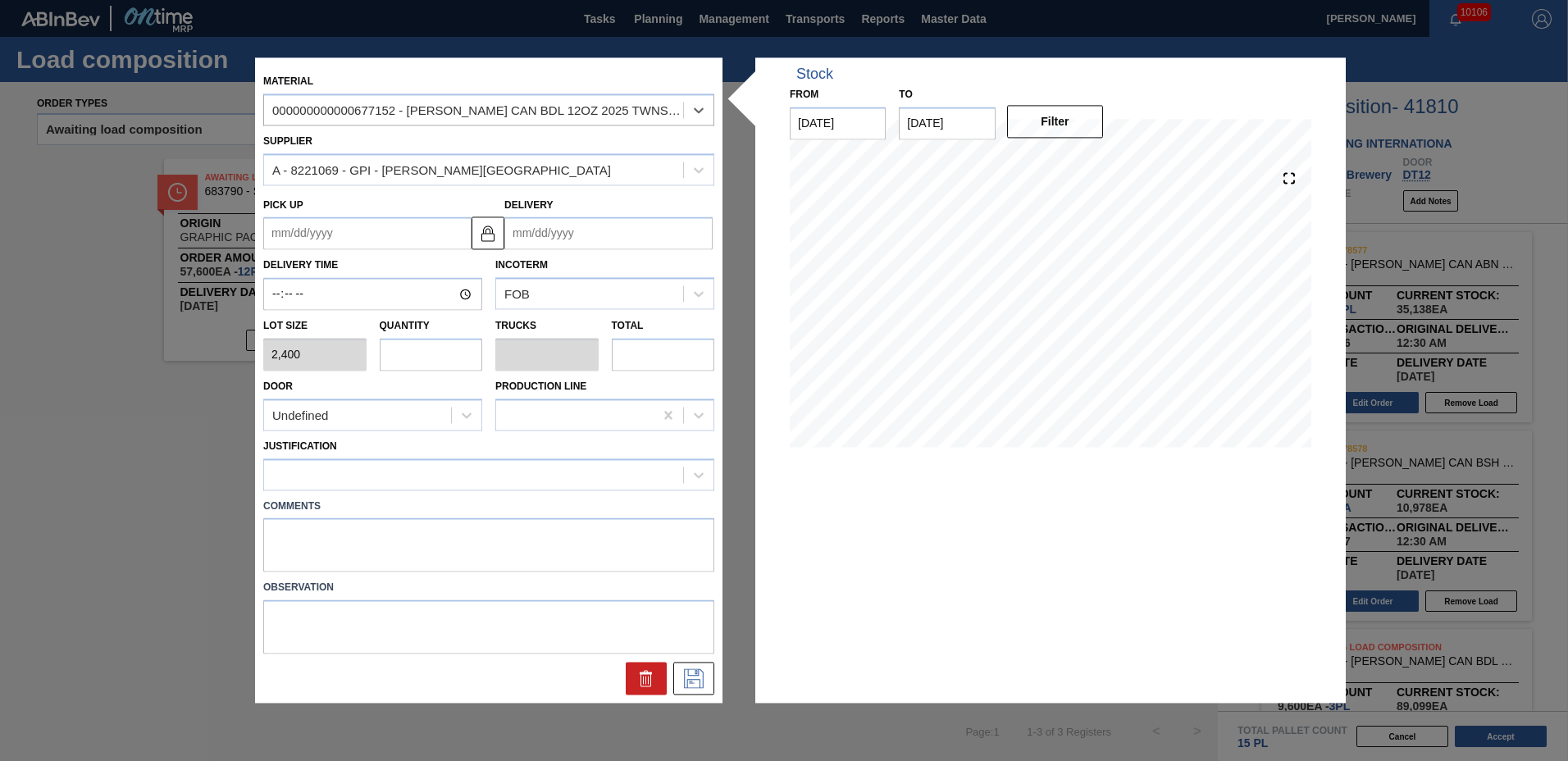
click at [642, 241] on input "Delivery" at bounding box center [609, 234] width 209 height 33
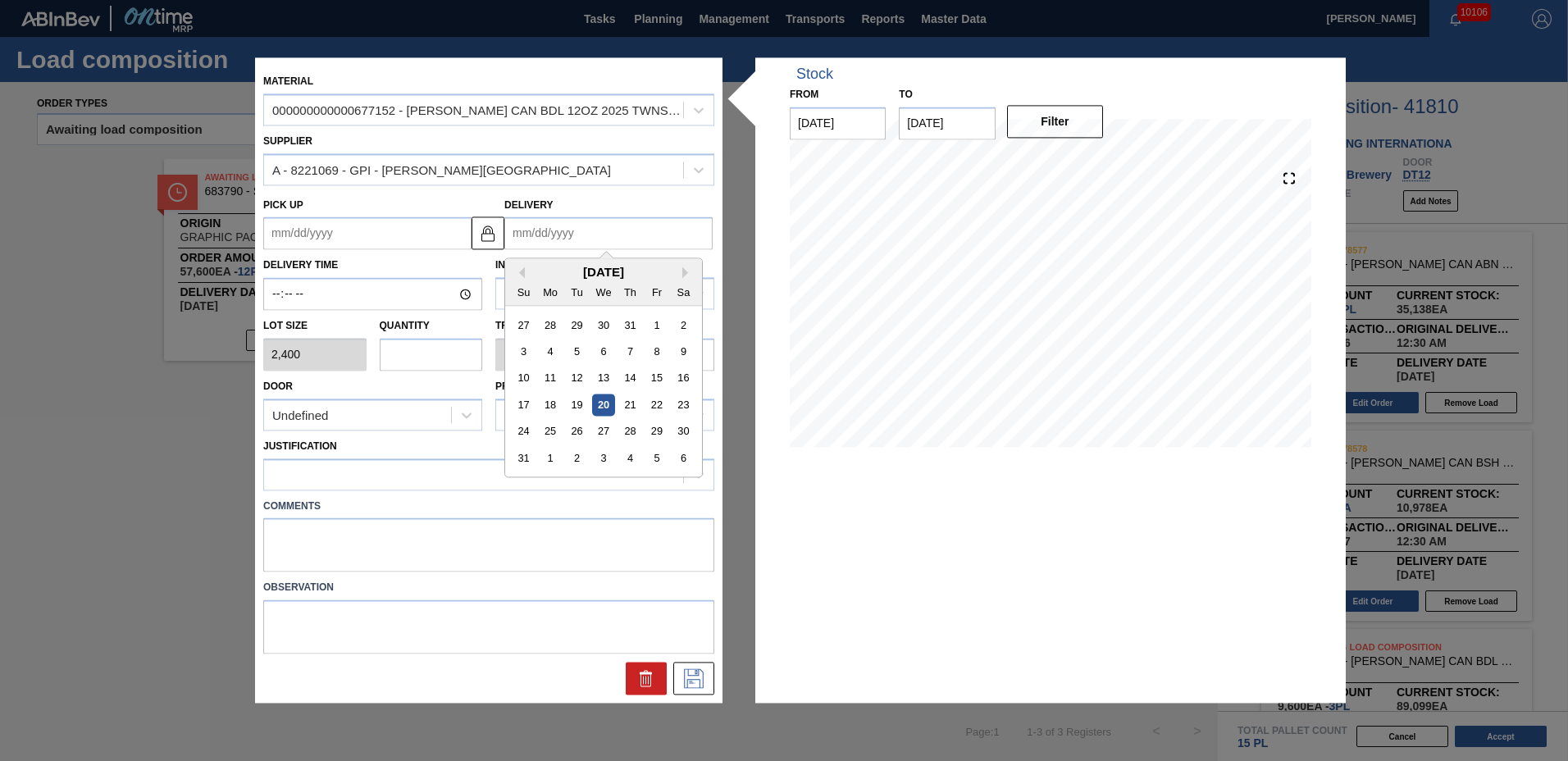
click at [570, 455] on div "2" at bounding box center [577, 459] width 22 height 22
type up "[DATE]"
type input "[DATE]"
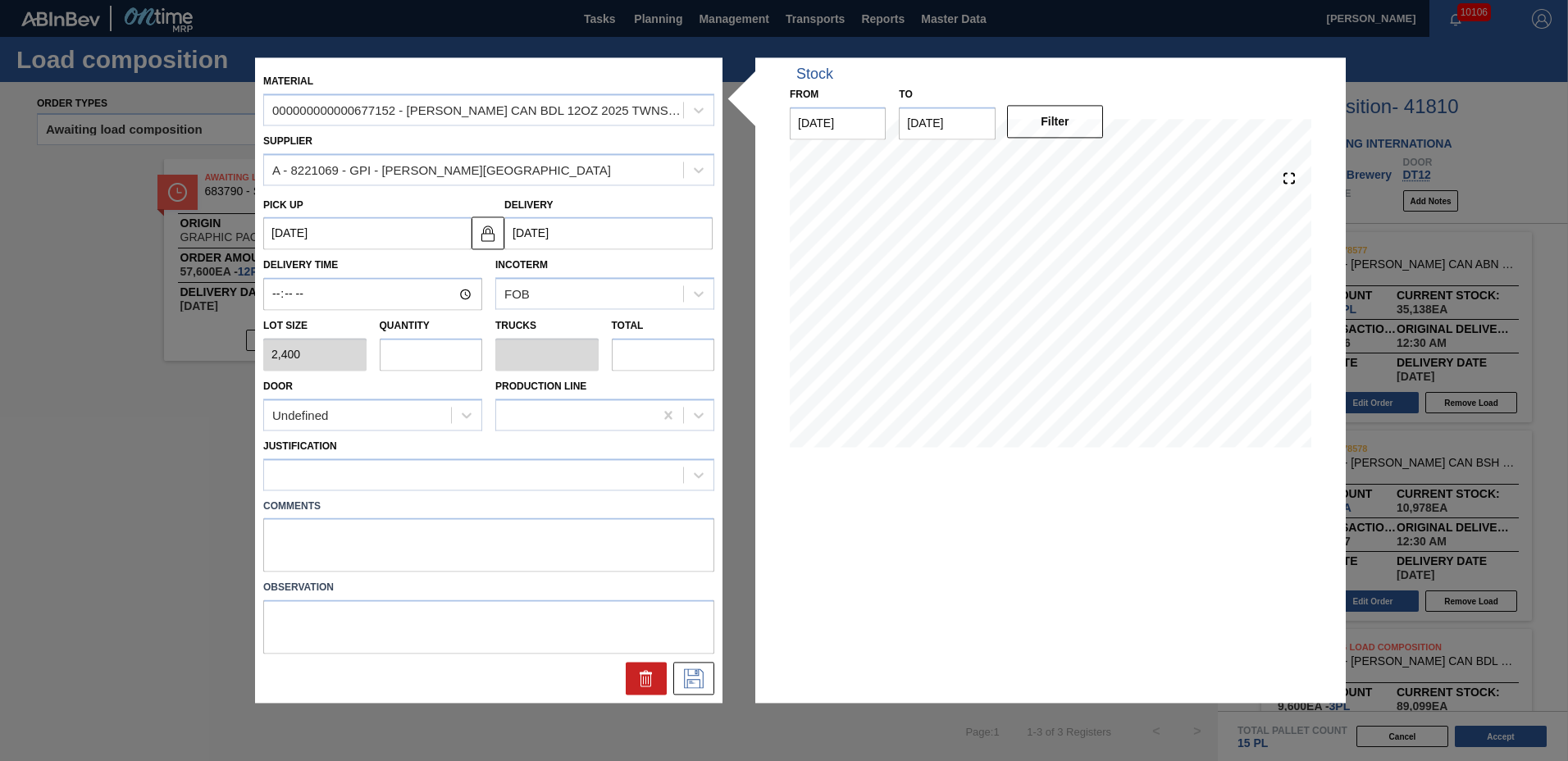
click at [437, 350] on input "text" at bounding box center [431, 354] width 103 height 33
type input "4"
type input "0.154"
type input "9,600"
type input "4"
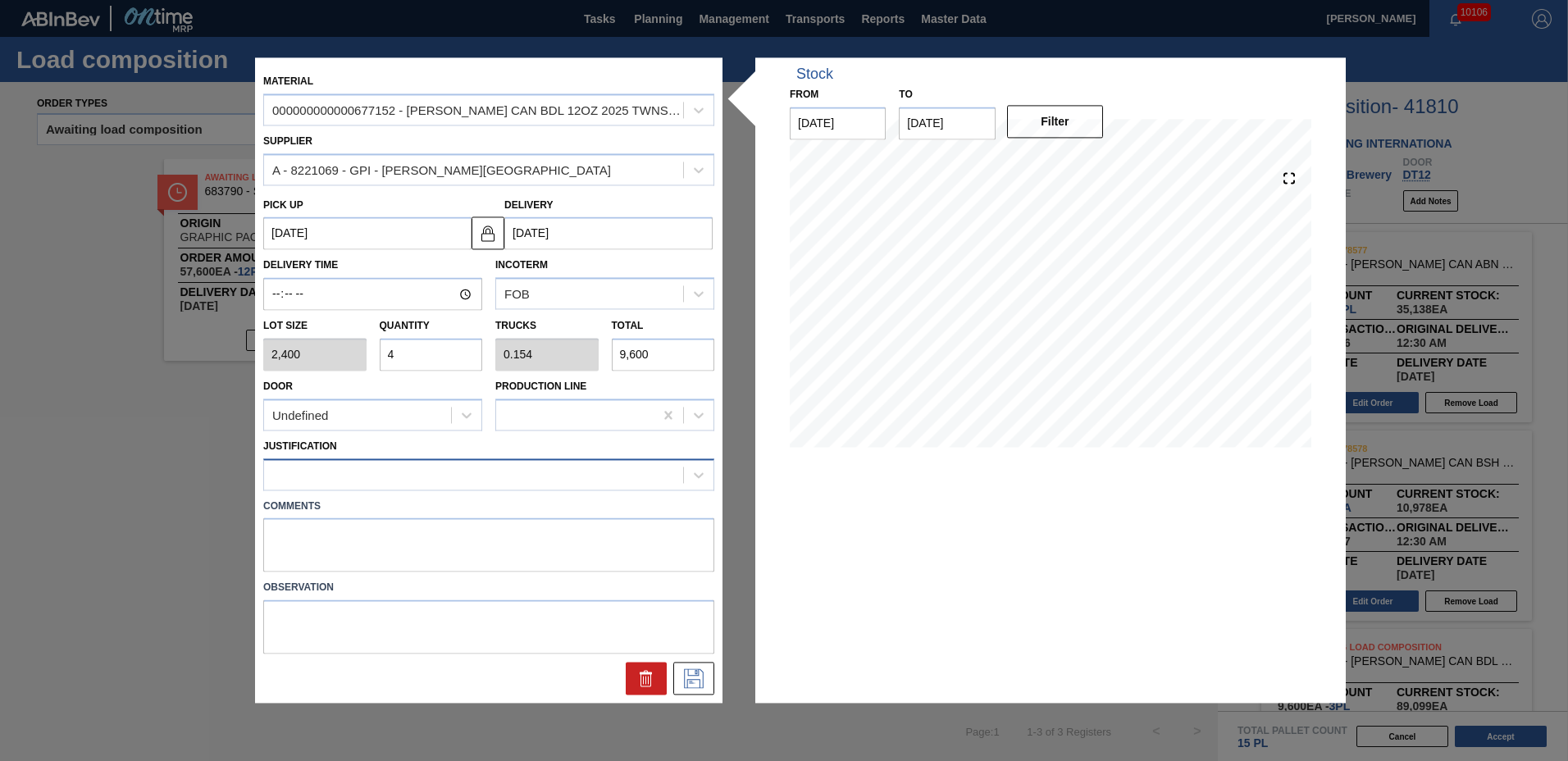
click at [401, 477] on div at bounding box center [473, 474] width 419 height 24
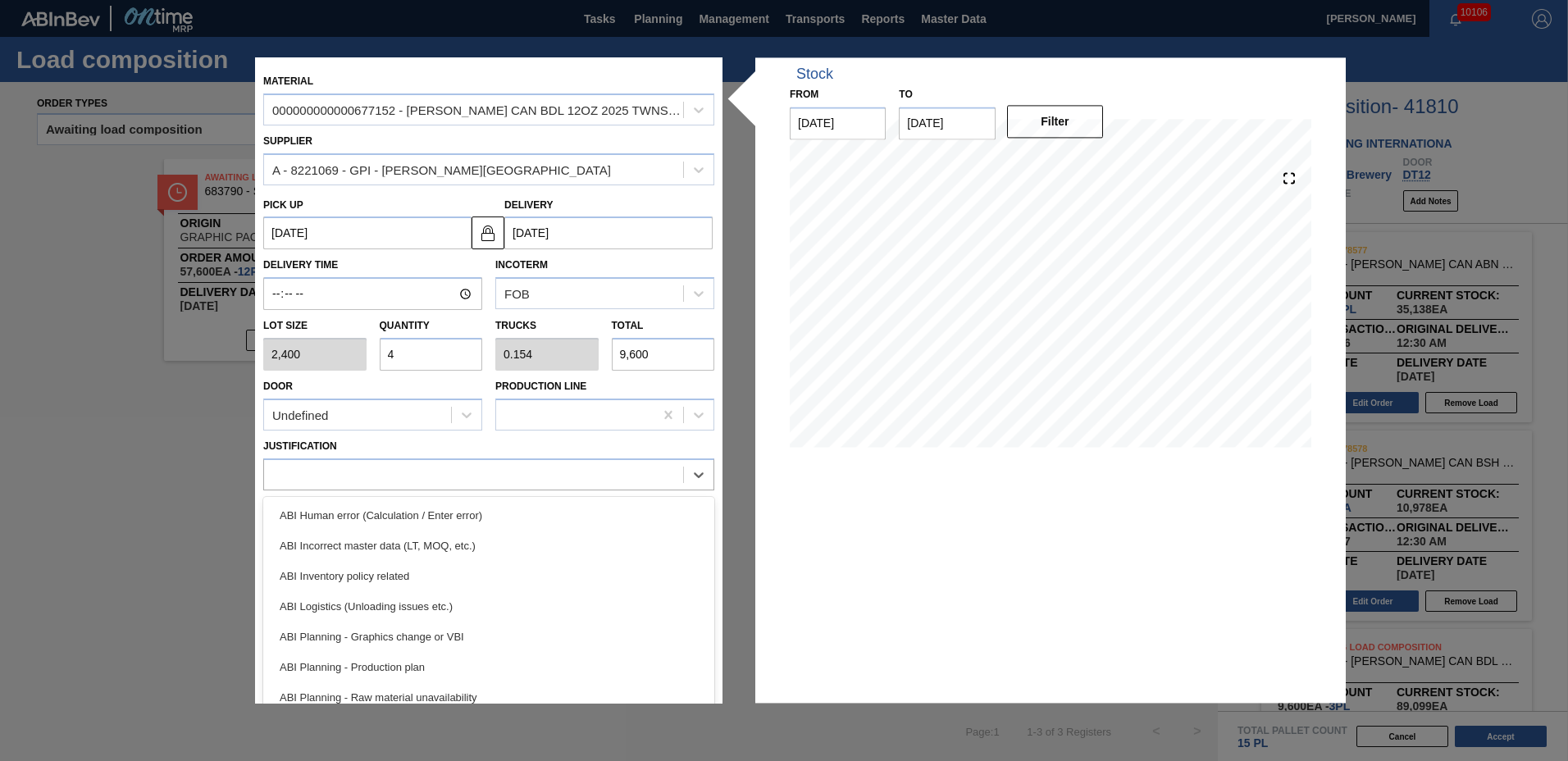
drag, startPoint x: 391, startPoint y: 571, endPoint x: 458, endPoint y: 583, distance: 68.1
click at [391, 571] on div "ABI Inventory policy related" at bounding box center [489, 576] width 451 height 30
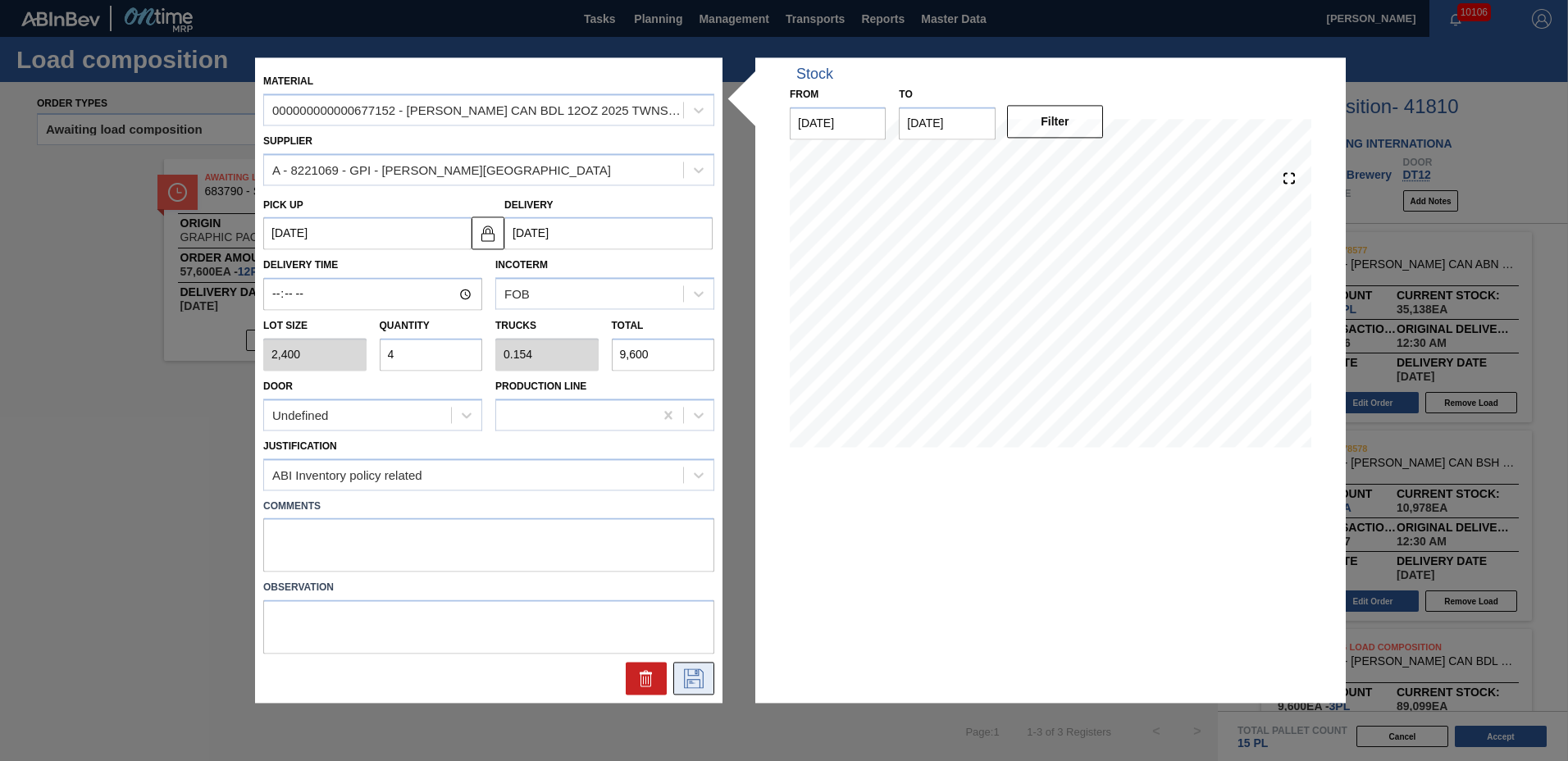
click at [687, 679] on icon at bounding box center [694, 679] width 27 height 20
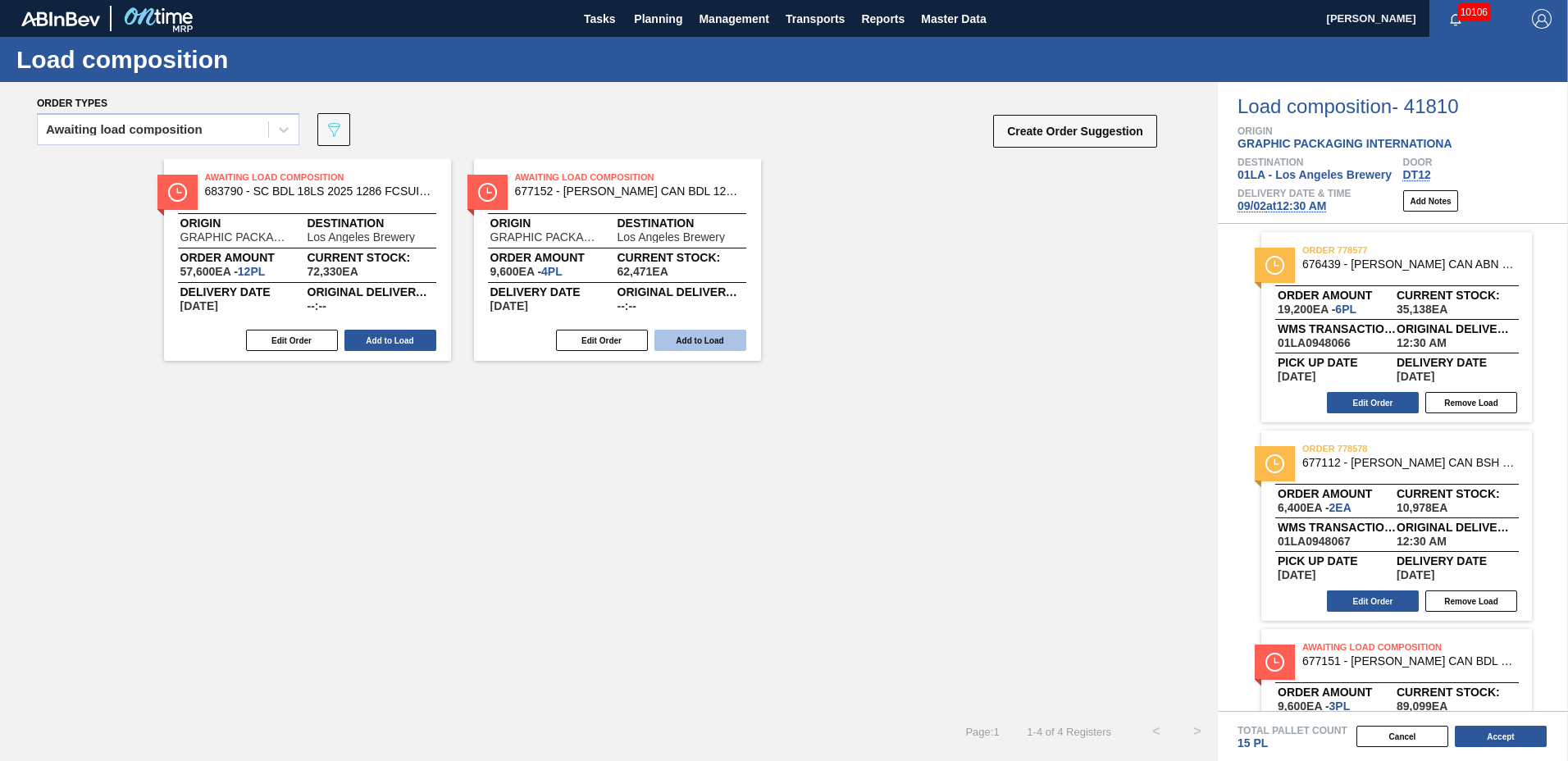
click at [696, 341] on button "Add to Load" at bounding box center [700, 340] width 92 height 21
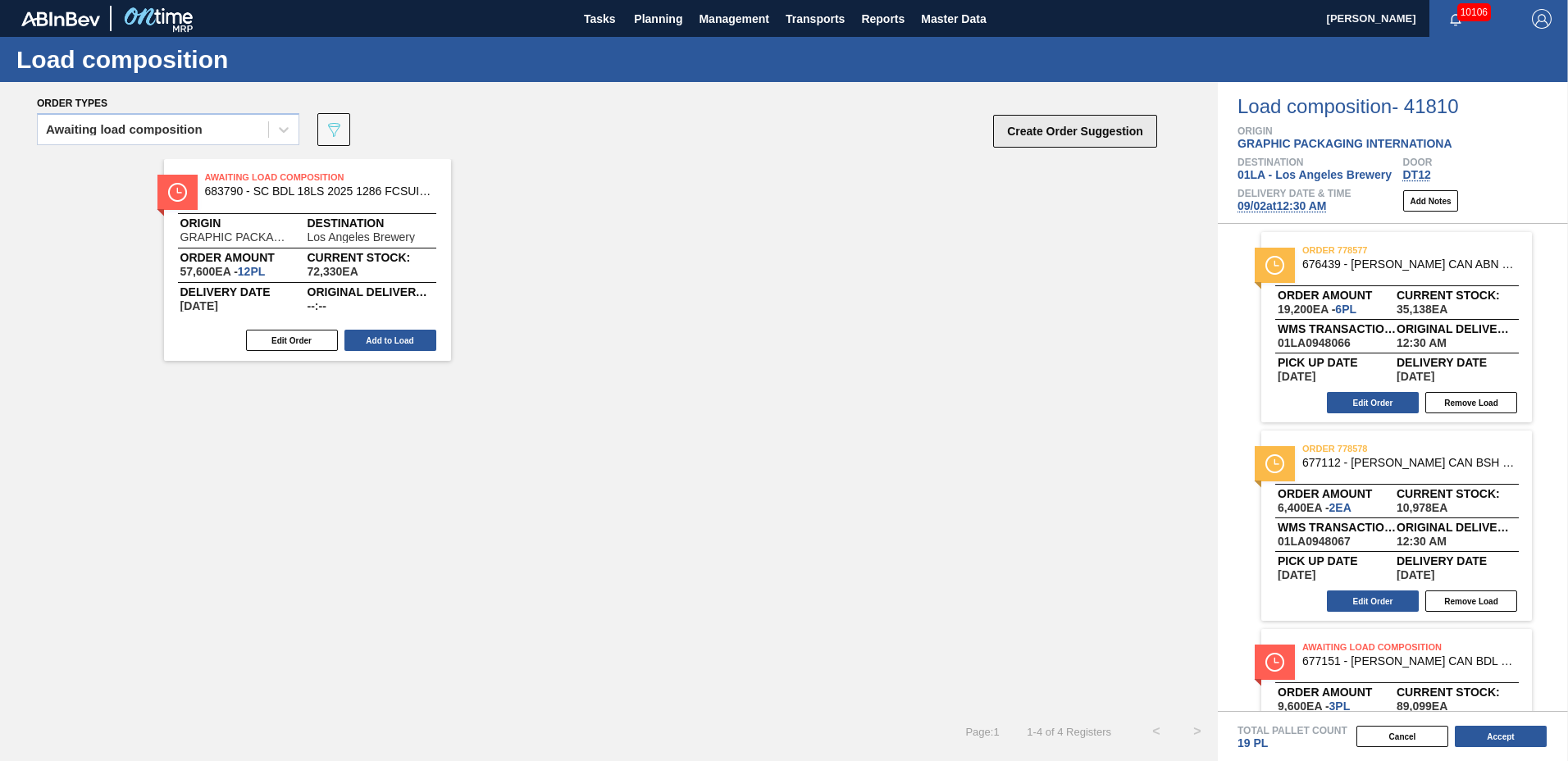
click at [1032, 139] on button "Create Order Suggestion" at bounding box center [1075, 131] width 164 height 33
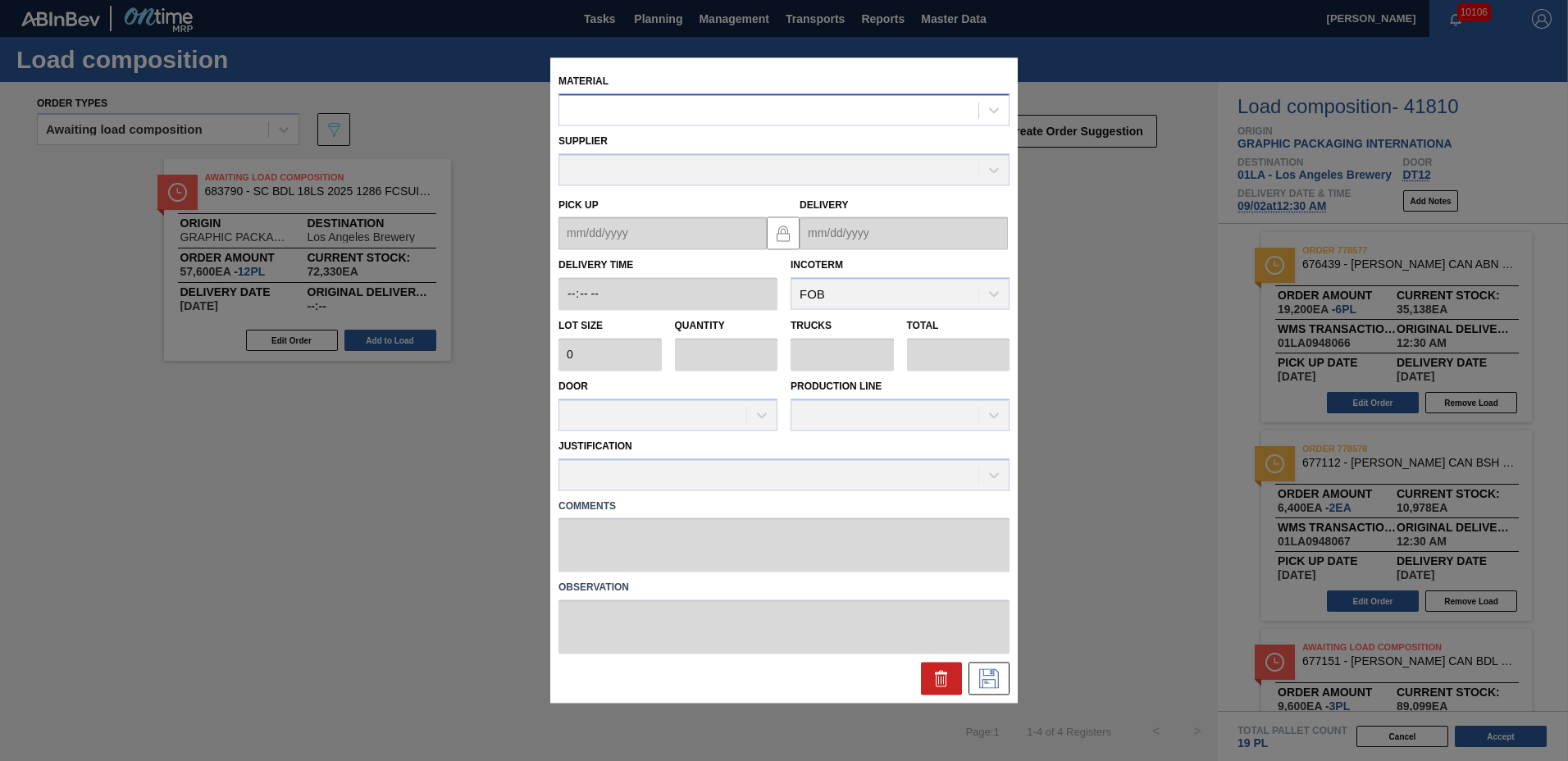
click at [657, 108] on div at bounding box center [769, 111] width 419 height 24
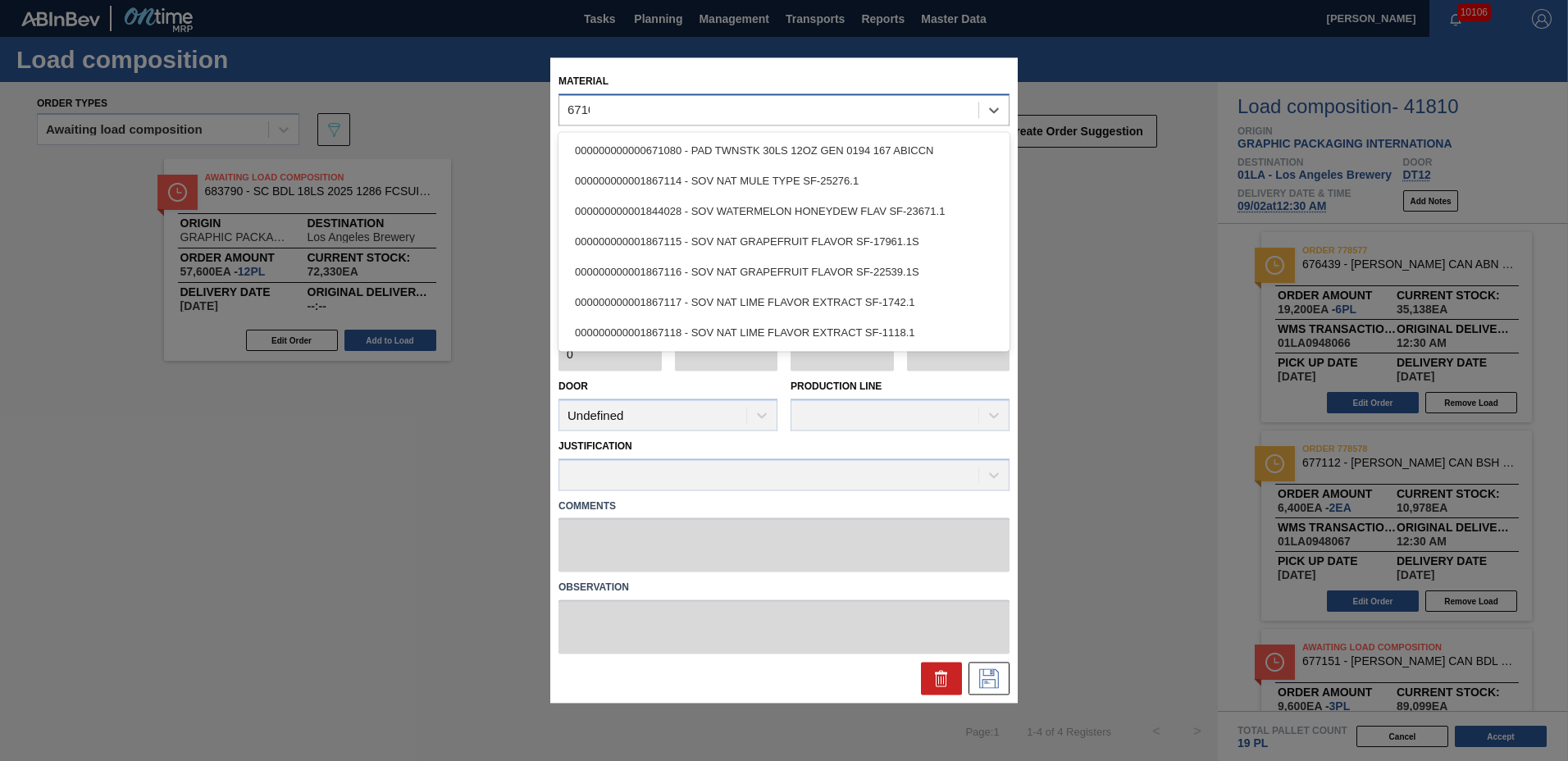
type input "671080"
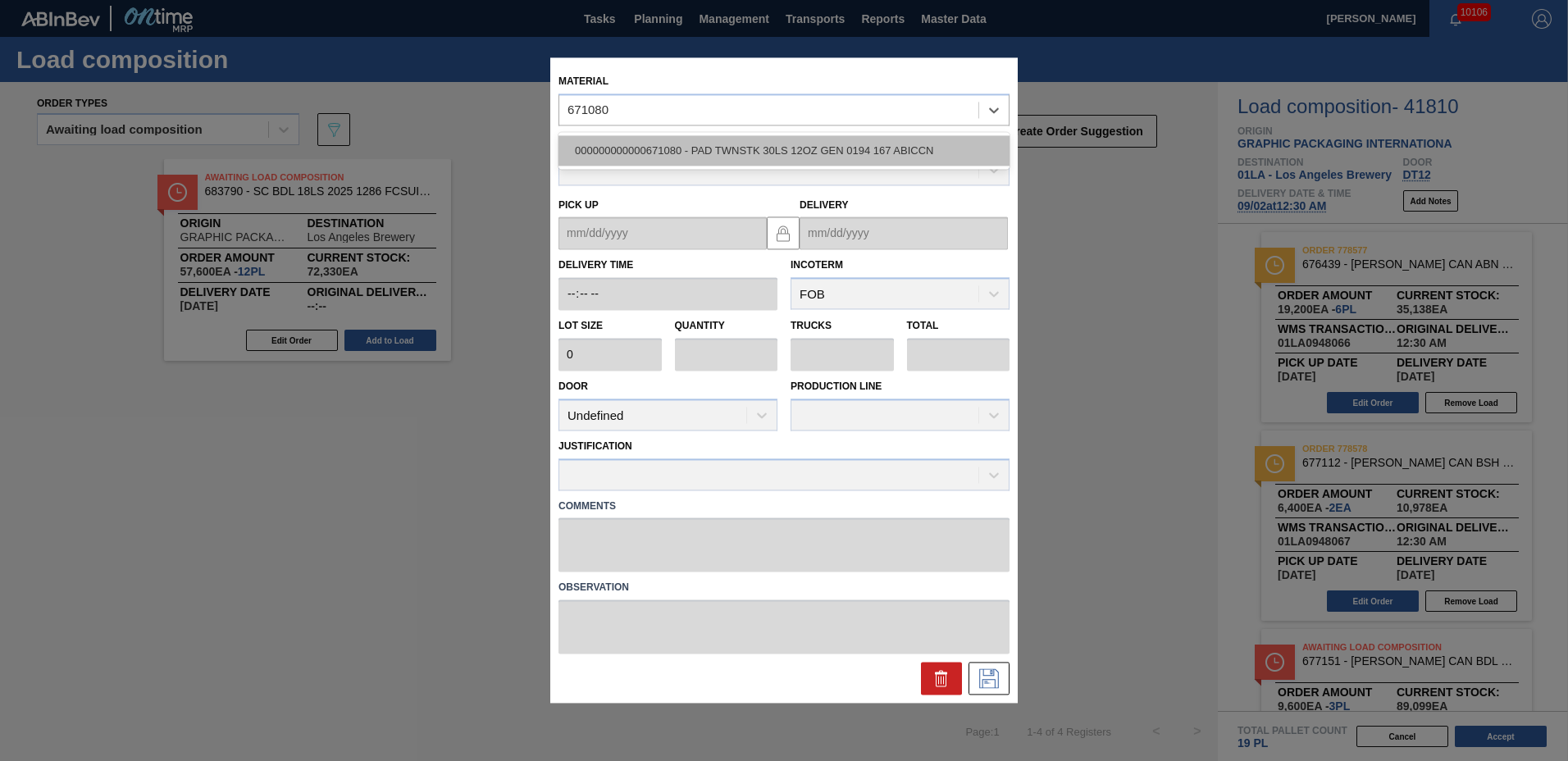
click at [641, 151] on div "000000000000671080 - PAD TWNSTK 30LS 12OZ GEN 0194 167 ABICCN" at bounding box center [784, 150] width 451 height 30
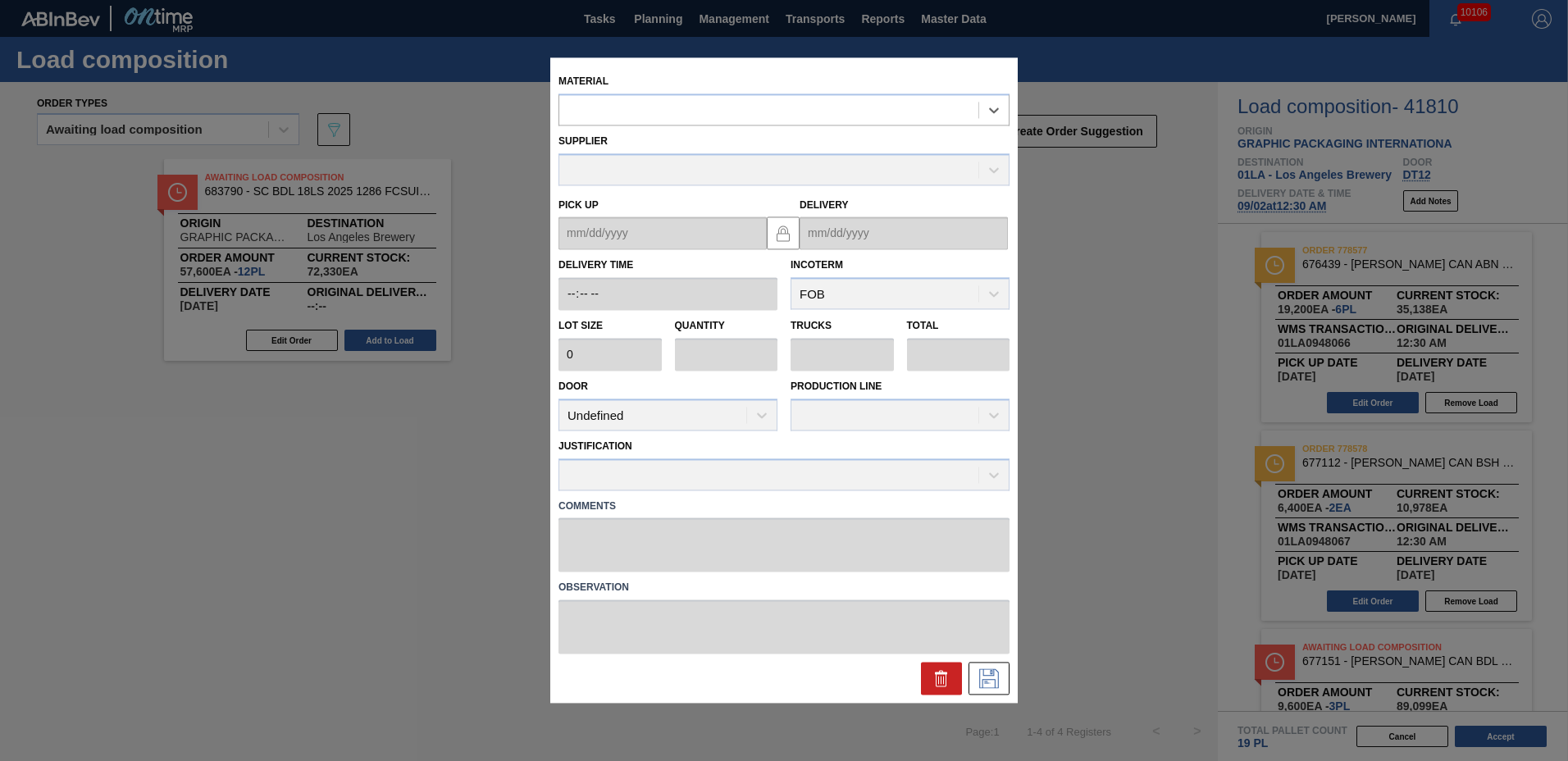
type input "36,000"
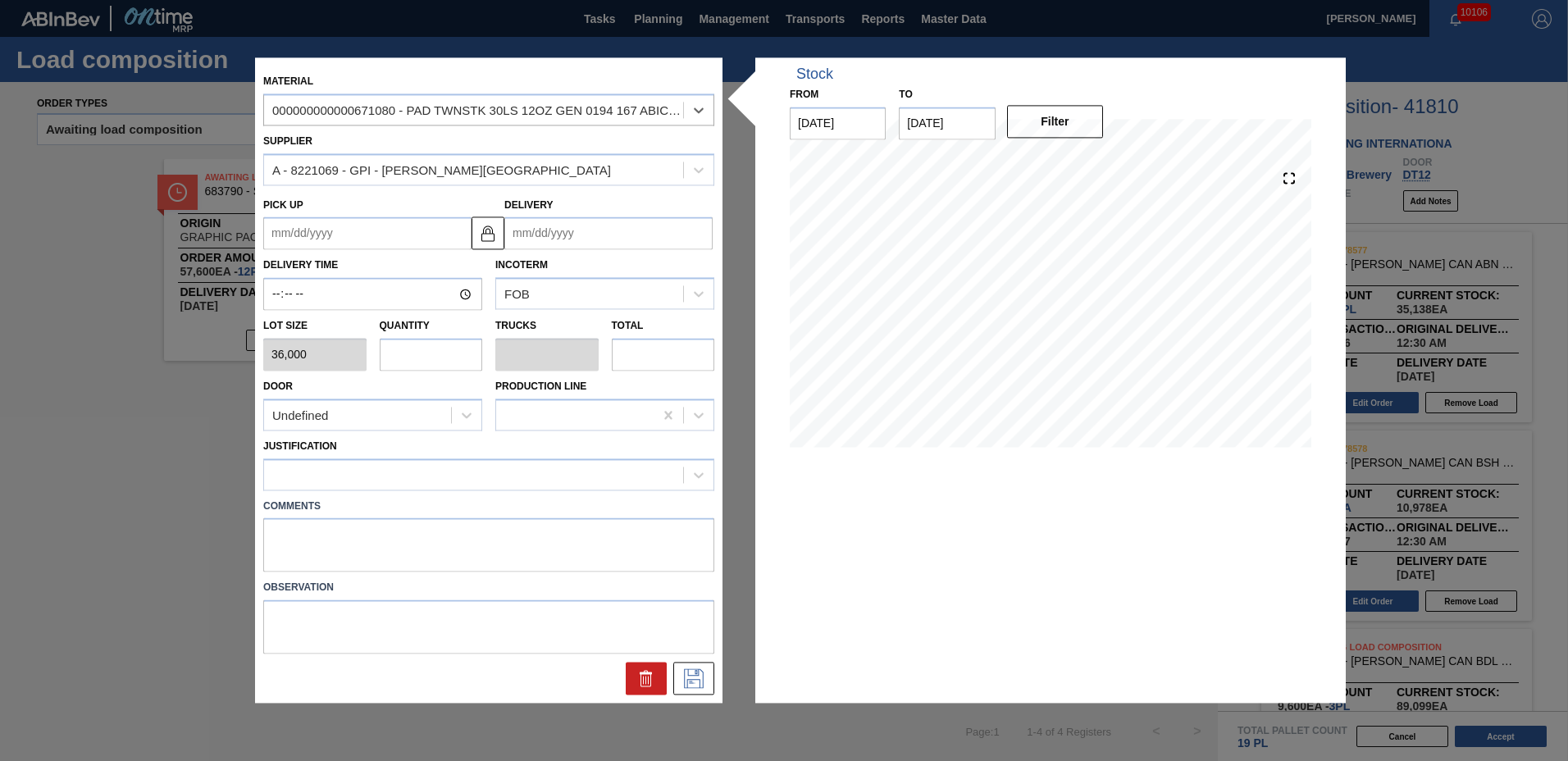
click at [580, 245] on input "Delivery" at bounding box center [609, 234] width 209 height 33
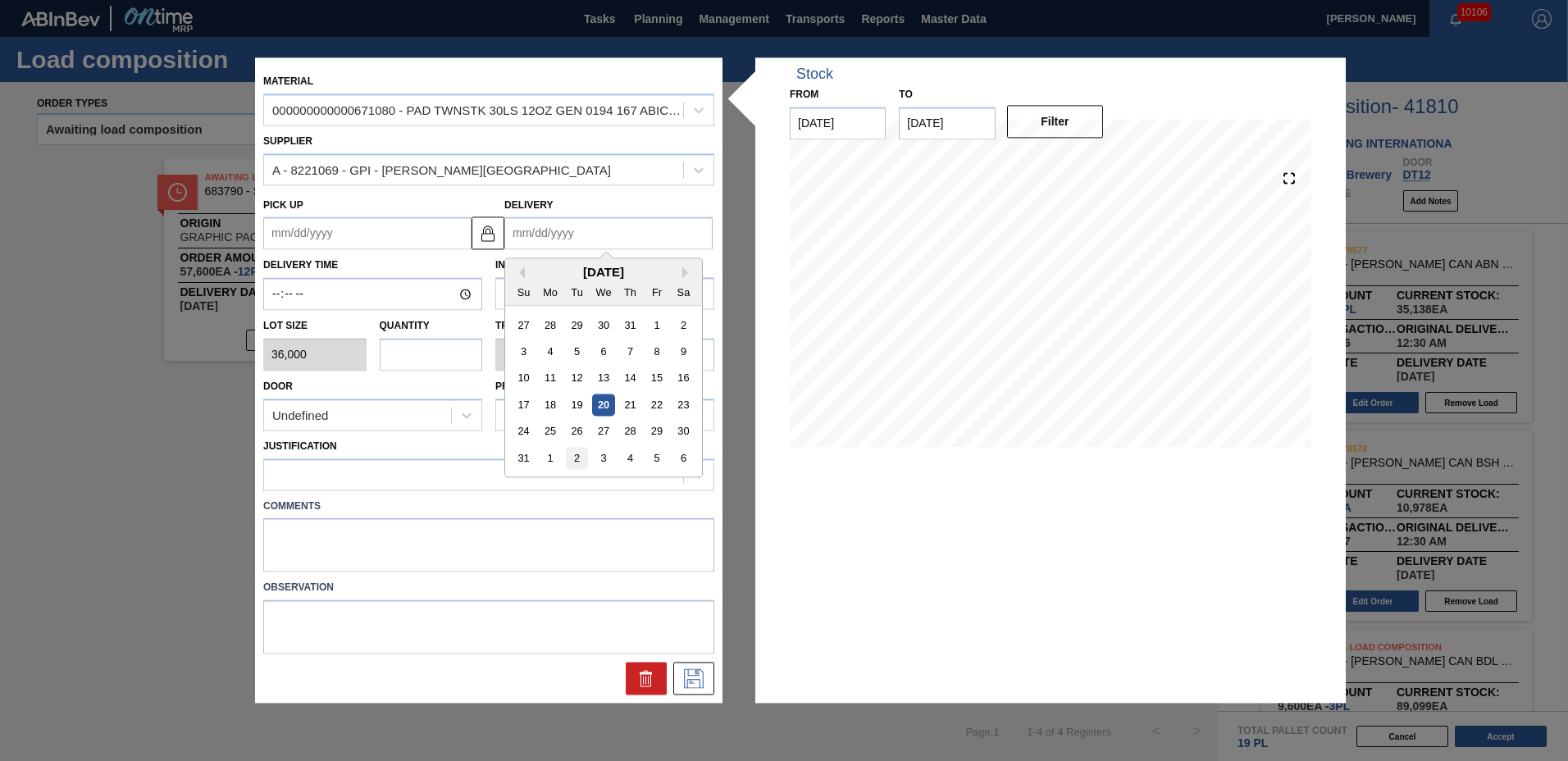
click at [572, 448] on div "2" at bounding box center [577, 459] width 22 height 22
type up "[DATE]"
type input "[DATE]"
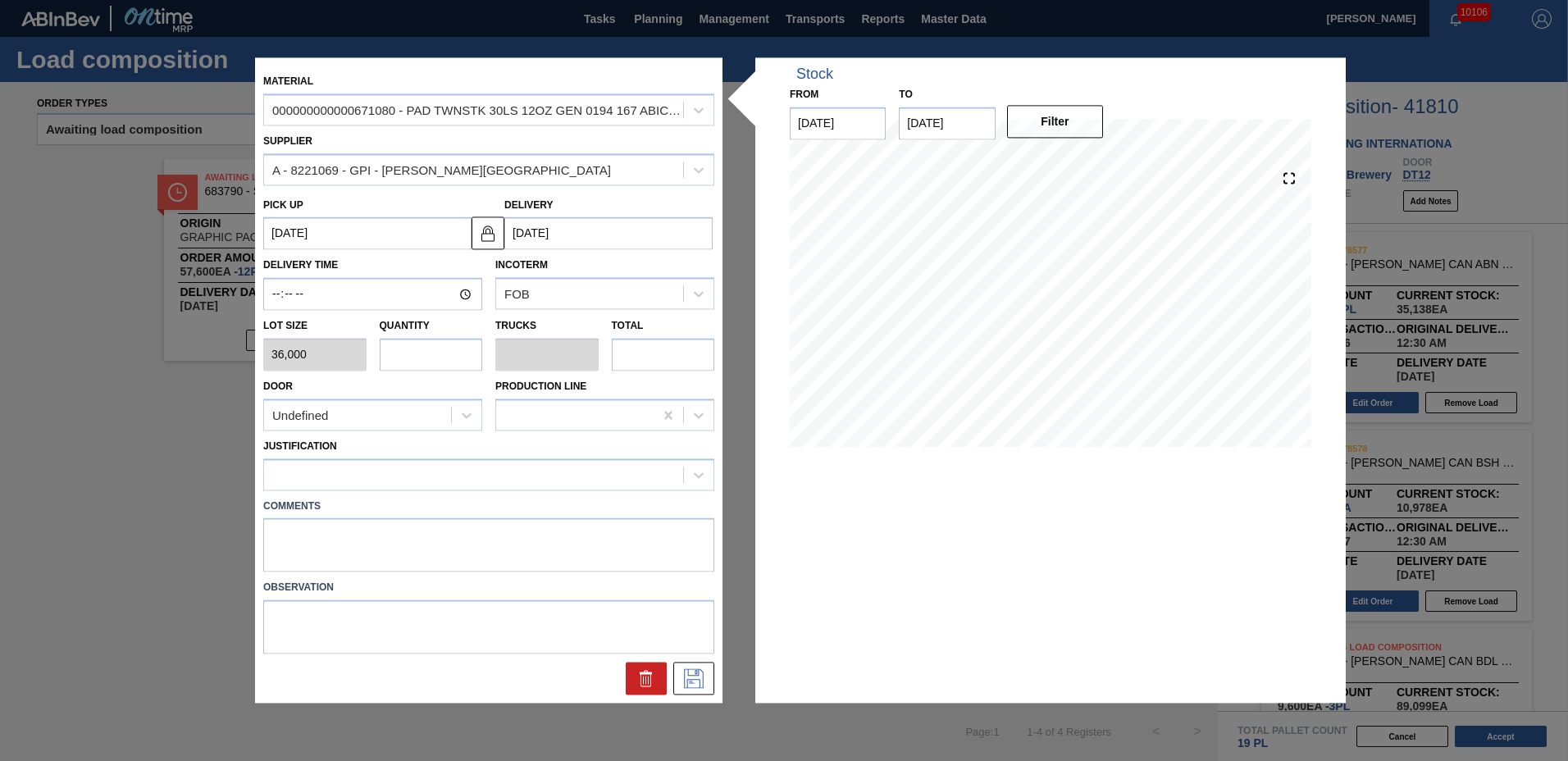
click at [460, 354] on input "text" at bounding box center [431, 354] width 103 height 33
type input "2"
type input "0.1"
type input "72,000"
type input "2"
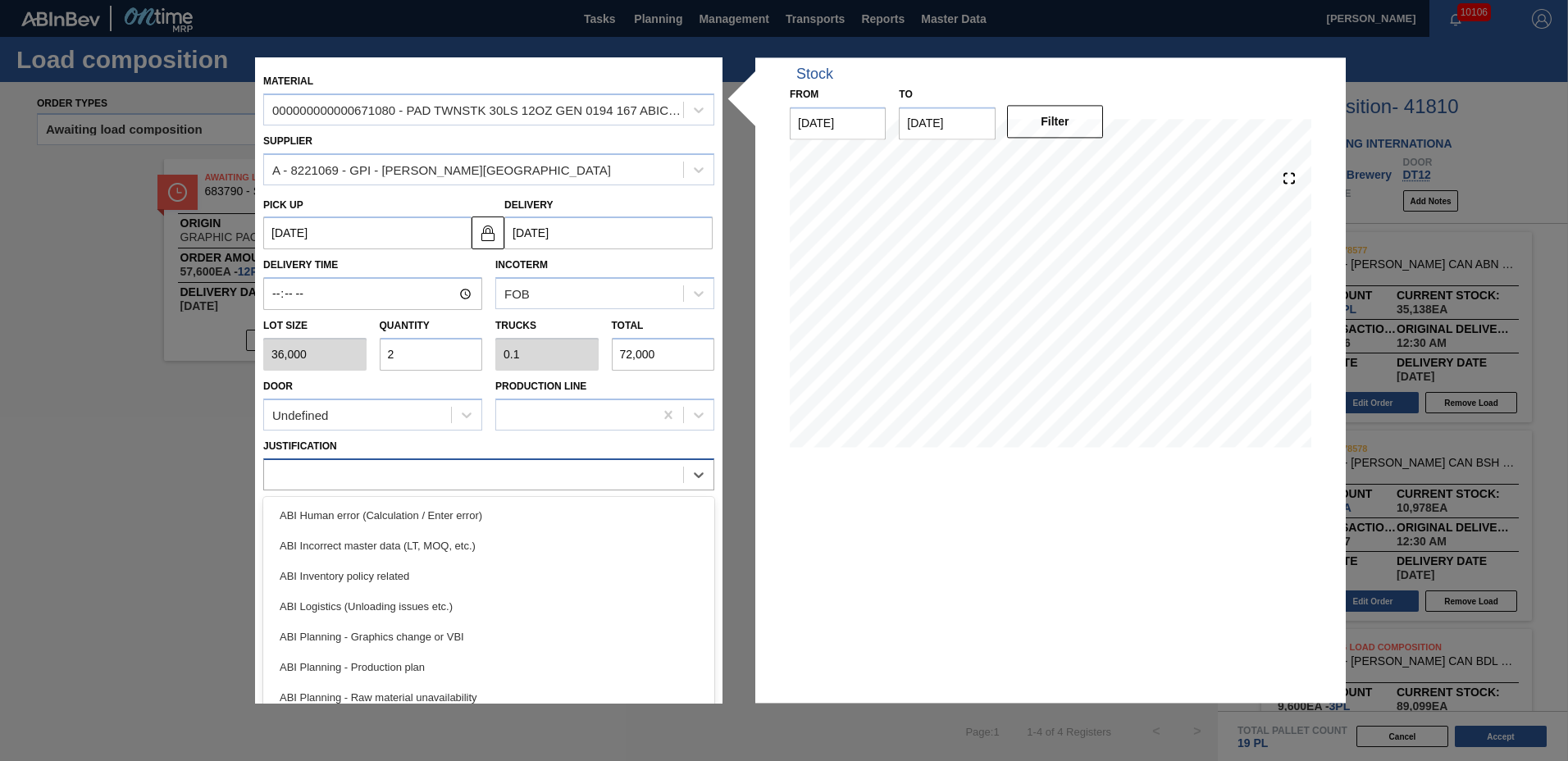
click at [423, 462] on div at bounding box center [489, 474] width 451 height 32
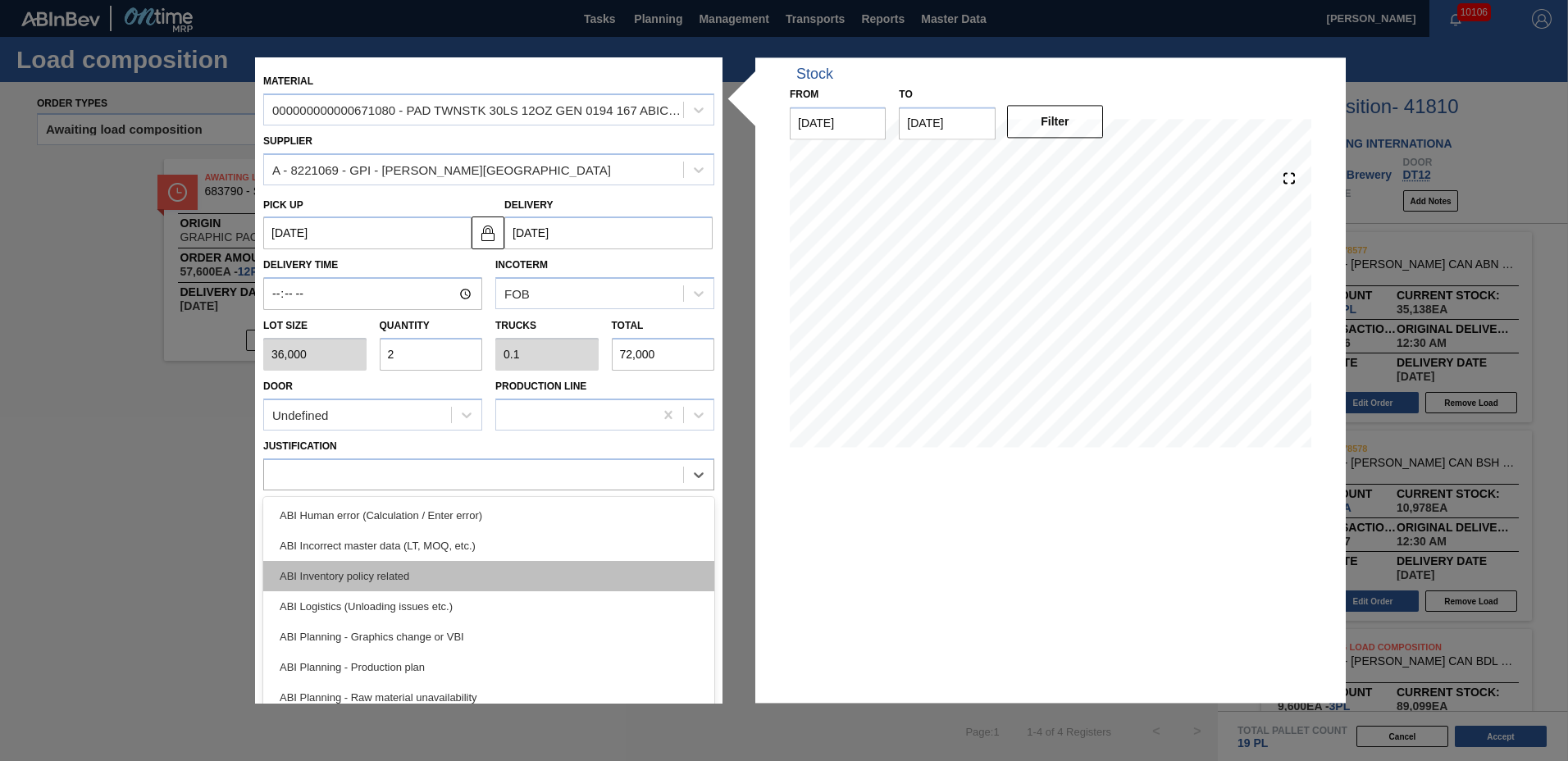
click at [383, 578] on div "ABI Inventory policy related" at bounding box center [489, 576] width 451 height 30
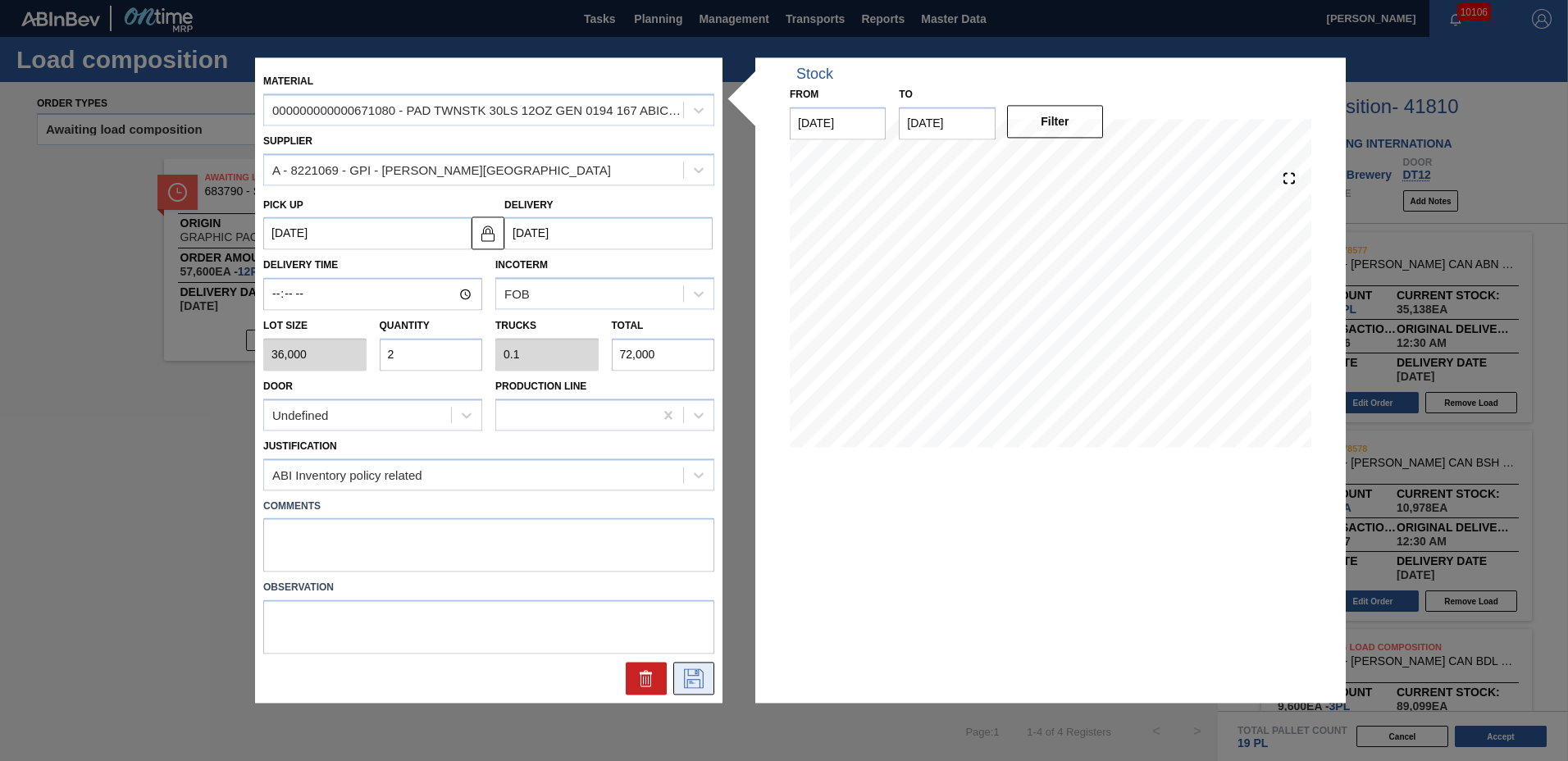
click at [685, 680] on icon at bounding box center [694, 679] width 20 height 20
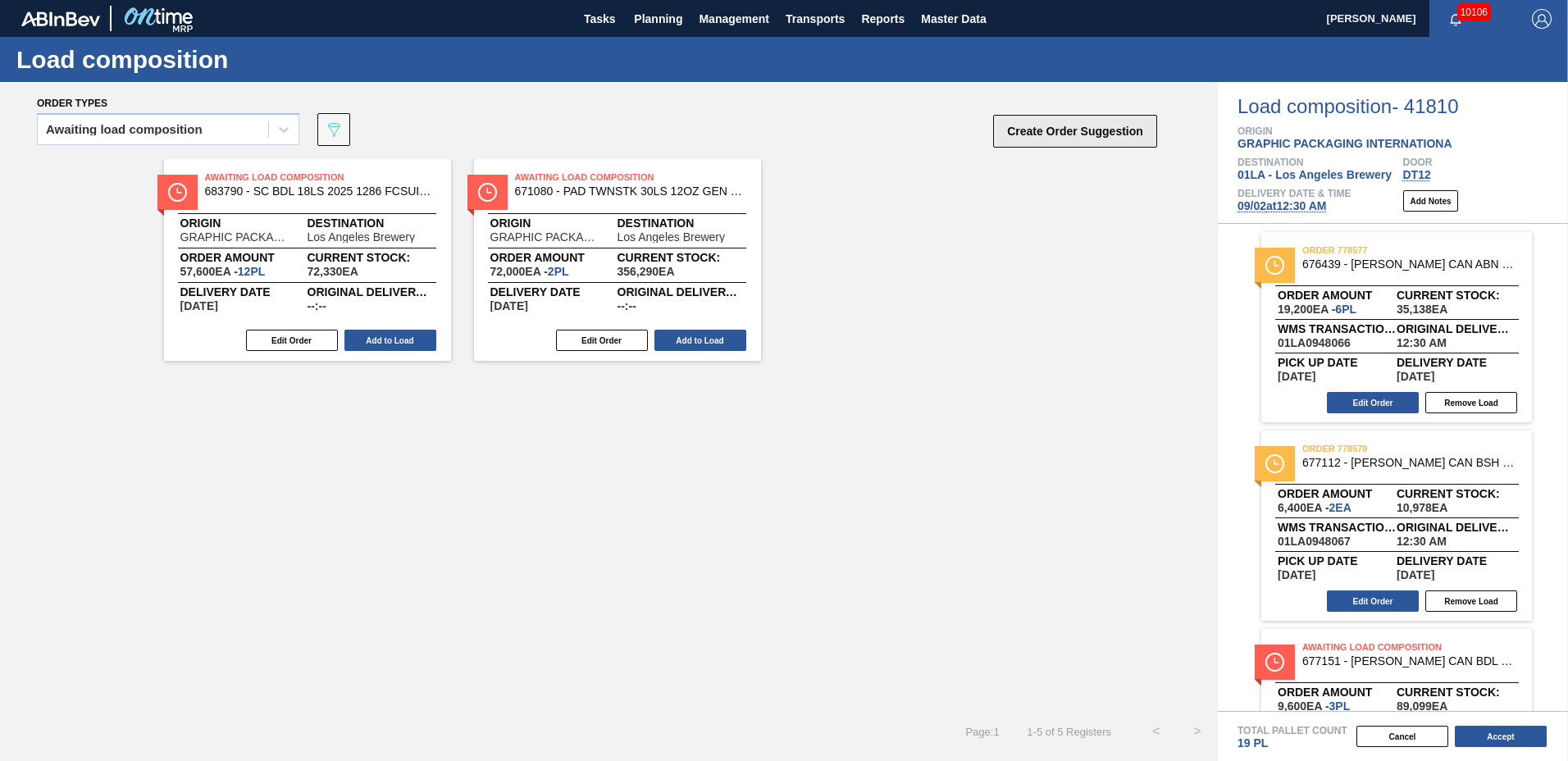
click at [1034, 140] on button "Create Order Suggestion" at bounding box center [1075, 131] width 164 height 33
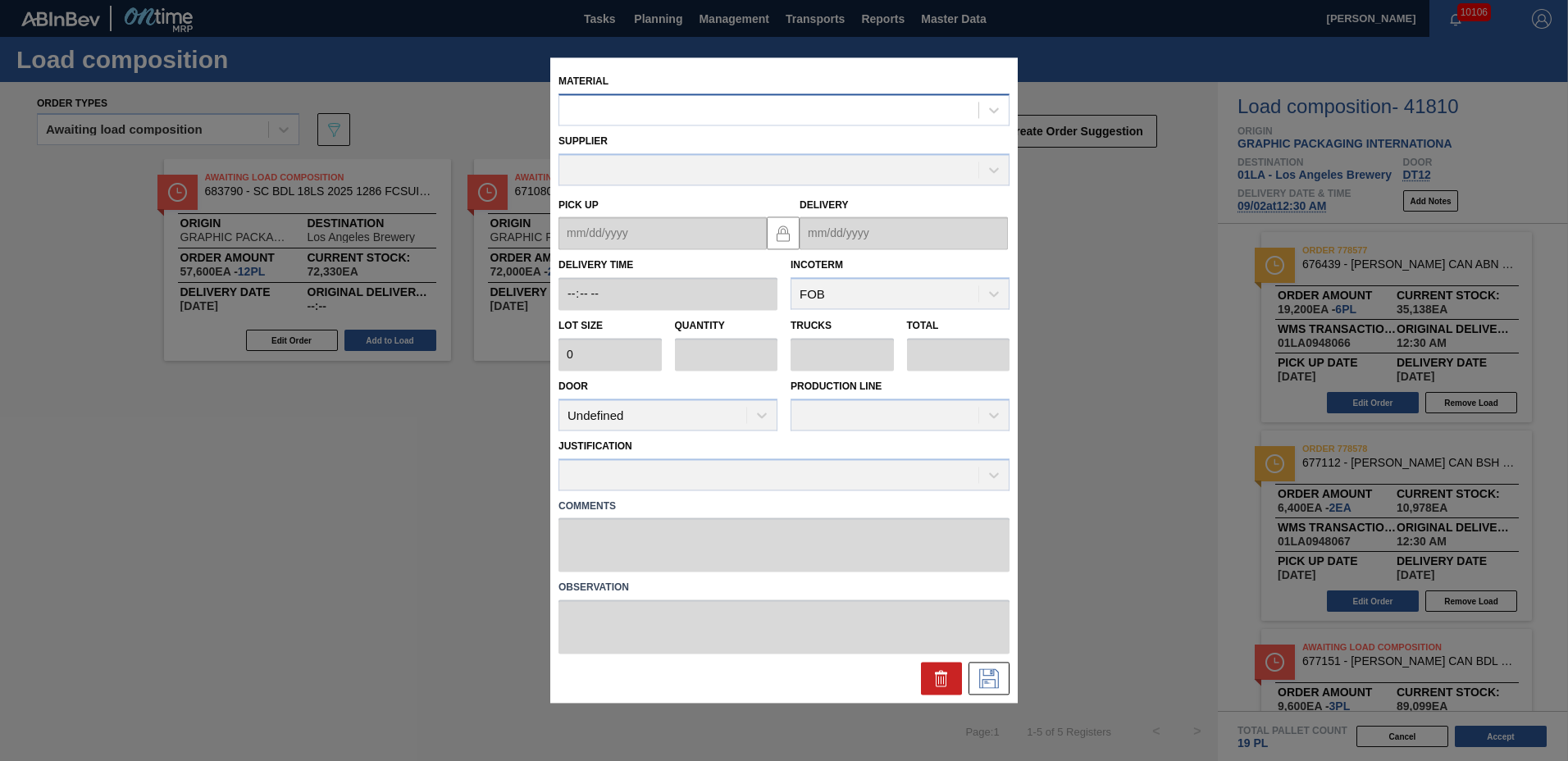
click at [742, 111] on div at bounding box center [769, 111] width 419 height 24
type input "780001"
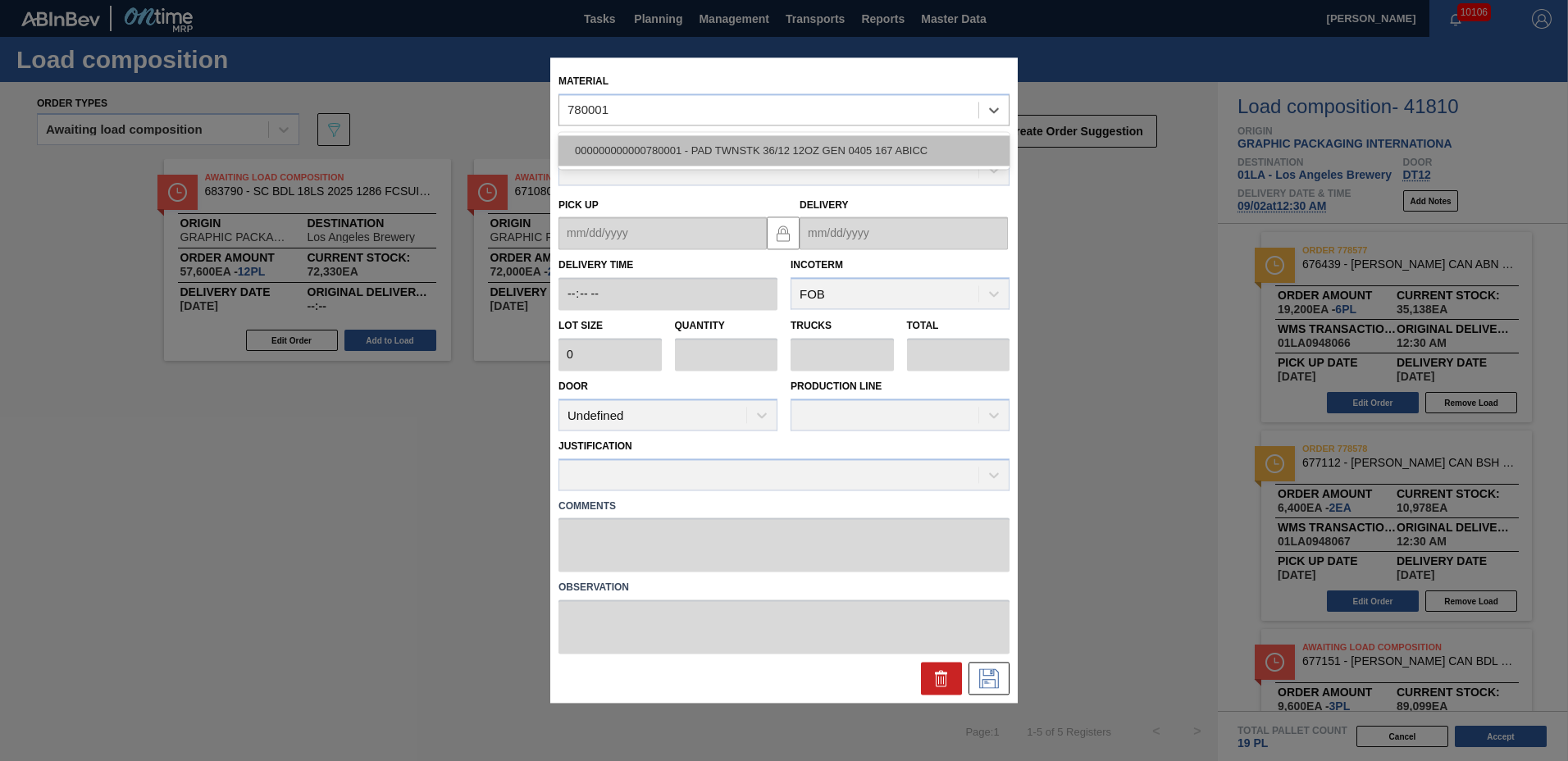
click at [730, 158] on div "000000000000780001 - PAD TWNSTK 36/12 12OZ GEN 0405 167 ABICC" at bounding box center [784, 150] width 451 height 30
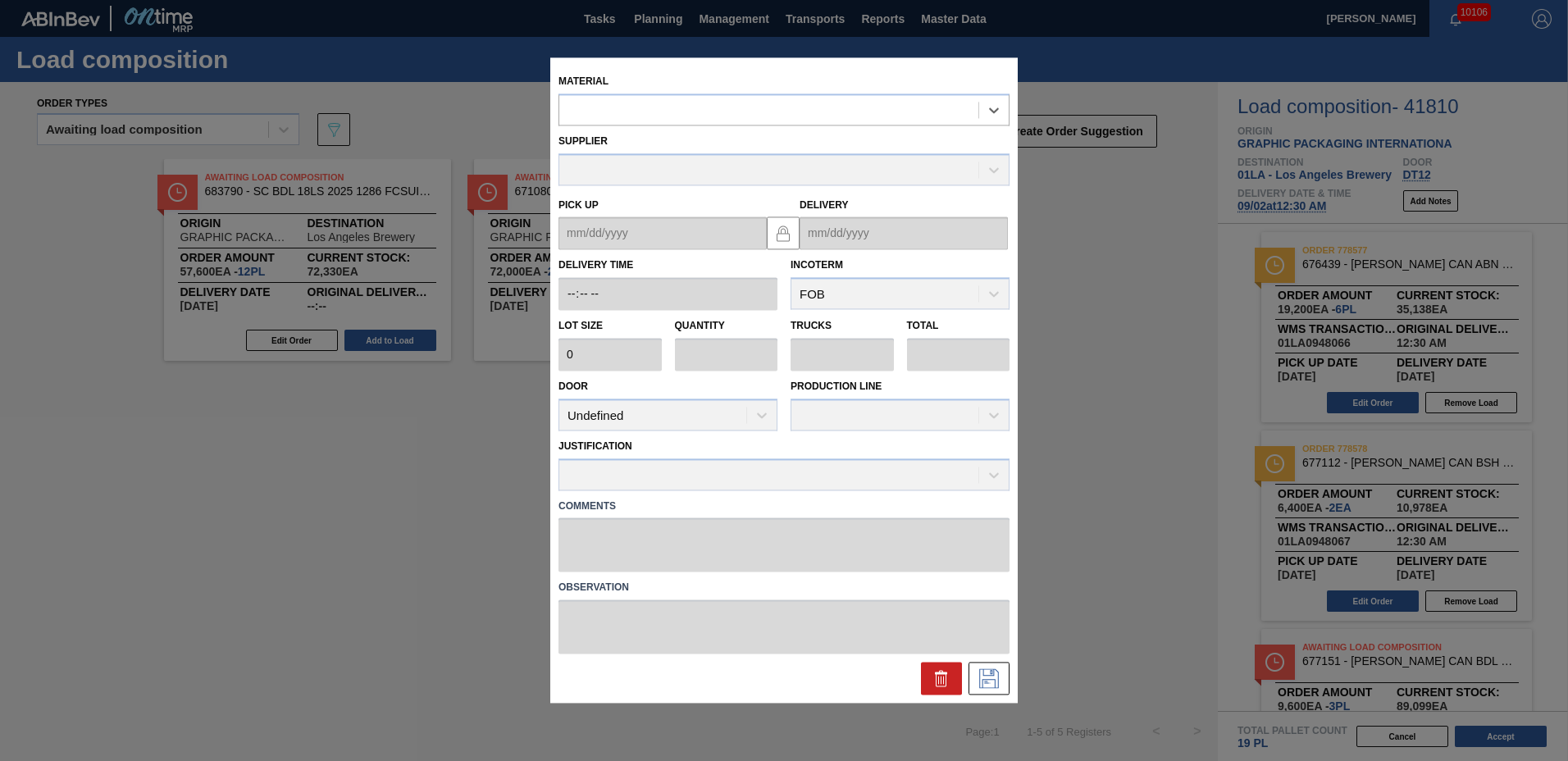
type input "24,000"
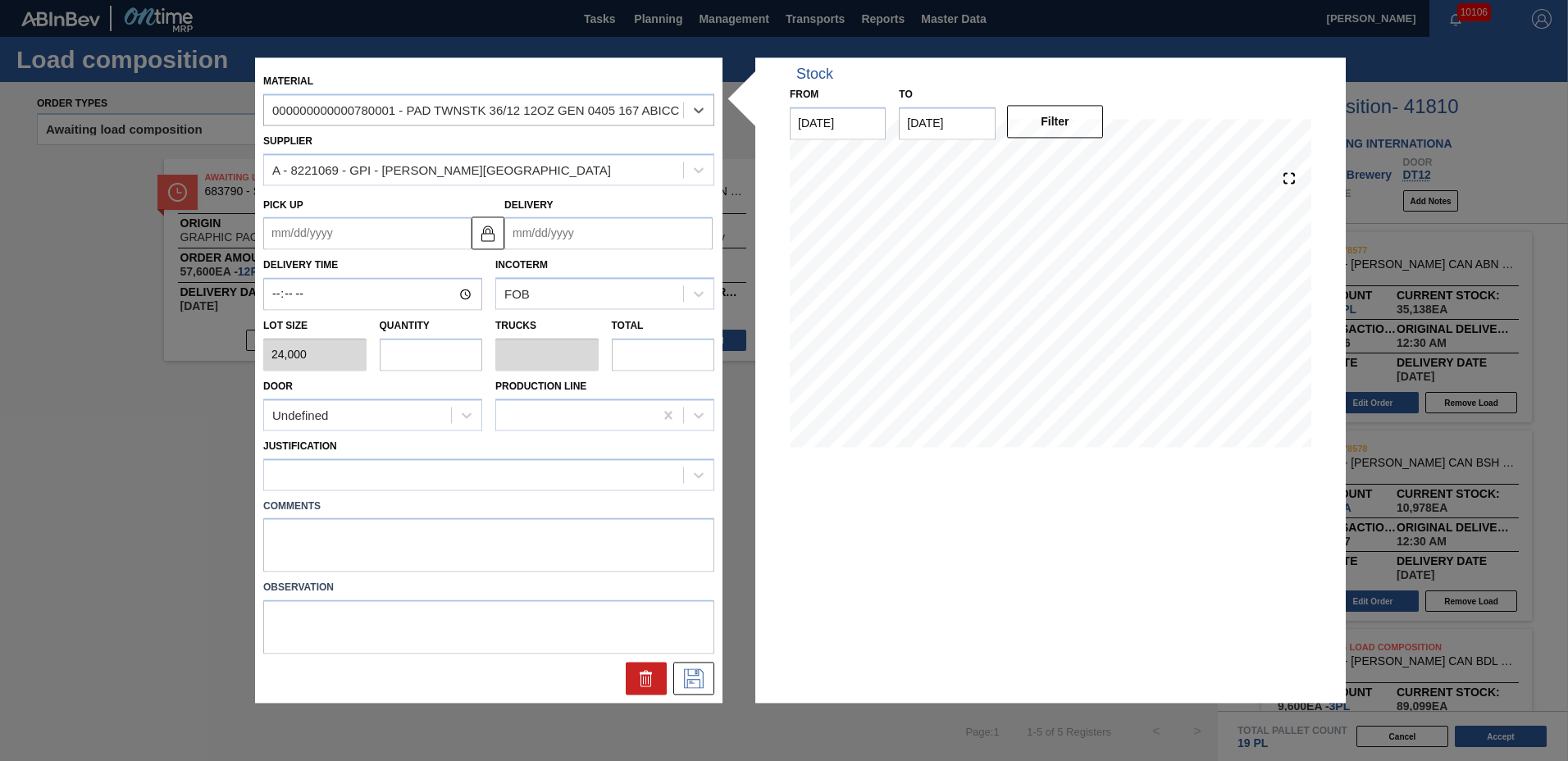
click at [642, 240] on input "Delivery" at bounding box center [609, 234] width 209 height 33
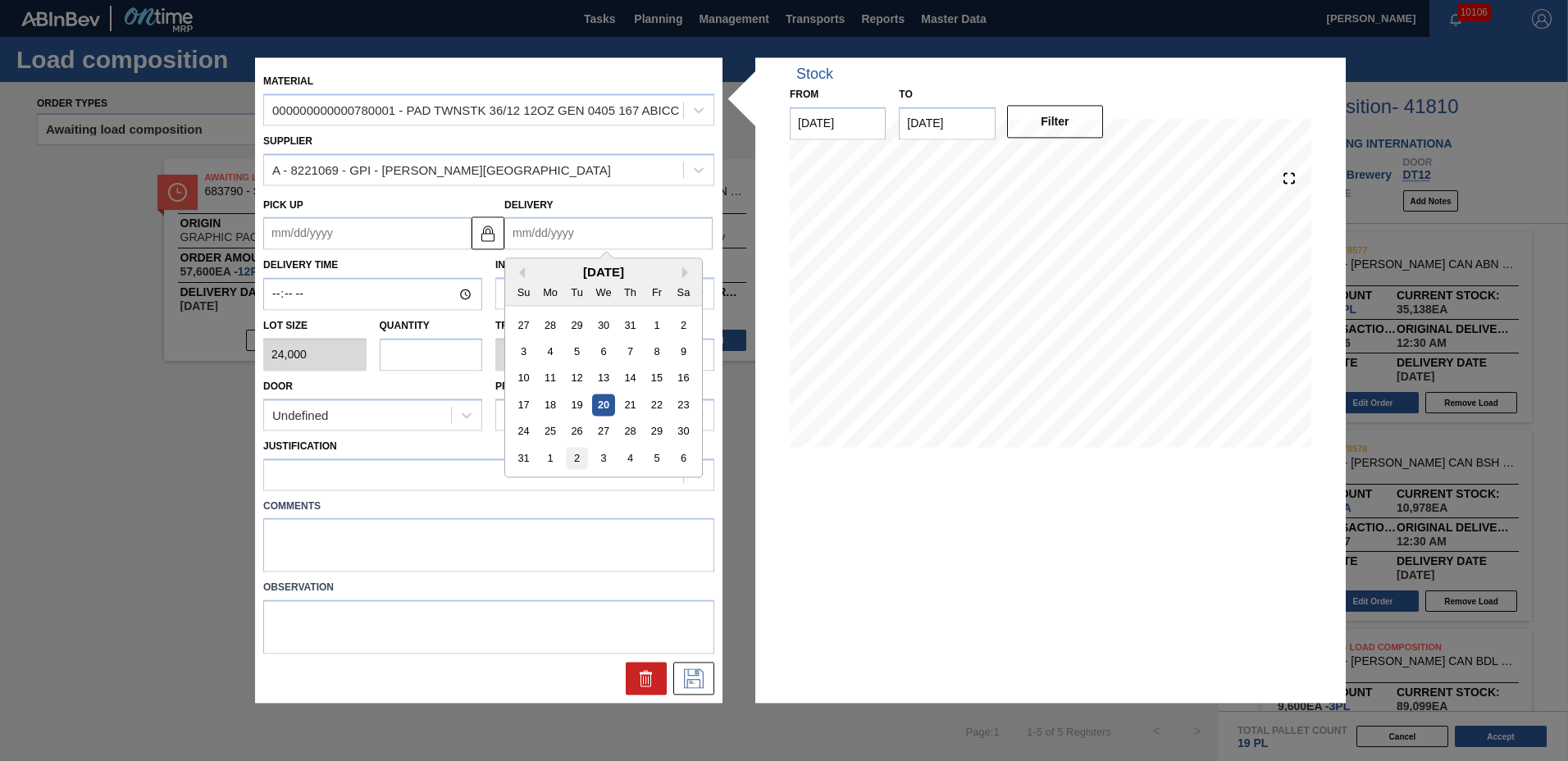
click at [574, 457] on div "2" at bounding box center [577, 459] width 22 height 22
type up "[DATE]"
type input "[DATE]"
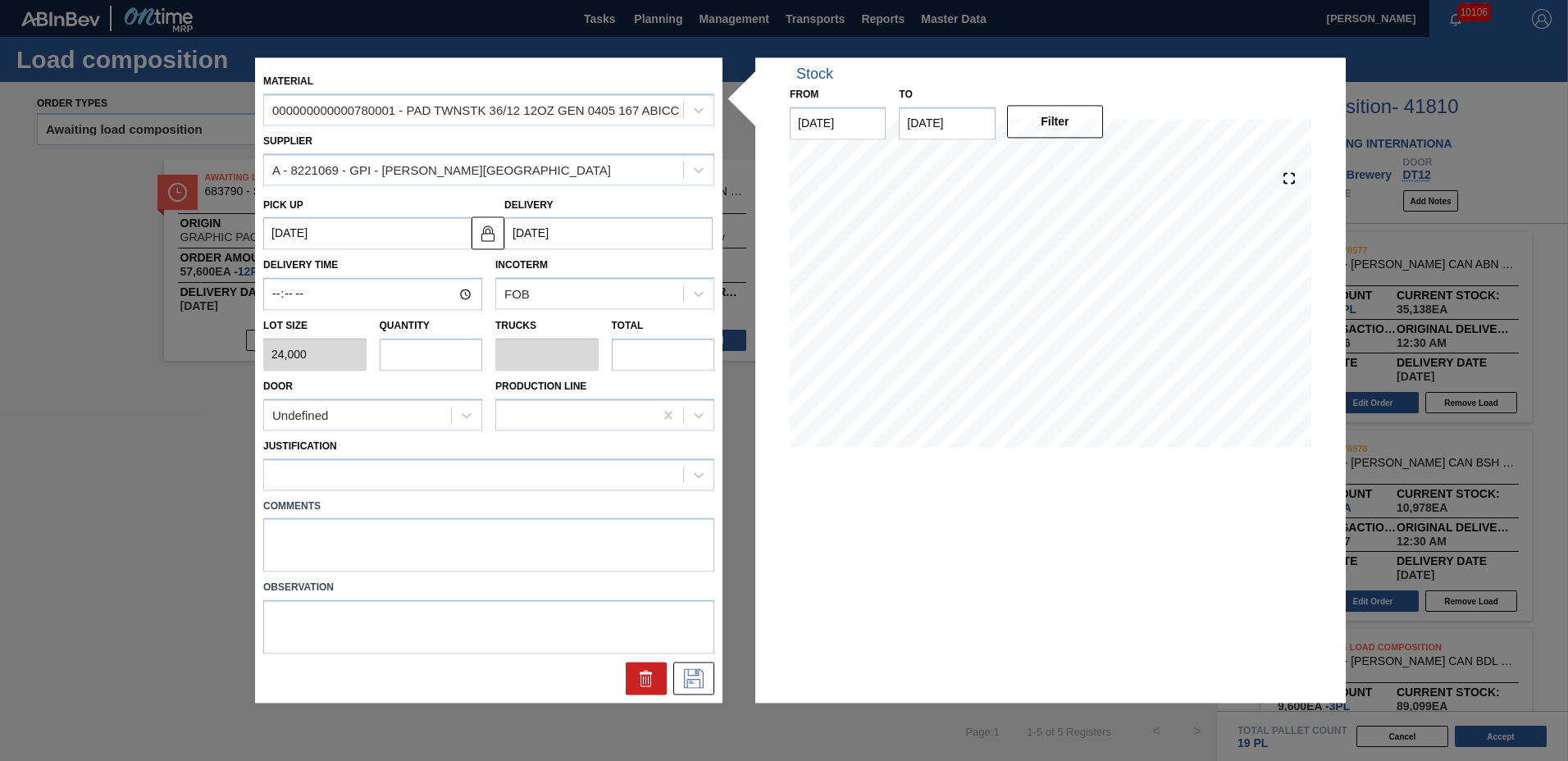
click at [395, 345] on input "text" at bounding box center [431, 354] width 103 height 33
type input "2"
type input "0.083"
type input "48,000"
type input "2"
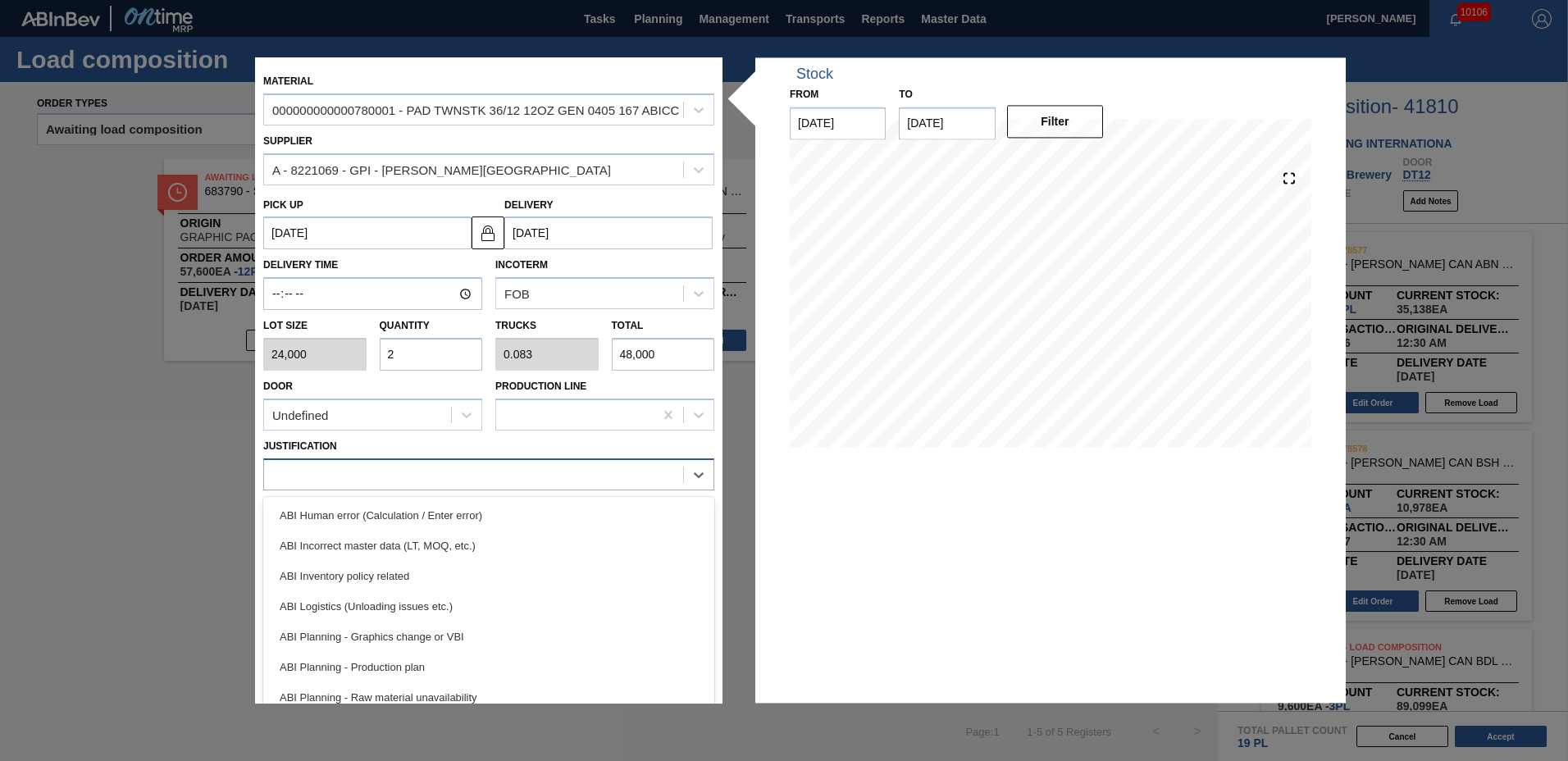
click at [410, 472] on div at bounding box center [473, 474] width 419 height 24
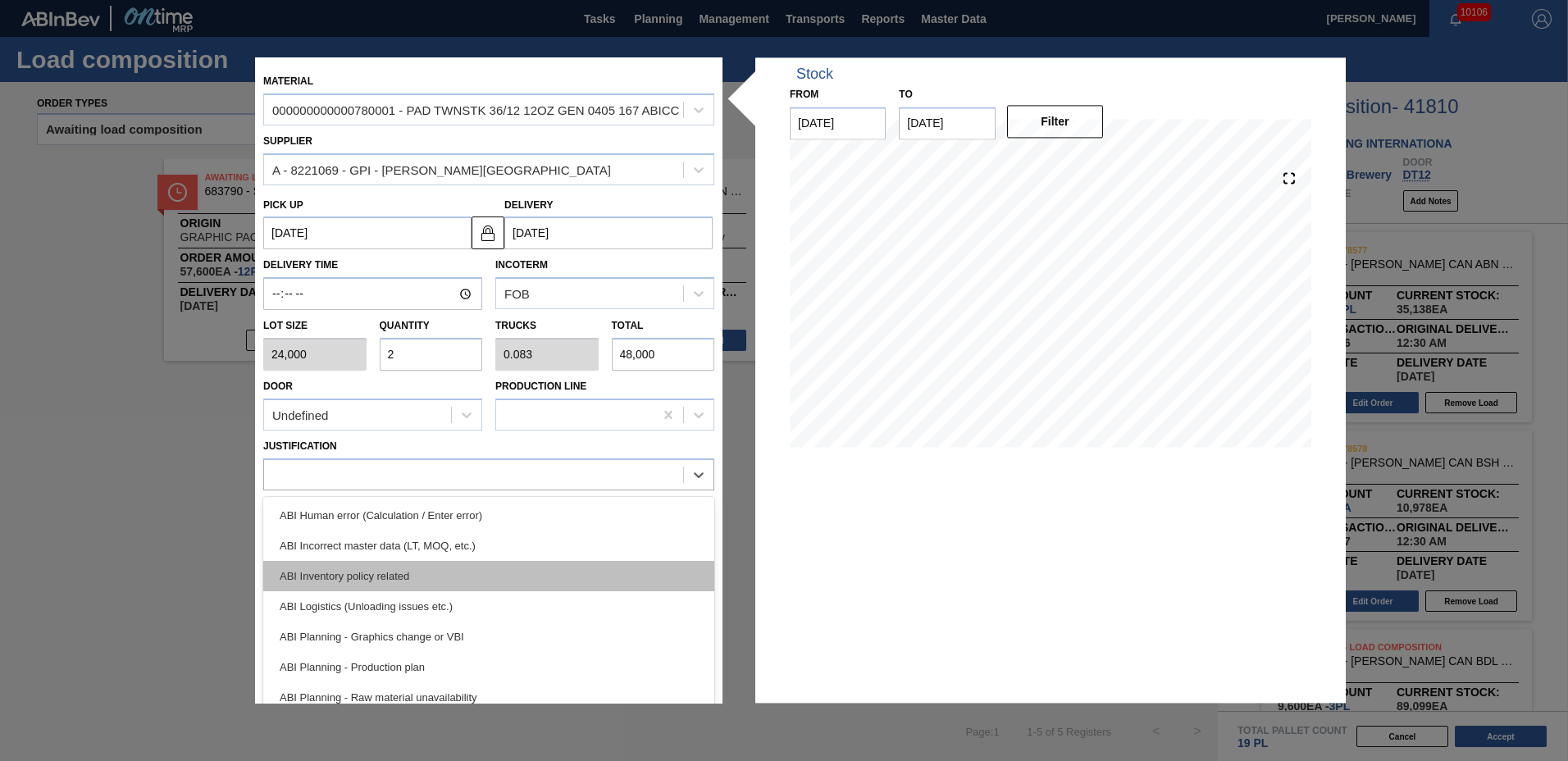
click at [388, 564] on div "ABI Inventory policy related" at bounding box center [489, 576] width 451 height 30
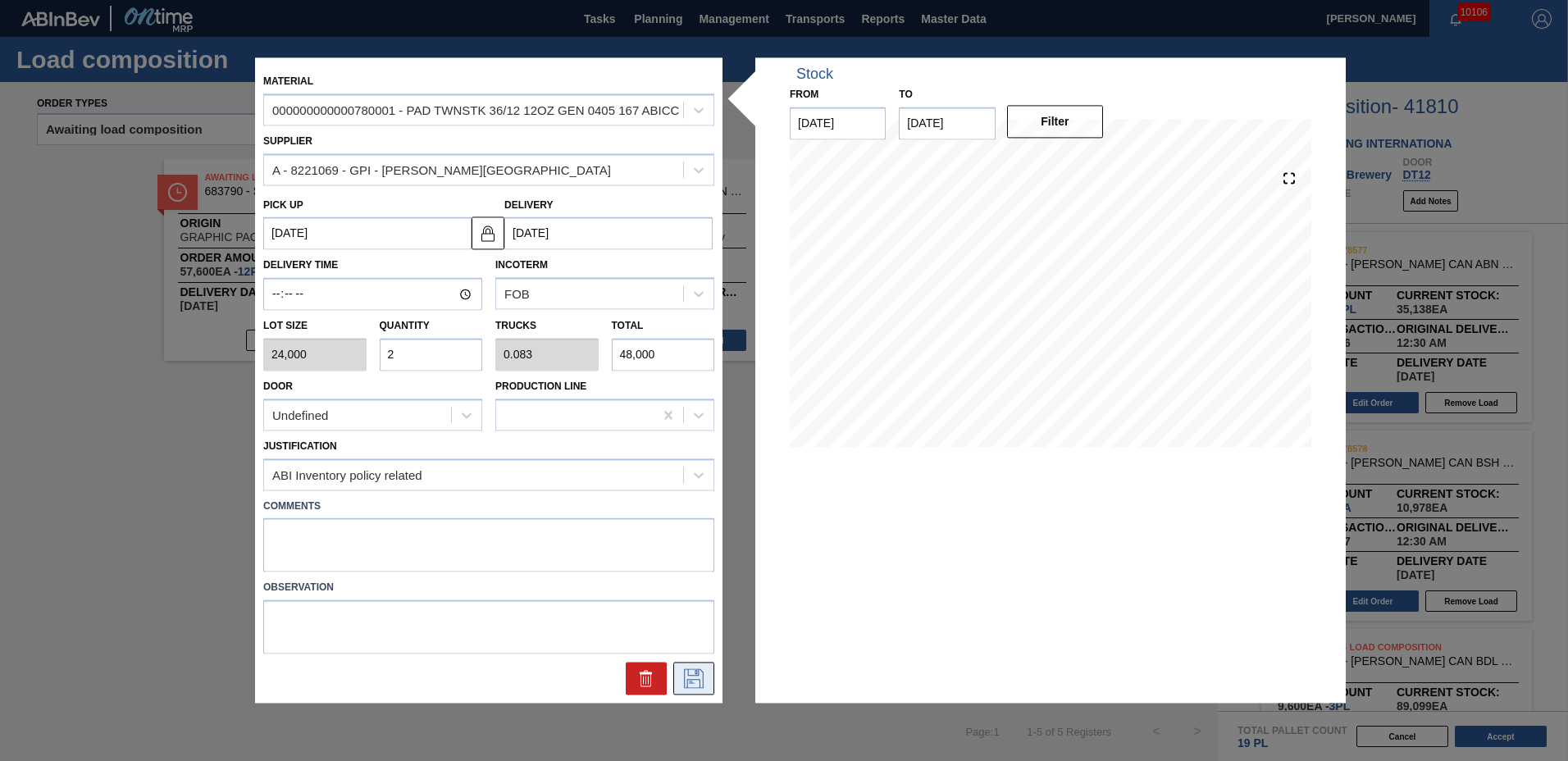
click at [689, 680] on icon at bounding box center [694, 679] width 20 height 20
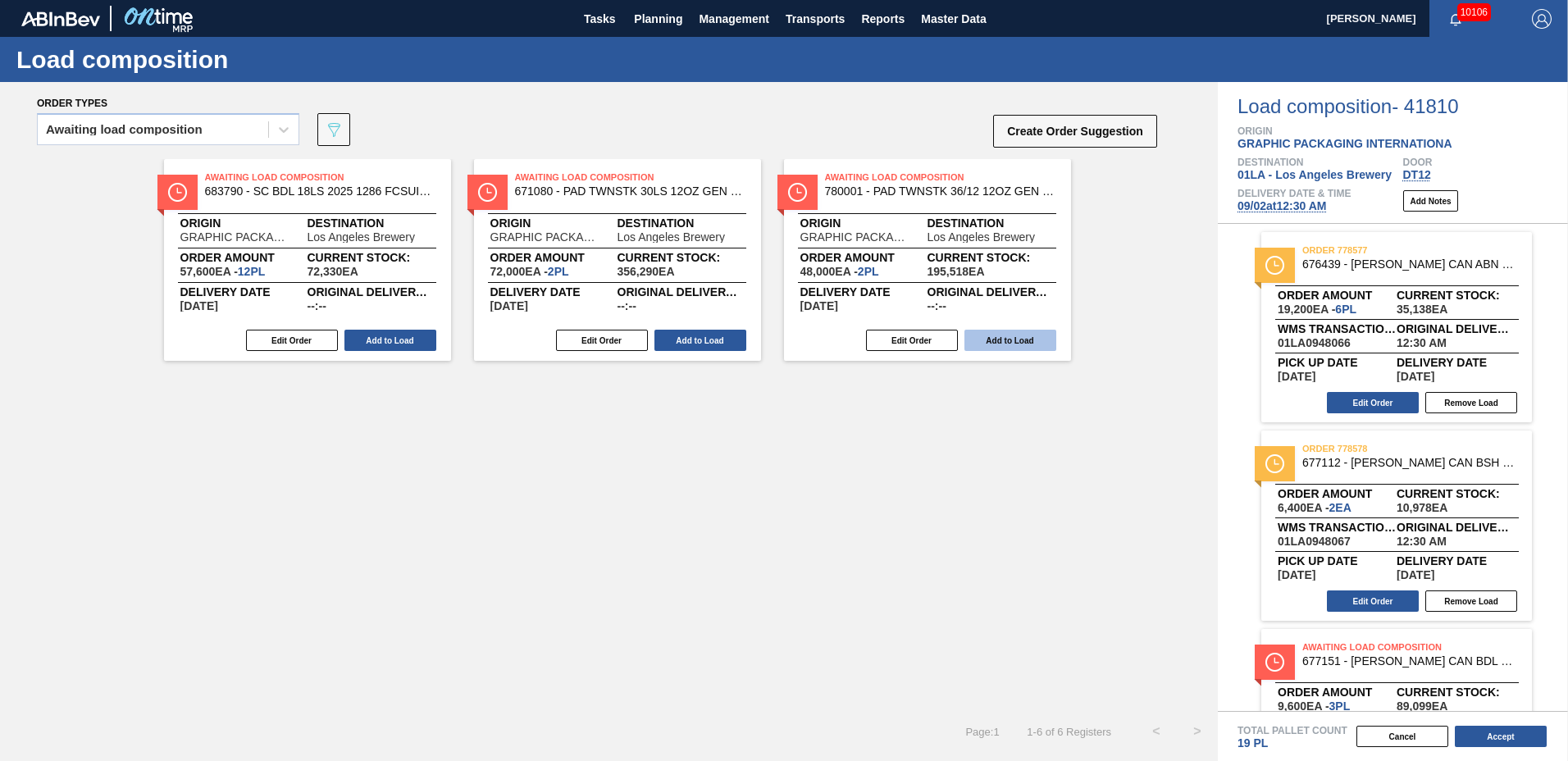
click at [699, 337] on button "Add to Load" at bounding box center [700, 340] width 92 height 21
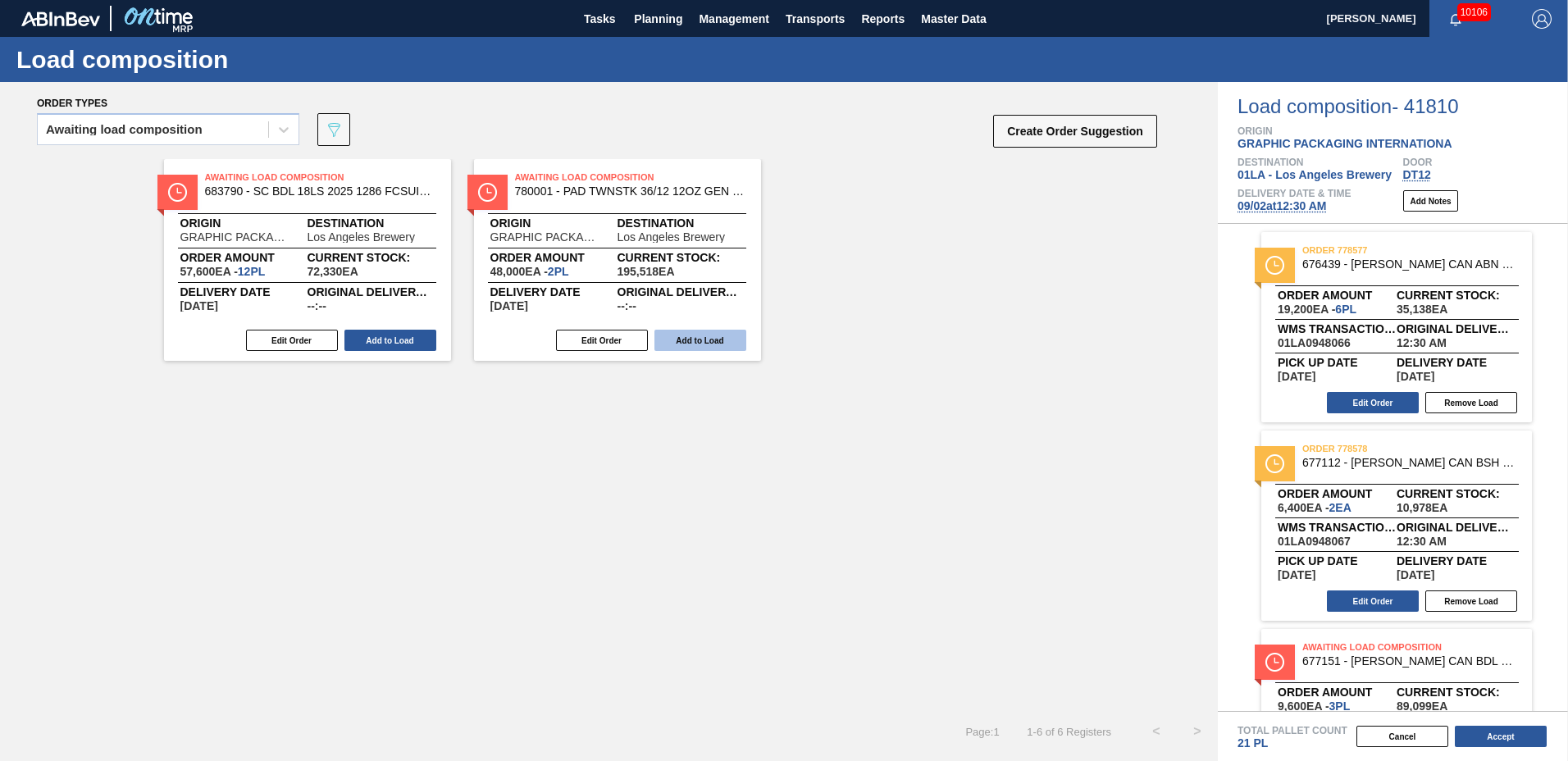
click at [700, 341] on button "Add to Load" at bounding box center [700, 340] width 92 height 21
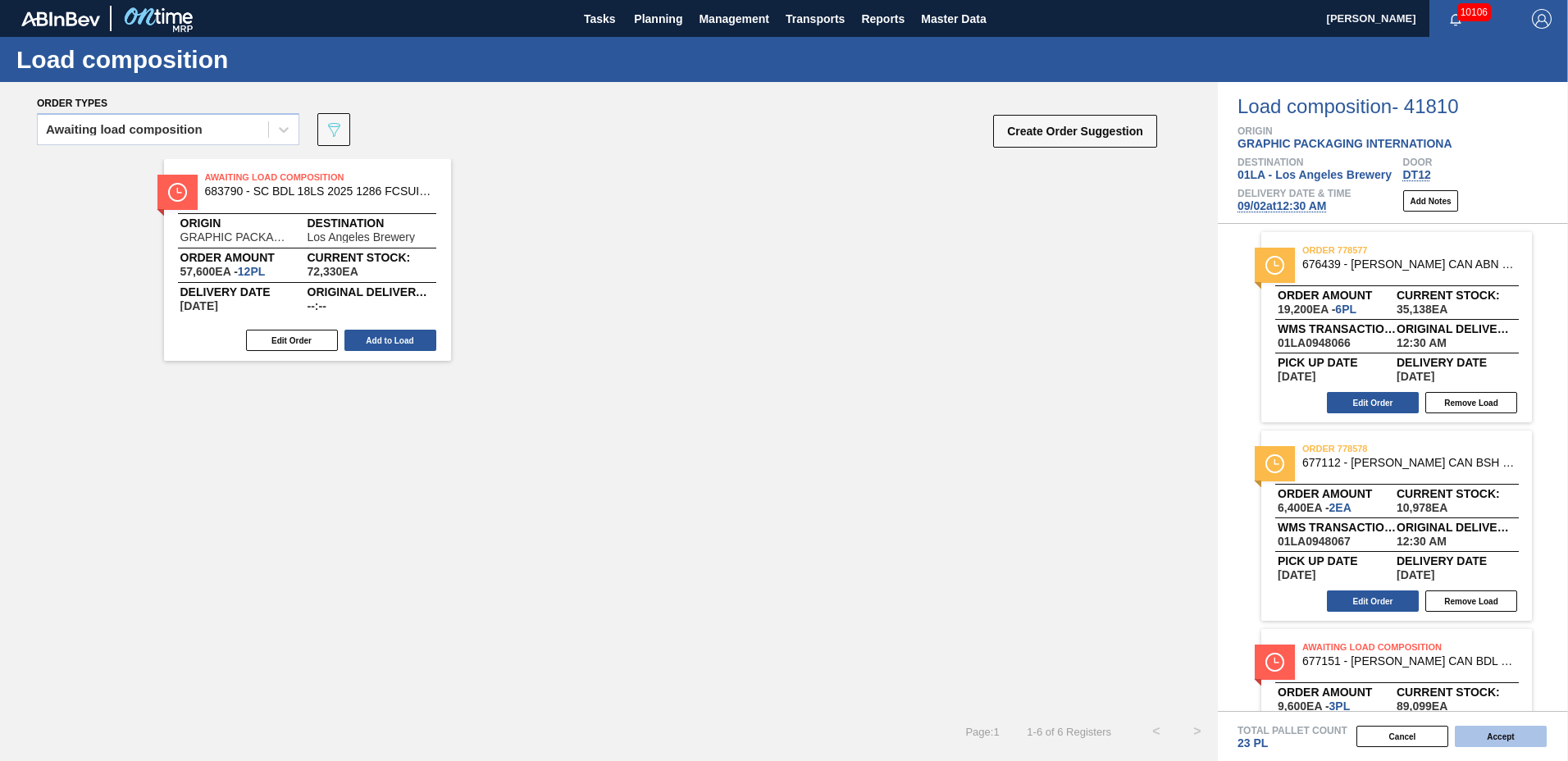
click at [1506, 733] on button "Accept" at bounding box center [1500, 736] width 92 height 21
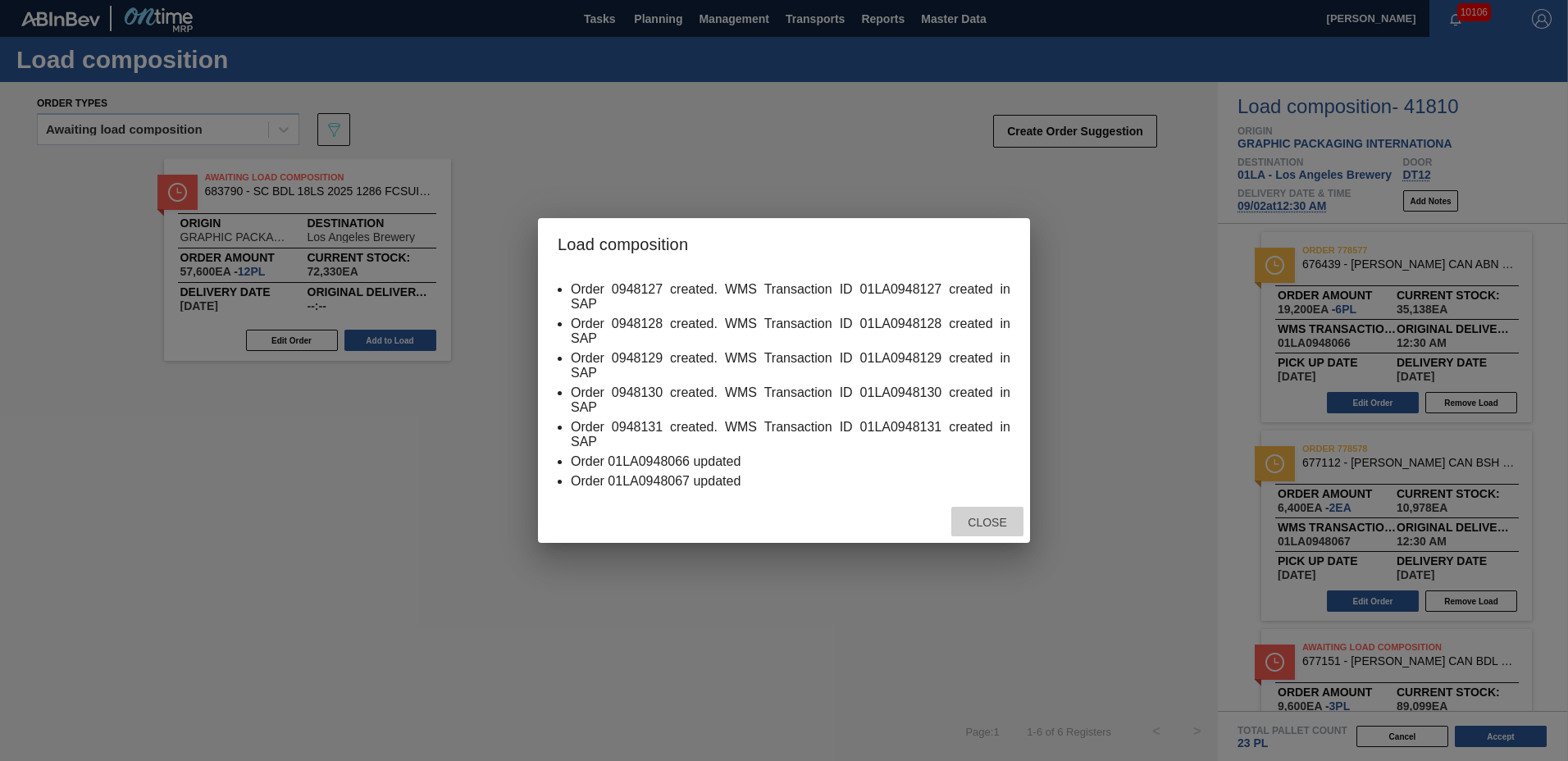
click at [974, 516] on span "Close" at bounding box center [987, 523] width 65 height 13
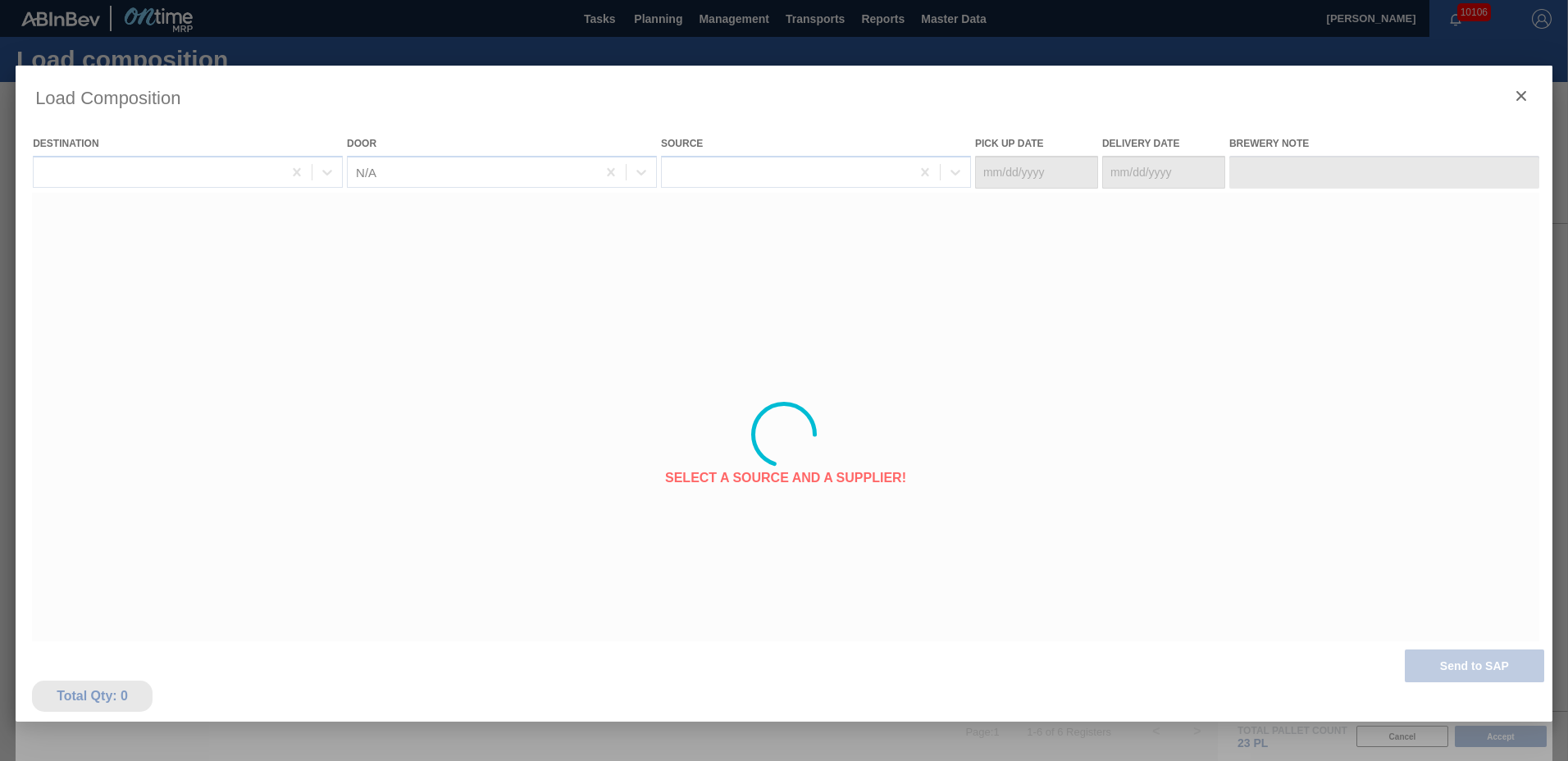
type Date "[DATE]"
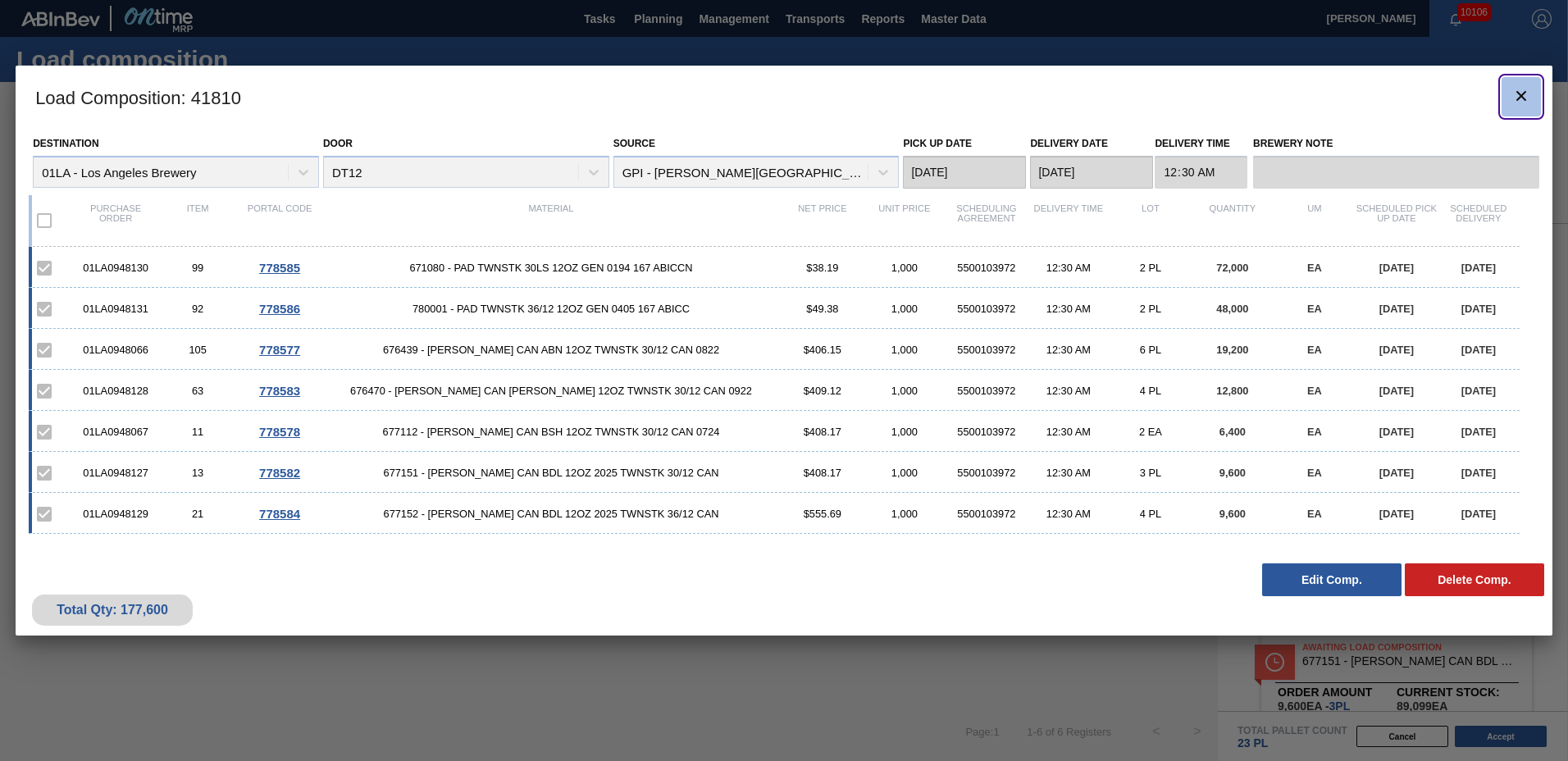
click at [1510, 99] on button "botão de ícone" at bounding box center [1520, 96] width 39 height 39
